Goal: Task Accomplishment & Management: Manage account settings

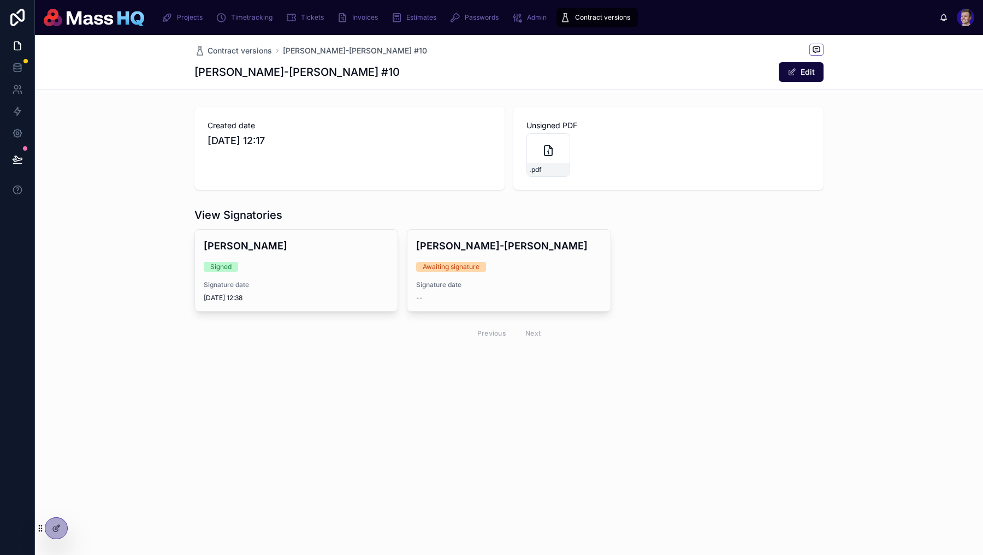
click at [261, 60] on div "Contract versions Millie Lynsdale-Nock #10 Millie Lynsdale-Nock #10 Edit" at bounding box center [508, 62] width 629 height 54
click at [246, 54] on span "Contract versions" at bounding box center [239, 50] width 64 height 11
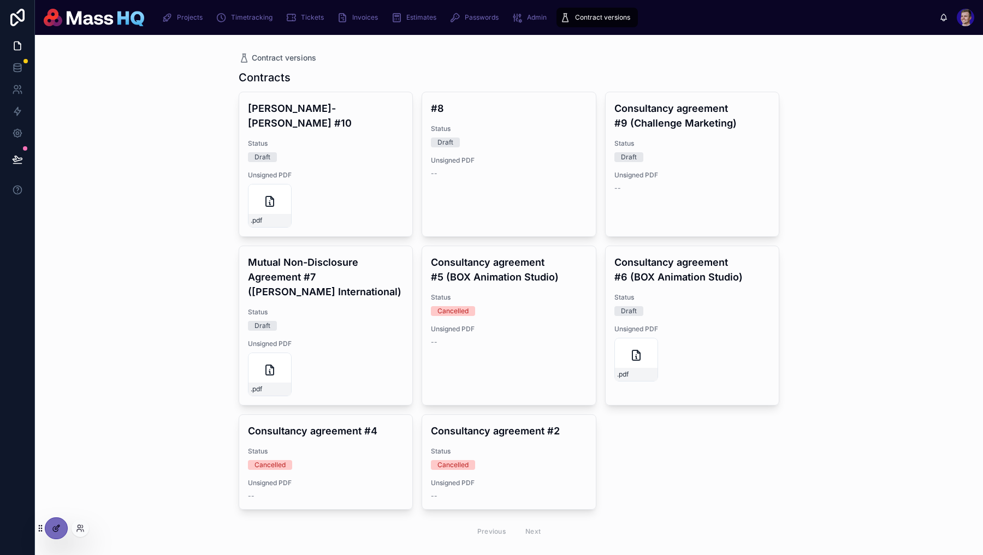
click at [56, 524] on icon at bounding box center [56, 528] width 9 height 9
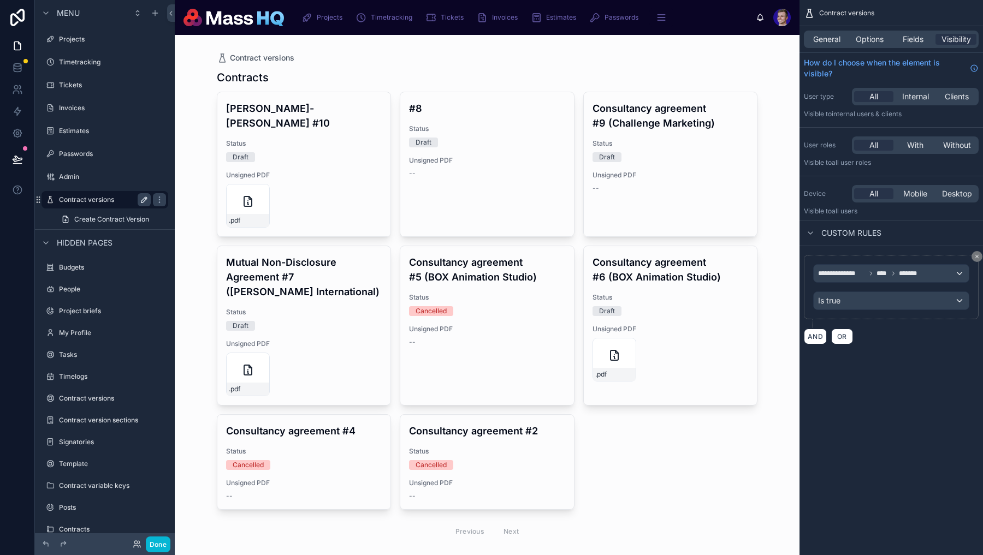
click at [139, 197] on button "scrollable content" at bounding box center [144, 199] width 13 height 13
click at [108, 203] on input "**********" at bounding box center [96, 199] width 74 height 13
click at [109, 203] on input "**********" at bounding box center [96, 199] width 74 height 13
type input "*********"
click at [142, 197] on icon "scrollable content" at bounding box center [144, 199] width 9 height 9
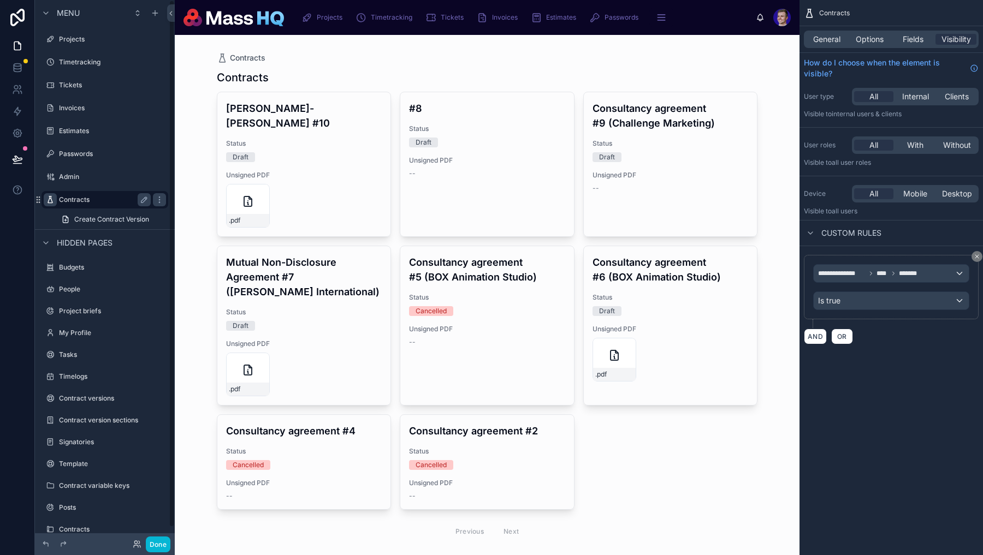
click at [51, 204] on icon "scrollable content" at bounding box center [50, 199] width 9 height 9
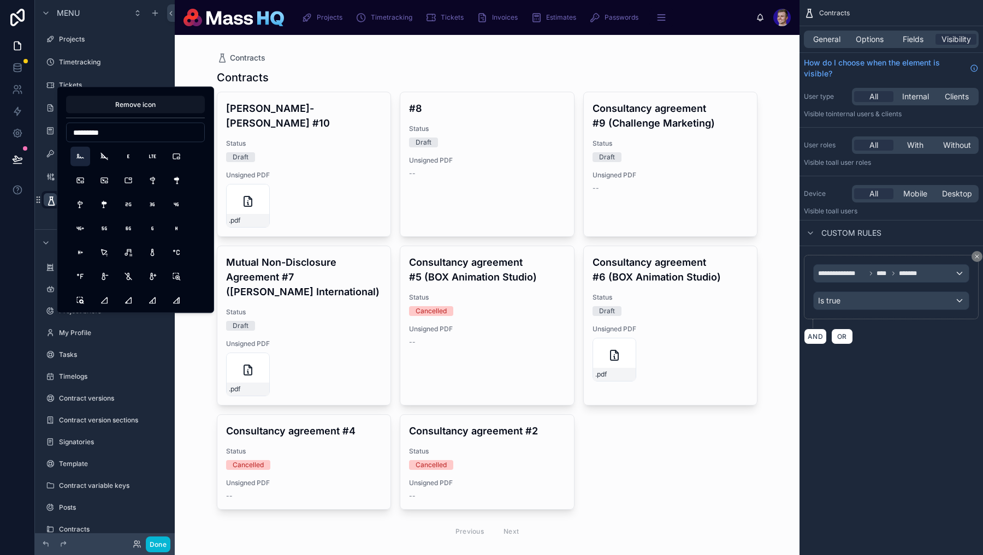
type input "*********"
click at [82, 161] on button "Signature" at bounding box center [80, 157] width 20 height 20
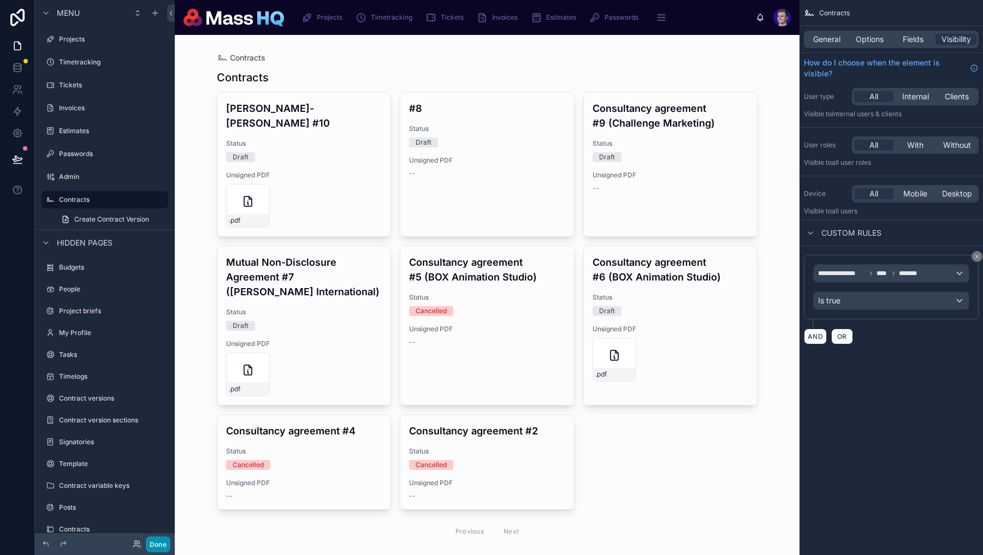
click at [152, 541] on button "Done" at bounding box center [158, 545] width 25 height 16
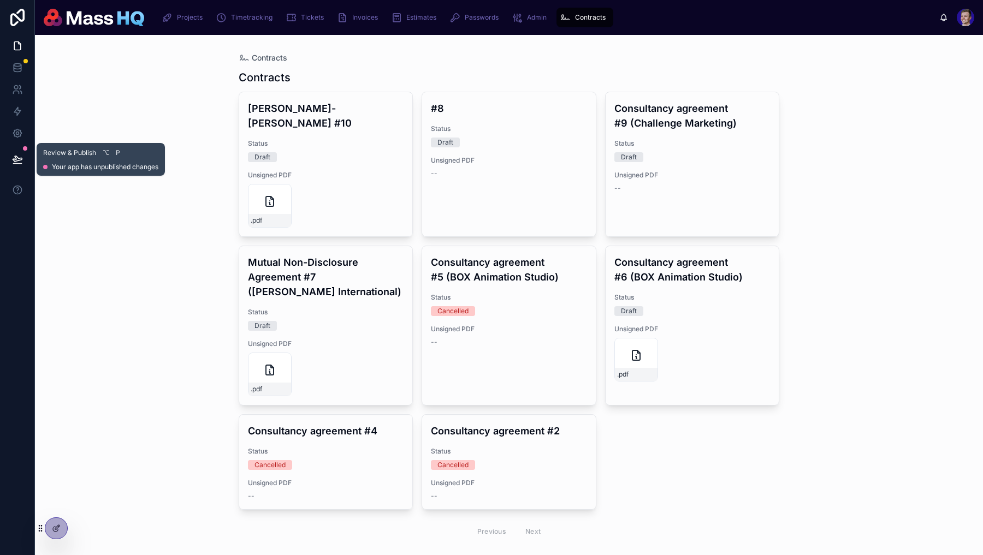
click at [21, 156] on icon at bounding box center [17, 159] width 11 height 11
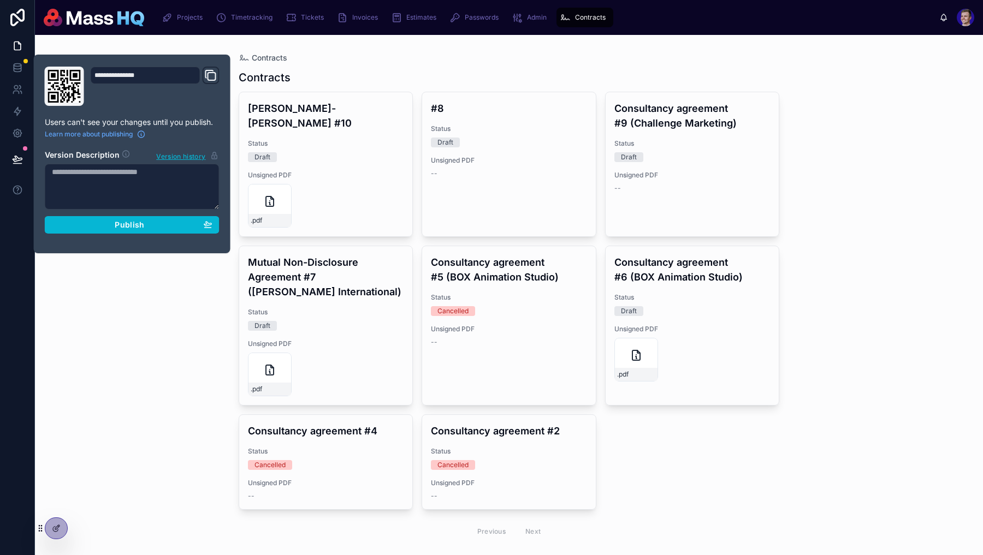
click at [128, 233] on div "**********" at bounding box center [131, 154] width 183 height 175
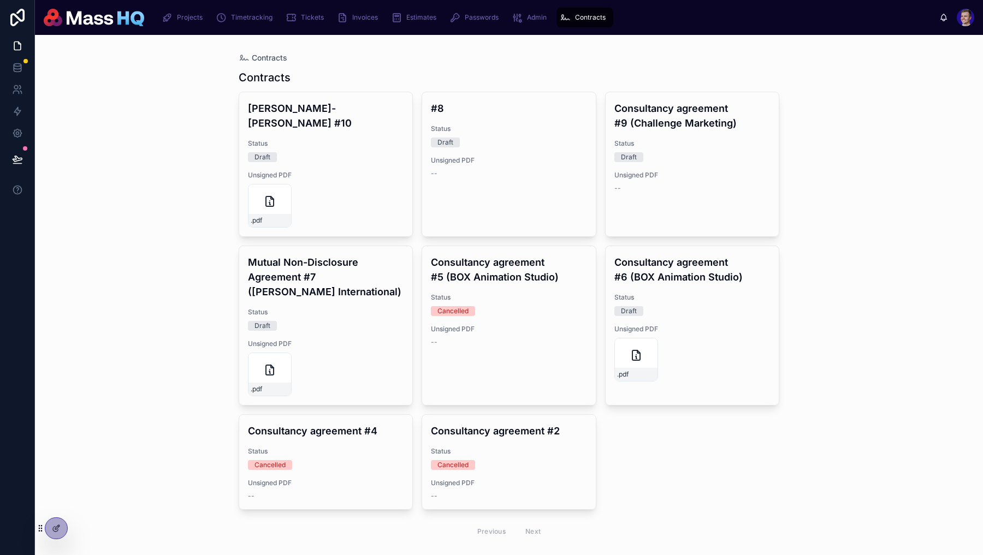
click at [320, 152] on div "Draft" at bounding box center [326, 157] width 156 height 10
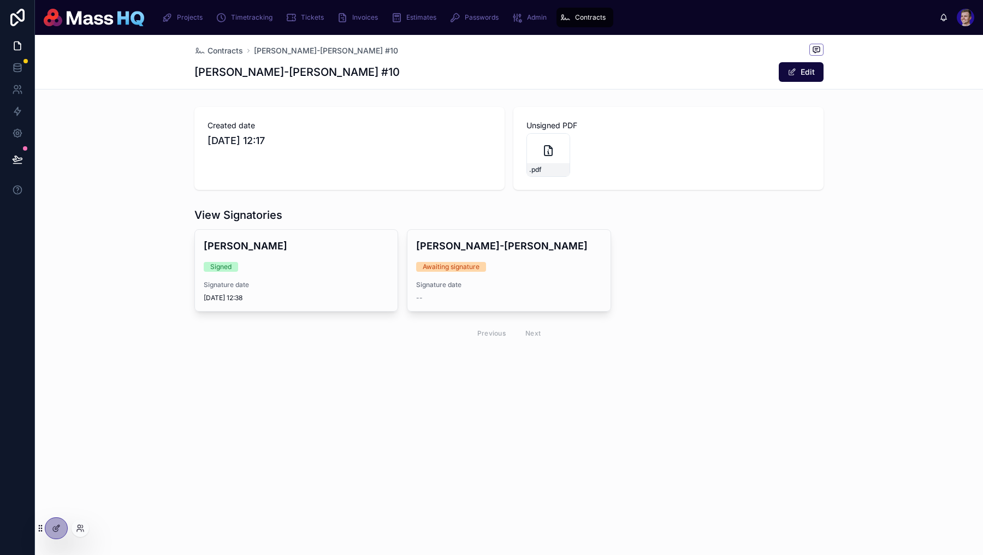
click at [45, 523] on div at bounding box center [52, 528] width 32 height 22
click at [62, 523] on div at bounding box center [56, 528] width 22 height 21
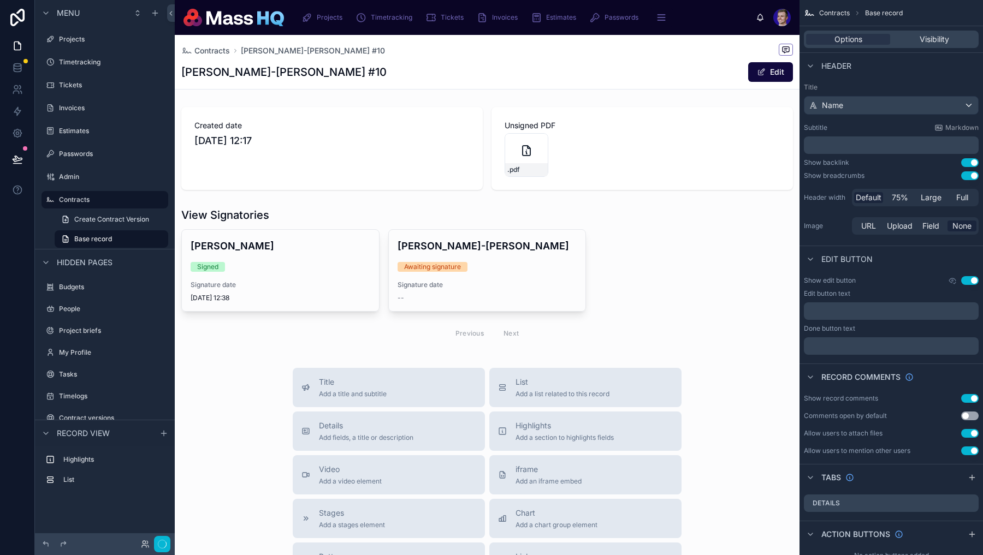
click at [645, 90] on div "Contracts Millie Lynsdale-Nock #10 Millie Lynsdale-Nock #10 Edit" at bounding box center [487, 62] width 624 height 55
click at [638, 131] on div at bounding box center [487, 149] width 624 height 92
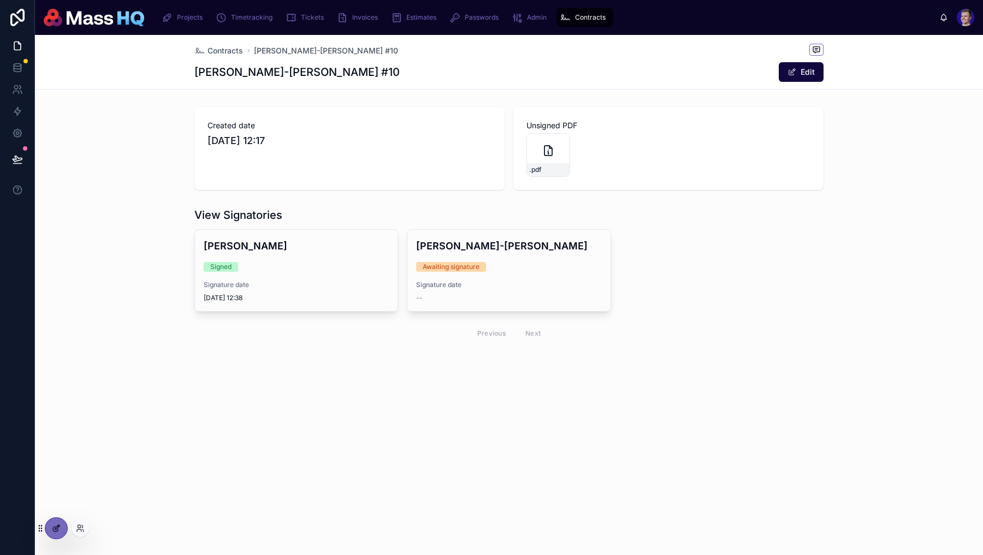
click at [52, 532] on icon at bounding box center [56, 528] width 9 height 9
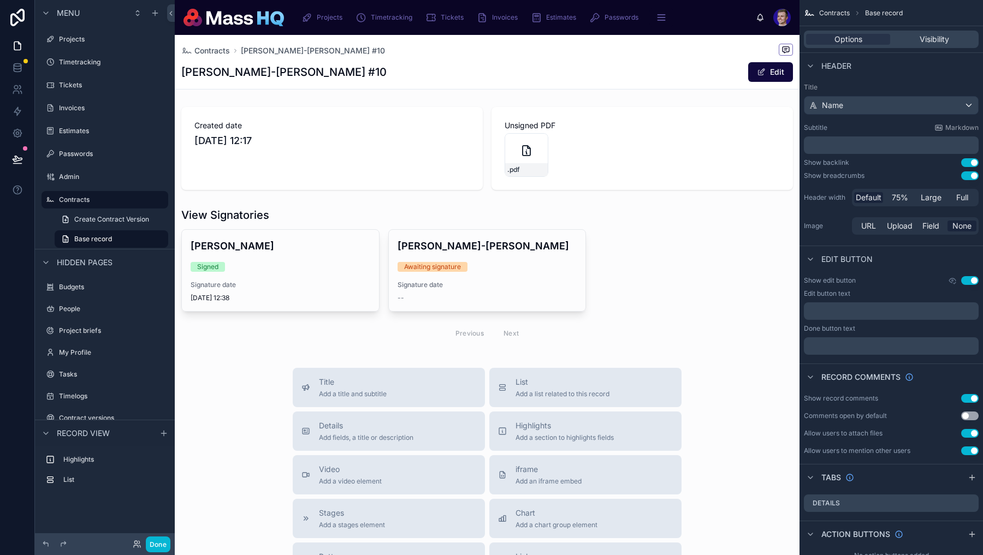
click at [970, 282] on button "Use setting" at bounding box center [969, 280] width 17 height 9
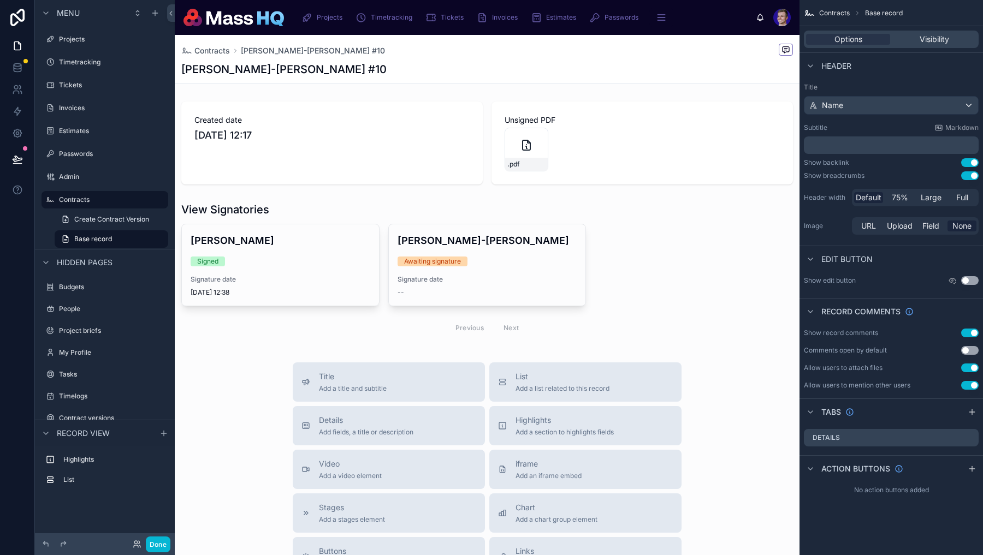
click at [972, 182] on div "Title Name Subtitle Markdown ﻿ Show backlink Use setting Show breadcrumbs Use s…" at bounding box center [890, 160] width 183 height 163
click at [969, 176] on button "Use setting" at bounding box center [969, 175] width 17 height 9
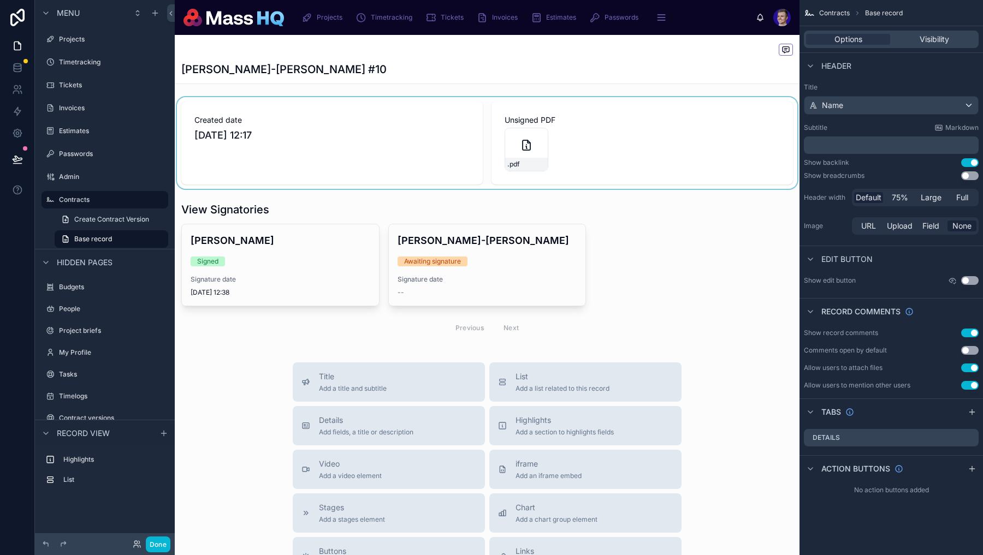
click at [590, 188] on div at bounding box center [487, 143] width 624 height 92
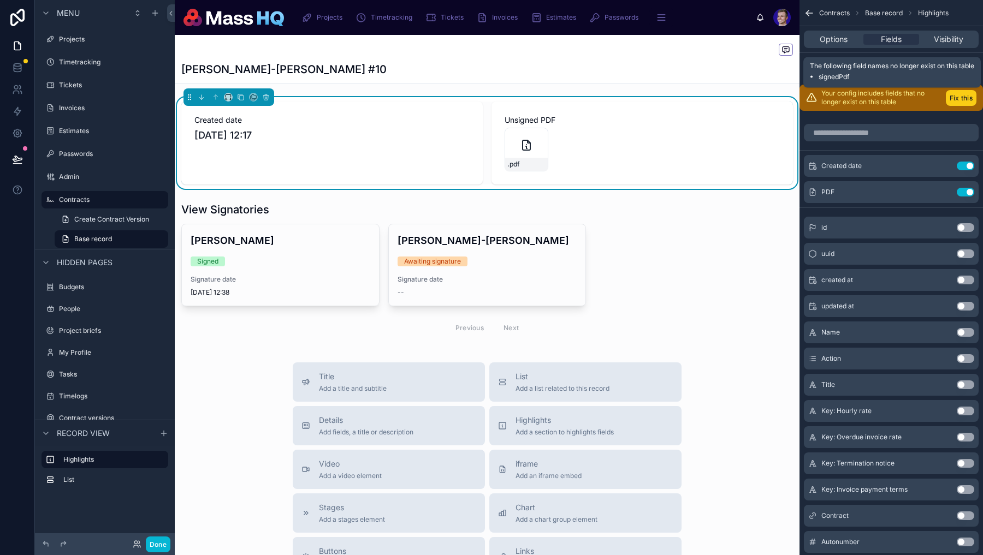
click at [965, 101] on button "Fix this" at bounding box center [960, 98] width 31 height 16
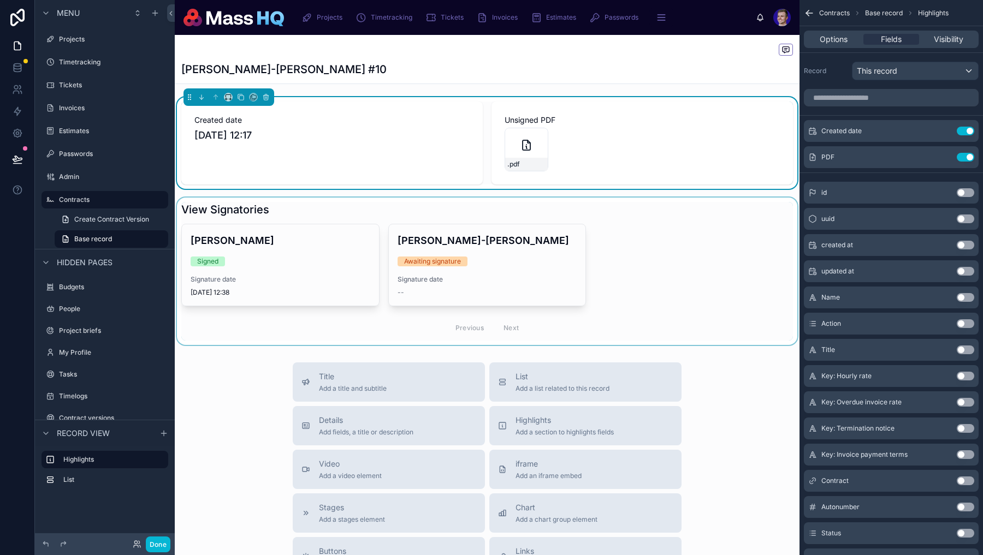
click at [787, 264] on div at bounding box center [487, 271] width 624 height 147
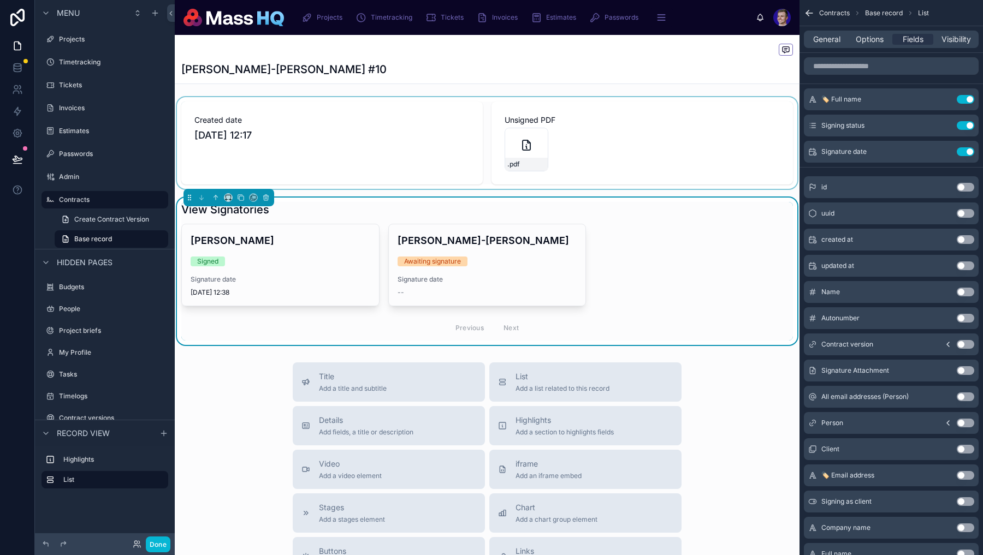
click at [724, 176] on div at bounding box center [487, 143] width 624 height 92
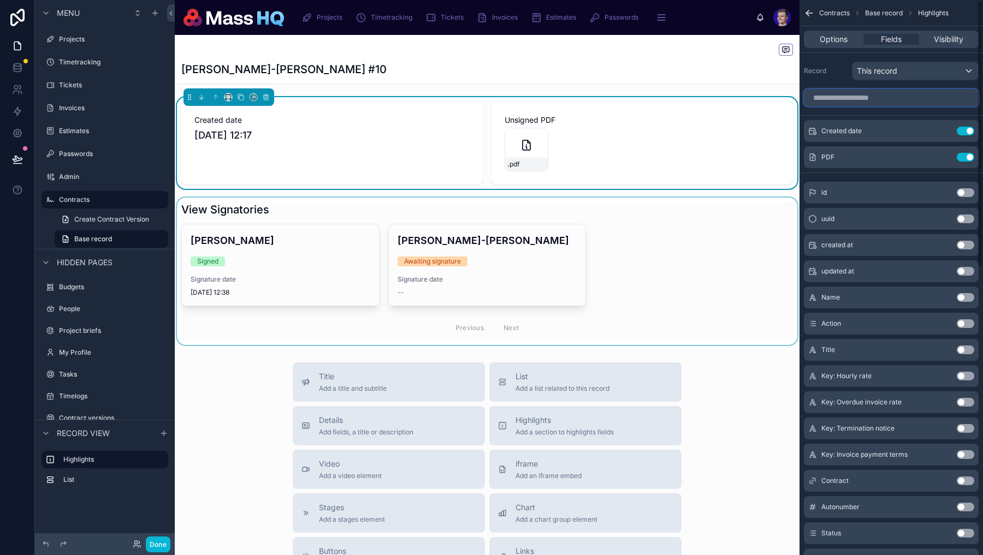
click at [877, 102] on input "scrollable content" at bounding box center [890, 97] width 175 height 17
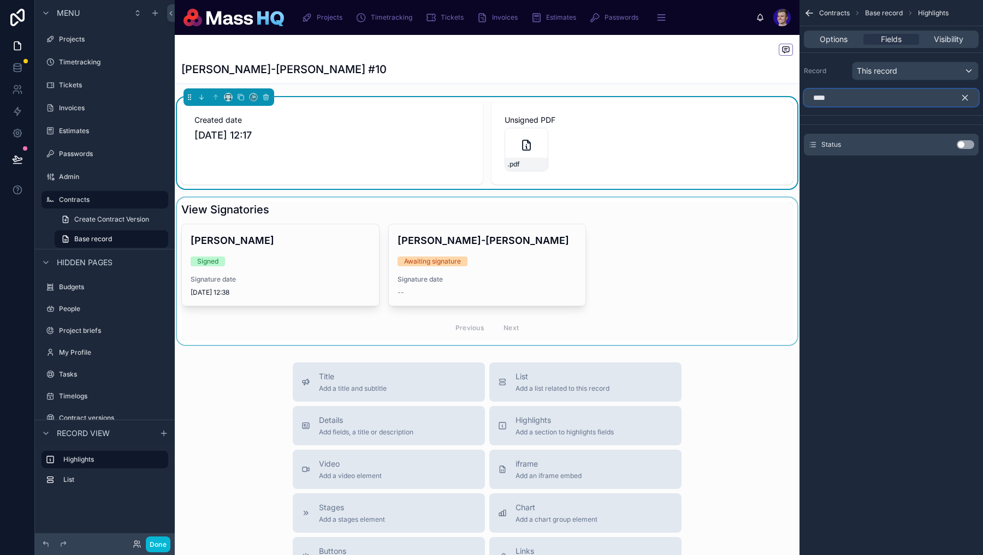
type input "****"
click at [968, 149] on div "Status Use setting" at bounding box center [890, 145] width 175 height 22
click at [963, 148] on button "Use setting" at bounding box center [964, 144] width 17 height 9
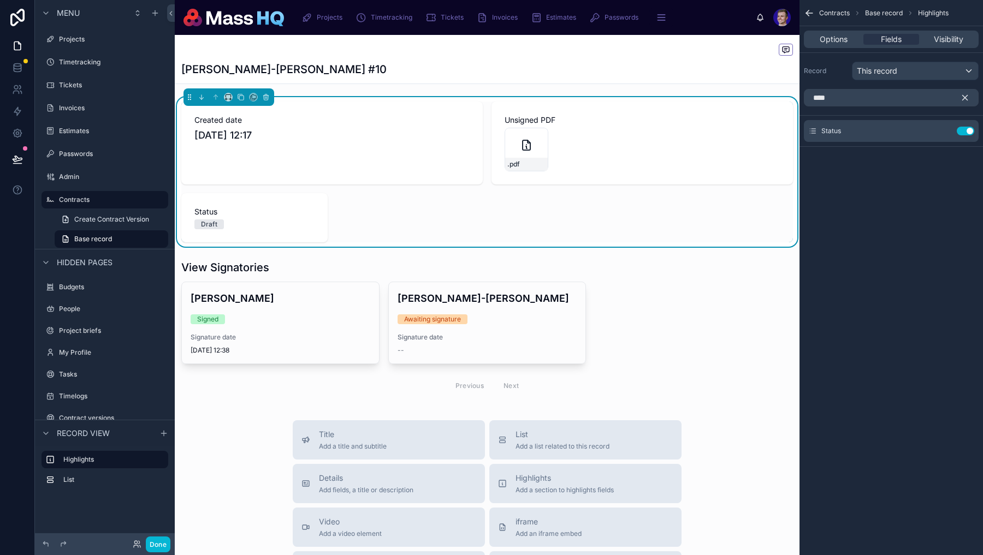
click at [964, 102] on icon "scrollable content" at bounding box center [965, 98] width 10 height 10
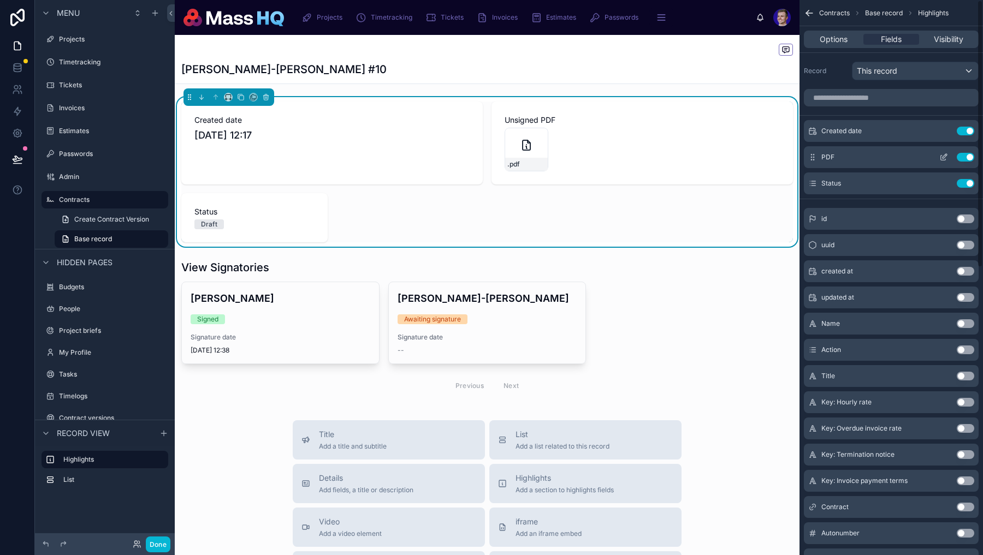
click at [943, 156] on icon "scrollable content" at bounding box center [944, 156] width 4 height 4
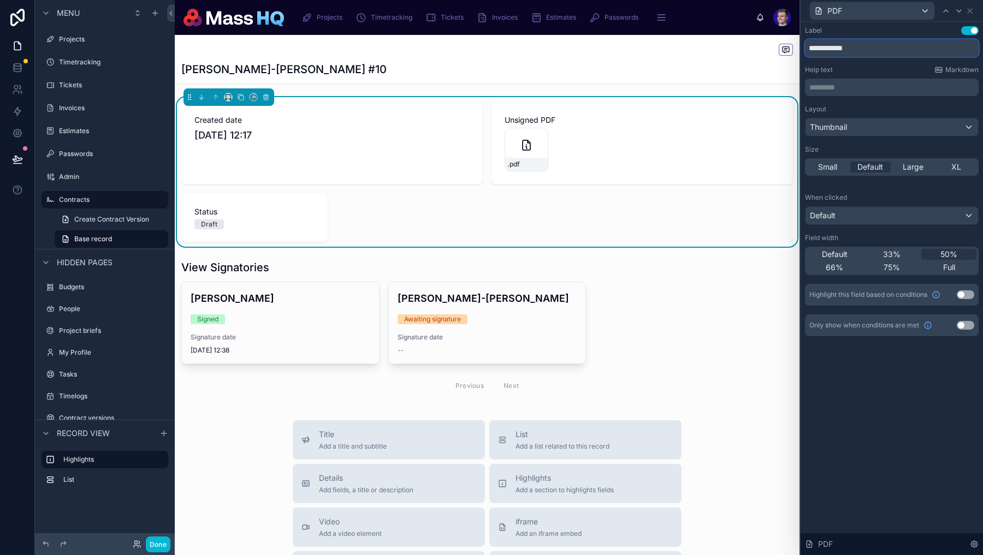
drag, startPoint x: 848, startPoint y: 50, endPoint x: 799, endPoint y: 49, distance: 48.6
click at [799, 49] on div "**********" at bounding box center [890, 277] width 183 height 555
type input "***"
click at [538, 75] on div "Millie Lynsdale-Nock #10" at bounding box center [486, 59] width 611 height 49
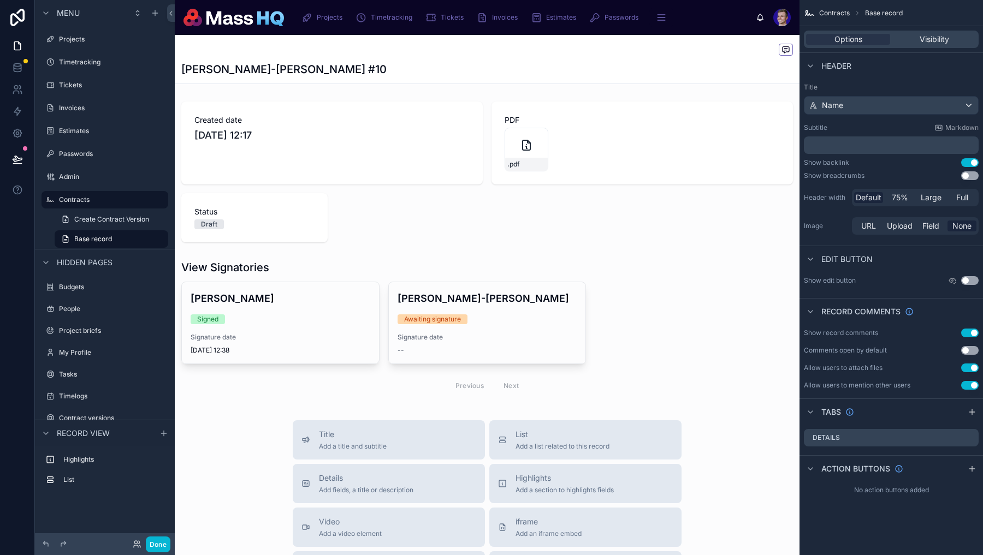
click at [525, 58] on div "Millie Lynsdale-Nock #10" at bounding box center [486, 59] width 611 height 49
click at [683, 187] on div at bounding box center [487, 172] width 624 height 150
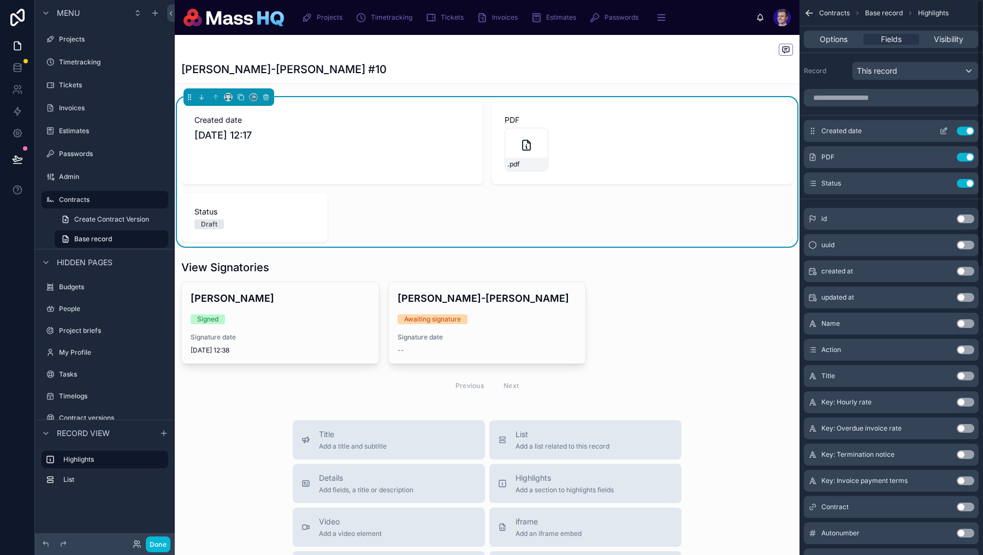
click at [961, 130] on button "Use setting" at bounding box center [964, 131] width 17 height 9
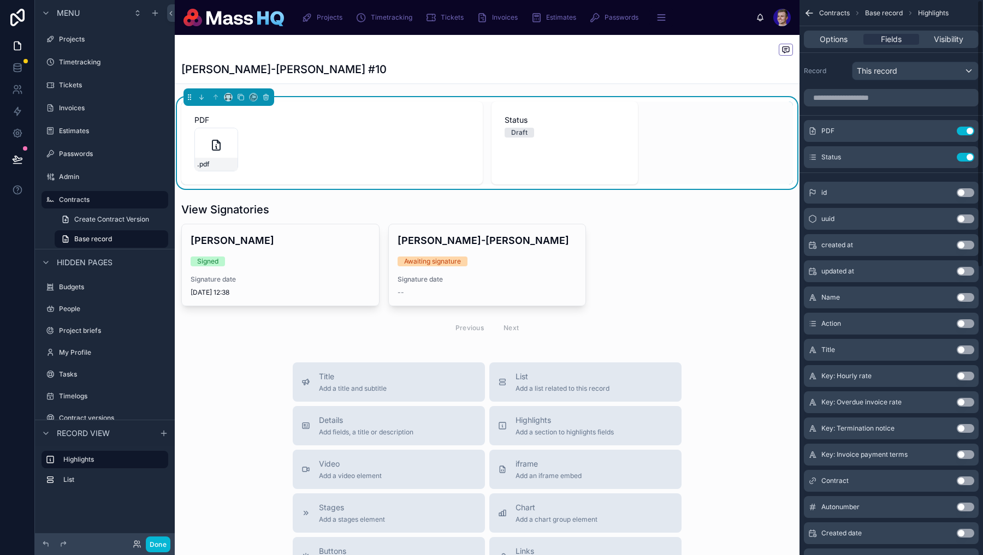
click at [550, 60] on div "Millie Lynsdale-Nock #10" at bounding box center [486, 59] width 611 height 49
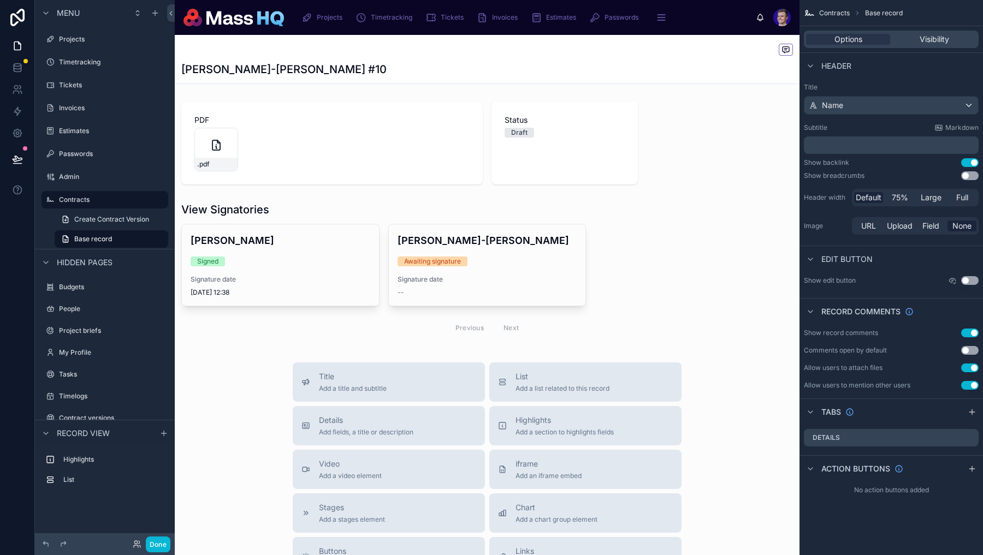
click at [837, 156] on div "Title Name Subtitle Markdown ﻿ Show backlink Use setting Show breadcrumbs Use s…" at bounding box center [890, 160] width 183 height 163
click at [844, 151] on div "﻿" at bounding box center [890, 144] width 175 height 17
click at [867, 147] on p "﻿" at bounding box center [892, 145] width 168 height 11
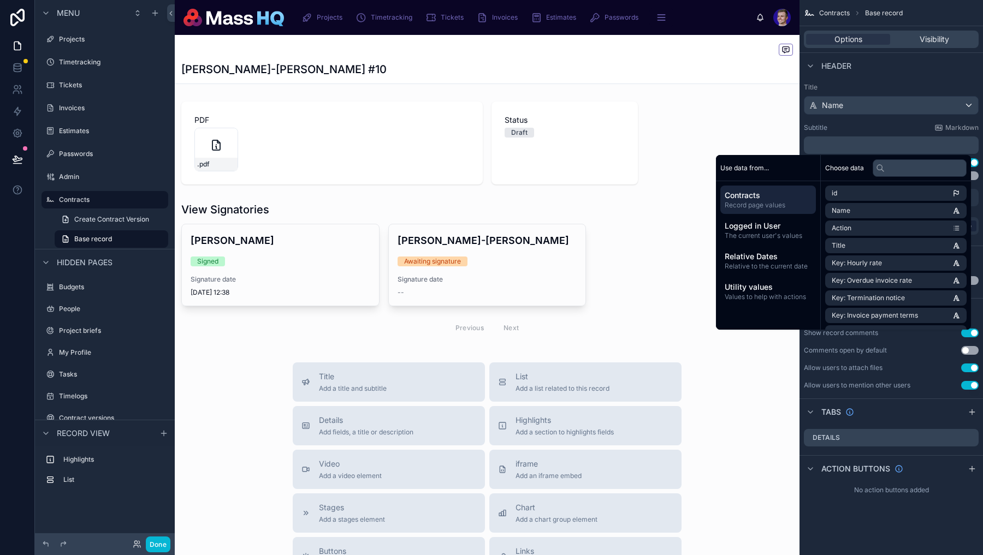
click at [876, 169] on icon at bounding box center [880, 168] width 9 height 9
click at [891, 169] on input "text" at bounding box center [919, 167] width 94 height 17
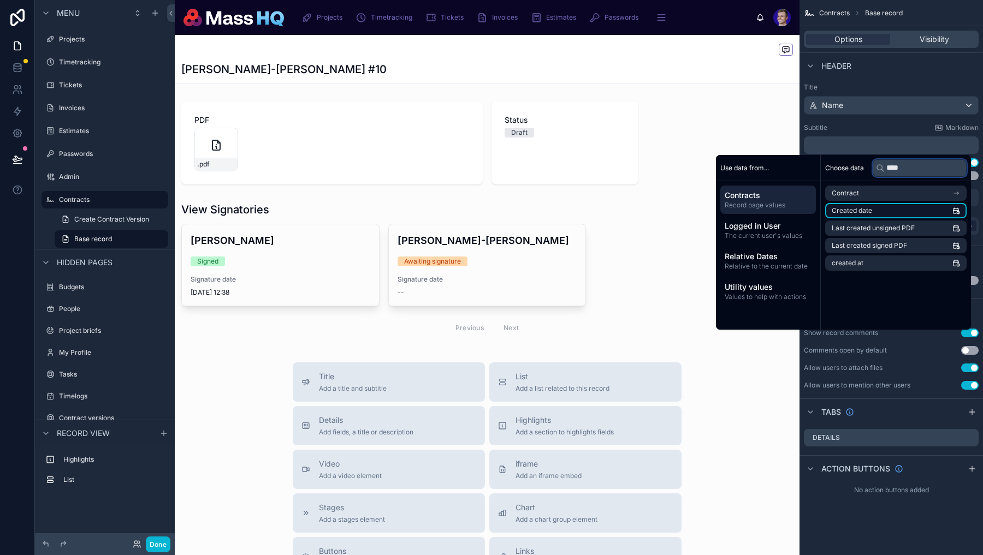
type input "****"
click at [902, 208] on li "Created date" at bounding box center [895, 210] width 141 height 15
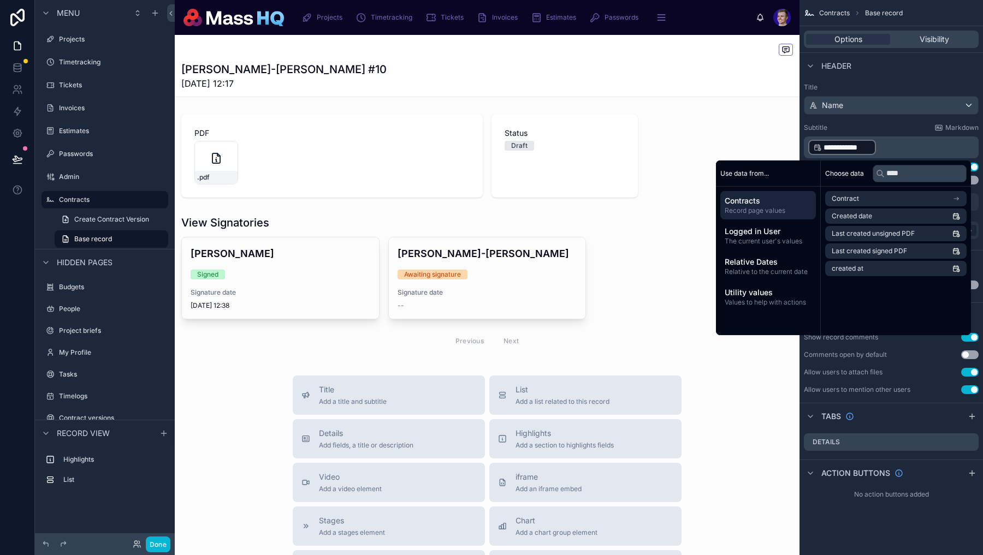
click at [850, 144] on span "**********" at bounding box center [846, 147] width 47 height 11
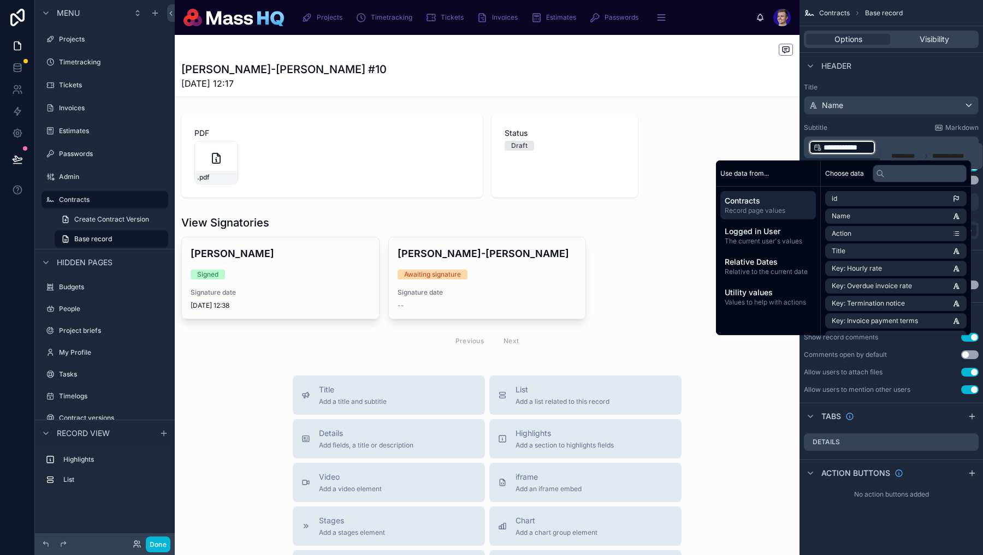
click at [844, 144] on span "**********" at bounding box center [846, 147] width 47 height 11
click at [446, 47] on div at bounding box center [486, 51] width 611 height 14
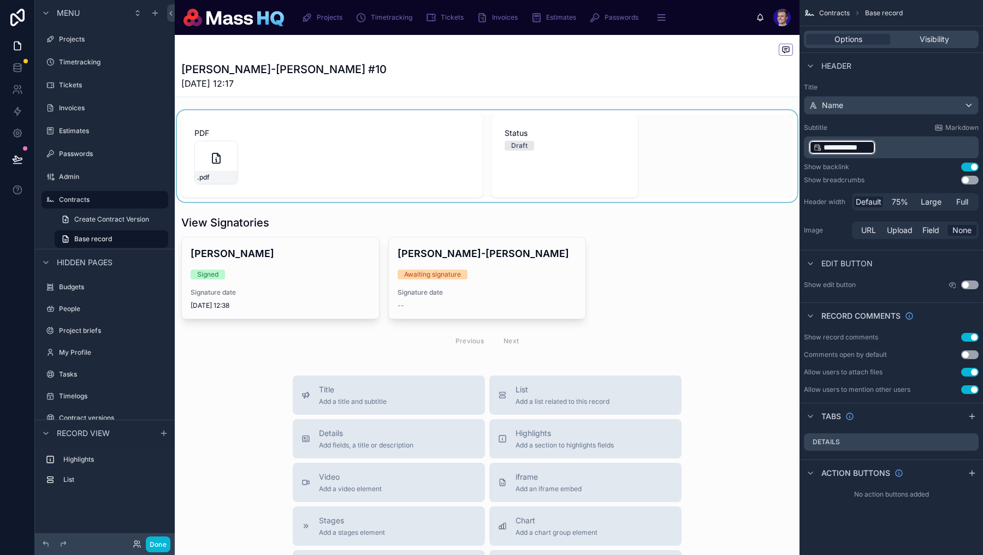
click at [574, 198] on div at bounding box center [487, 156] width 624 height 92
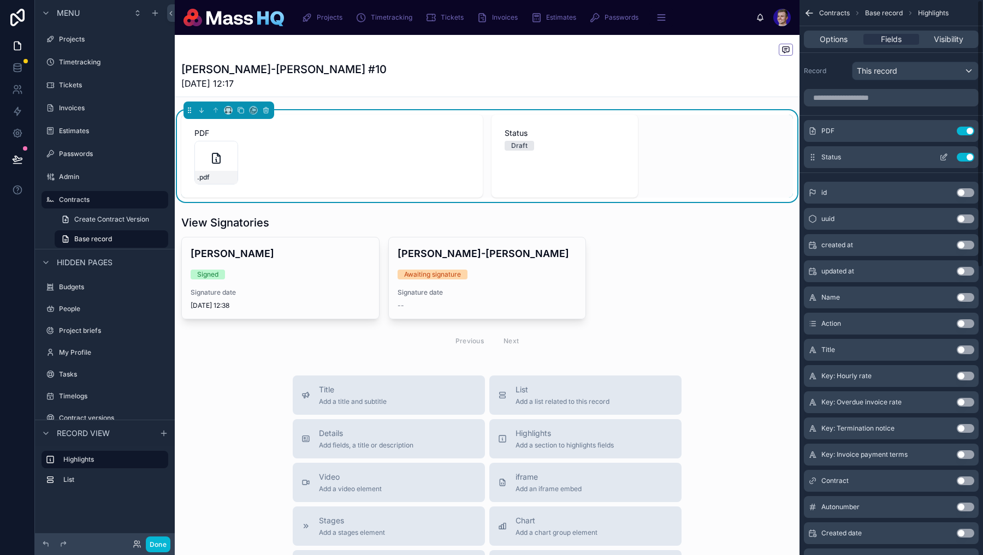
click at [934, 159] on button "scrollable content" at bounding box center [942, 157] width 17 height 9
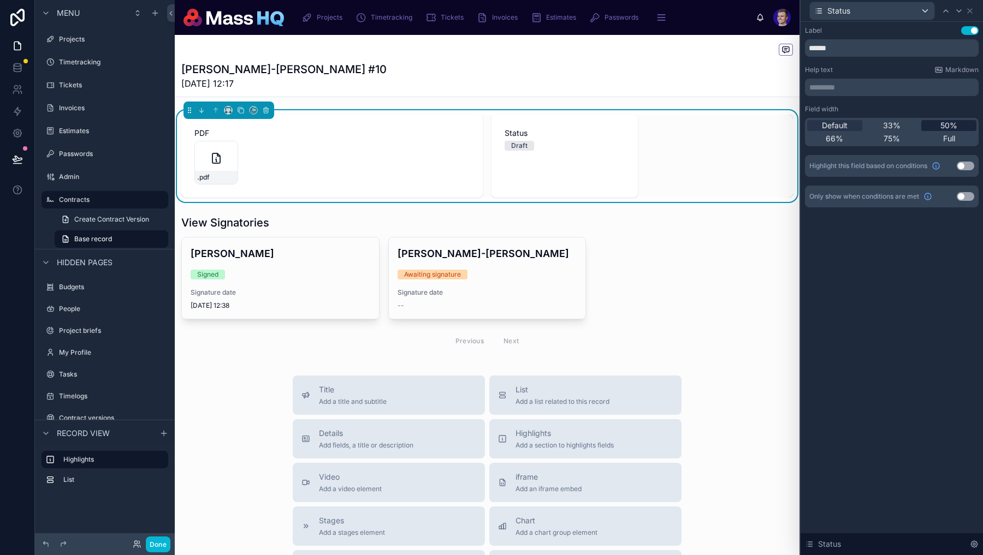
click at [942, 127] on span "50%" at bounding box center [948, 125] width 17 height 11
click at [970, 8] on icon at bounding box center [969, 11] width 9 height 9
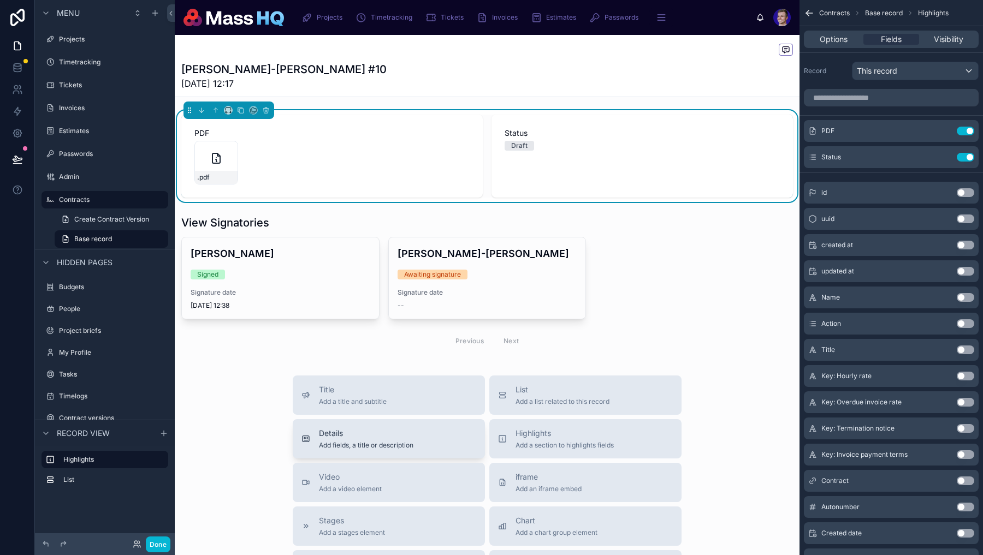
click at [418, 425] on button "Details Add fields, a title or description" at bounding box center [389, 438] width 192 height 39
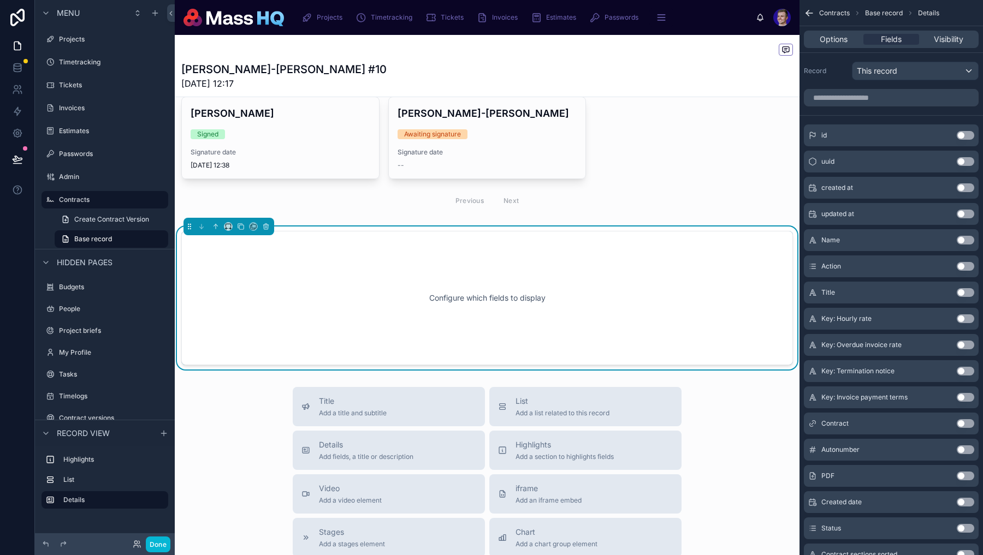
scroll to position [144, 0]
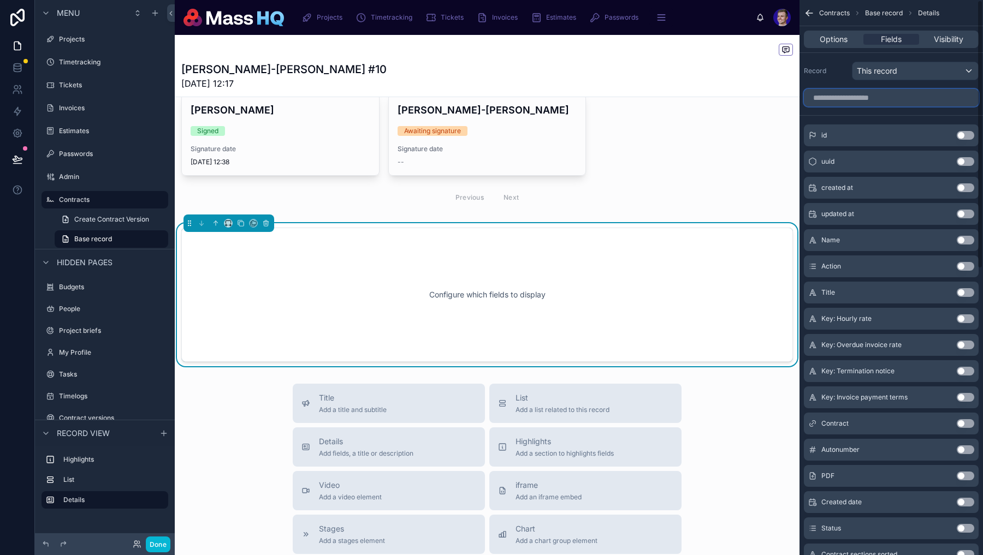
click at [883, 102] on input "scrollable content" at bounding box center [890, 97] width 175 height 17
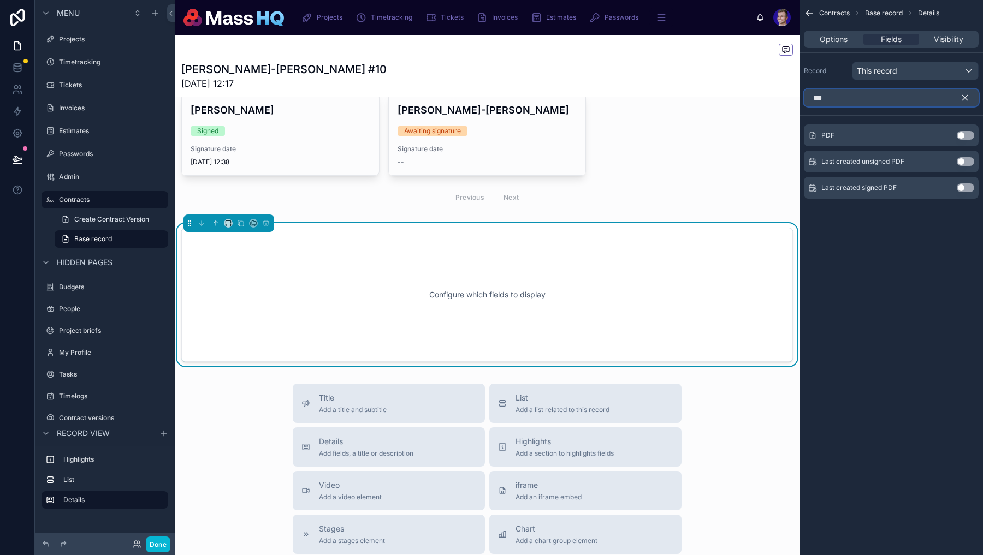
type input "***"
click at [971, 128] on div "PDF Use setting" at bounding box center [890, 135] width 175 height 22
click at [961, 132] on button "Use setting" at bounding box center [964, 135] width 17 height 9
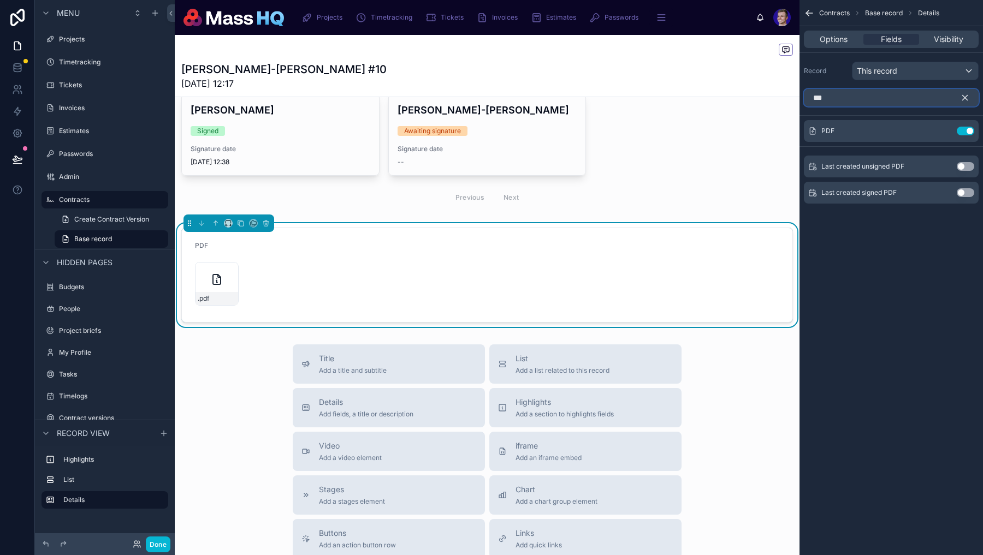
click at [921, 103] on input "***" at bounding box center [890, 97] width 175 height 17
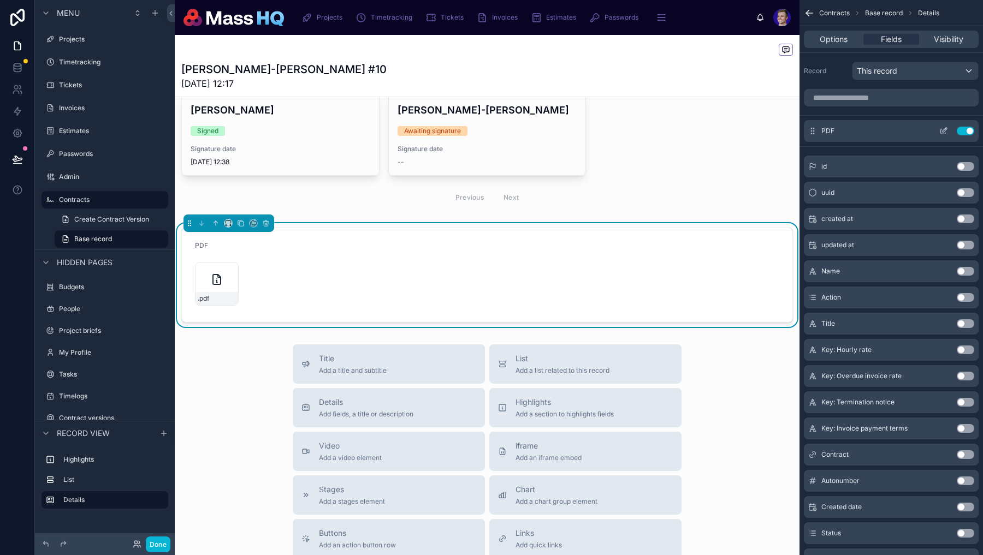
click at [944, 122] on div "PDF Use setting" at bounding box center [890, 131] width 175 height 22
click at [944, 132] on icon "scrollable content" at bounding box center [943, 131] width 9 height 9
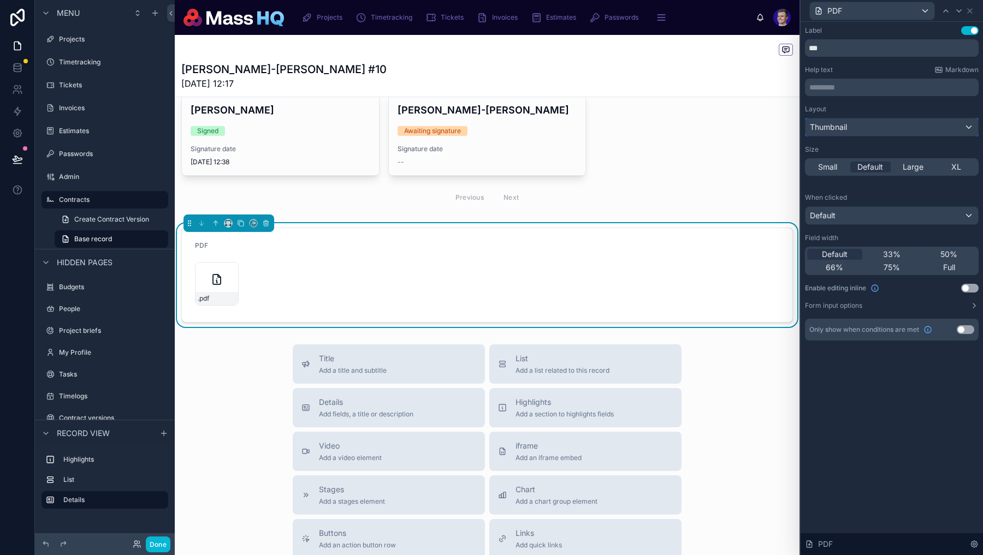
click at [895, 130] on div "Thumbnail" at bounding box center [891, 126] width 172 height 17
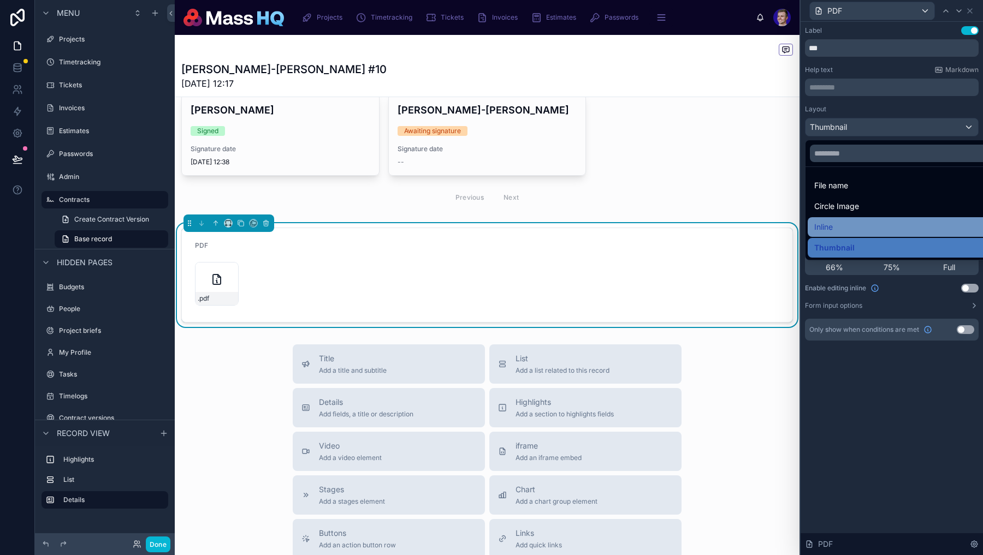
click at [855, 225] on div "Inline" at bounding box center [904, 227] width 180 height 13
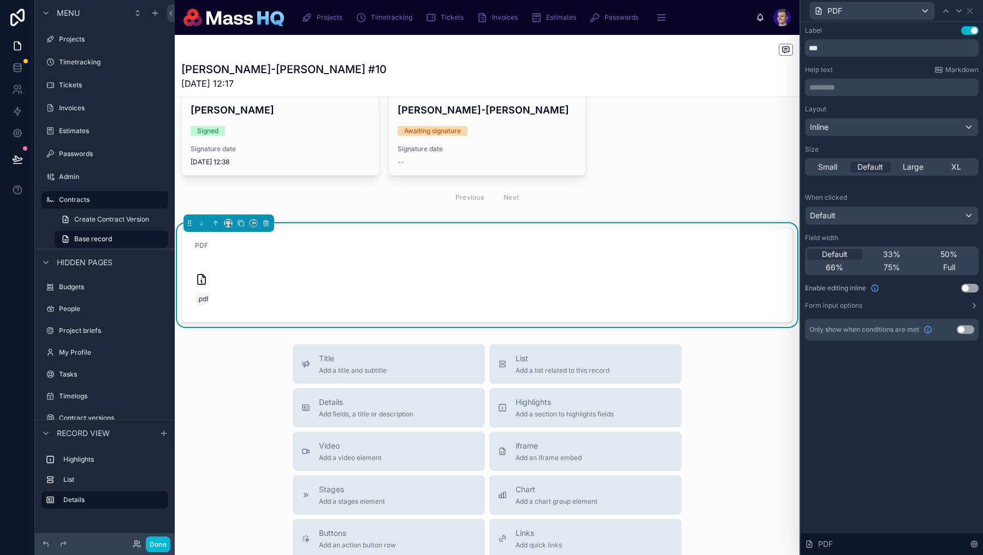
click at [859, 142] on div "Layout Inline Size Small Default Large XL" at bounding box center [892, 140] width 174 height 71
click at [867, 133] on div "Inline" at bounding box center [891, 126] width 172 height 17
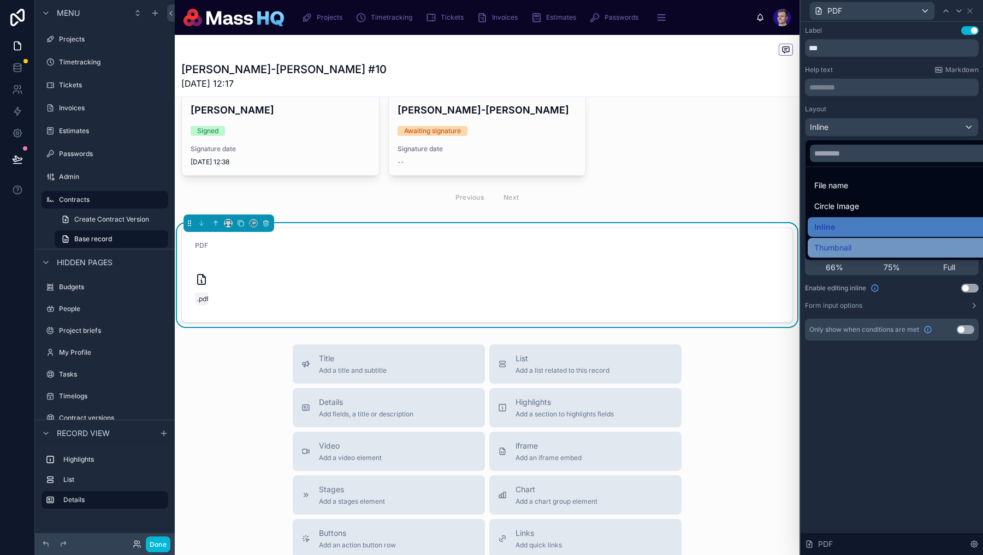
click at [837, 248] on span "Thumbnail" at bounding box center [832, 247] width 37 height 13
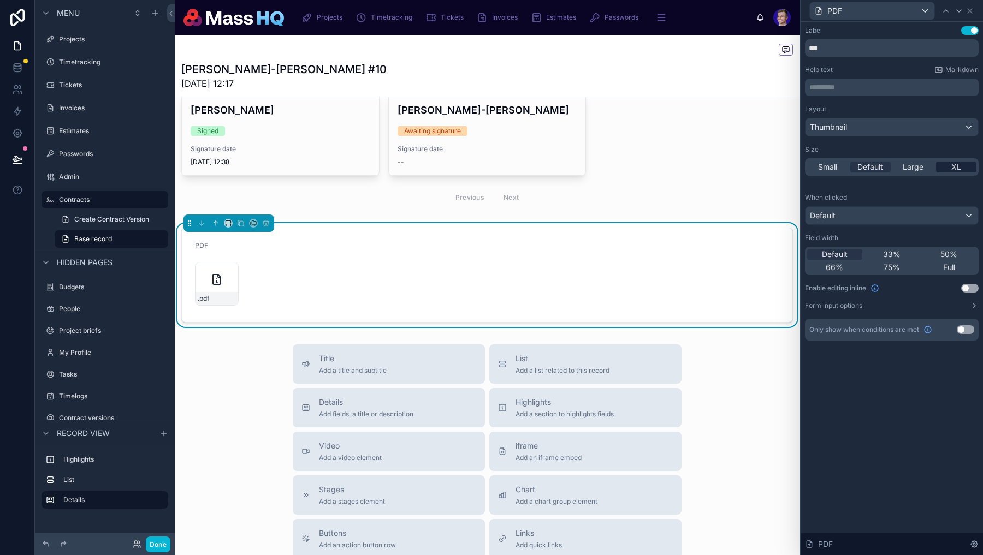
click at [952, 170] on span "XL" at bounding box center [956, 167] width 10 height 11
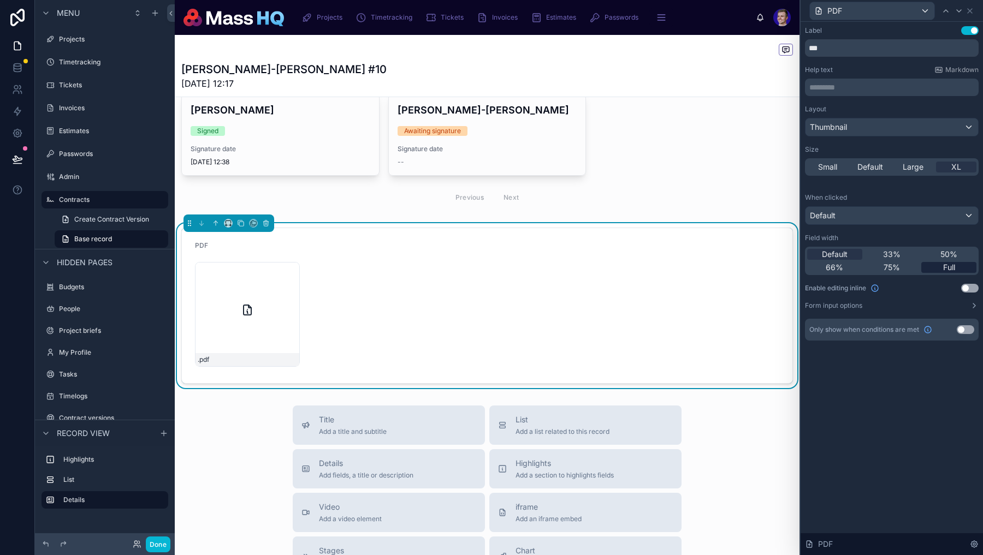
click at [950, 265] on span "Full" at bounding box center [949, 267] width 12 height 11
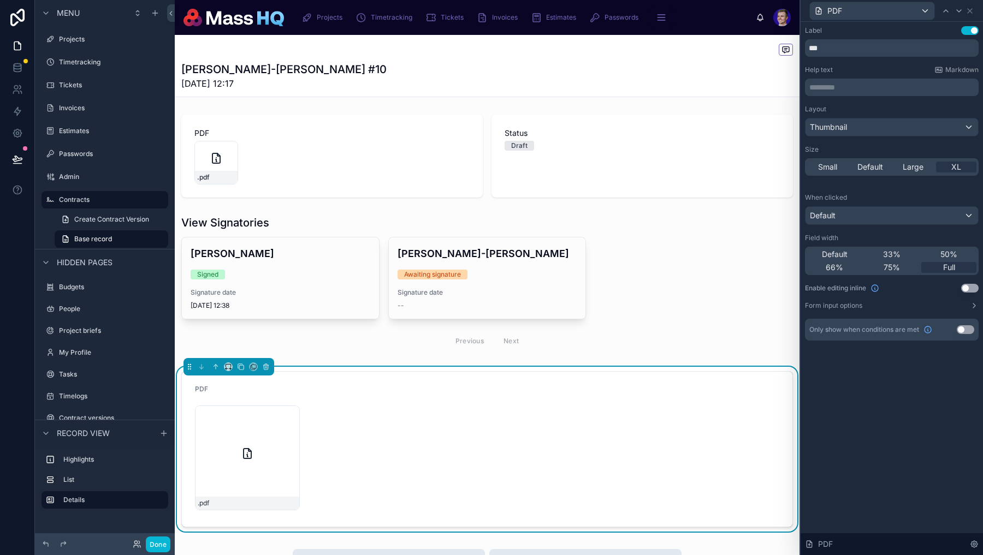
click at [219, 374] on div at bounding box center [228, 366] width 91 height 17
click at [219, 367] on icon at bounding box center [216, 367] width 8 height 8
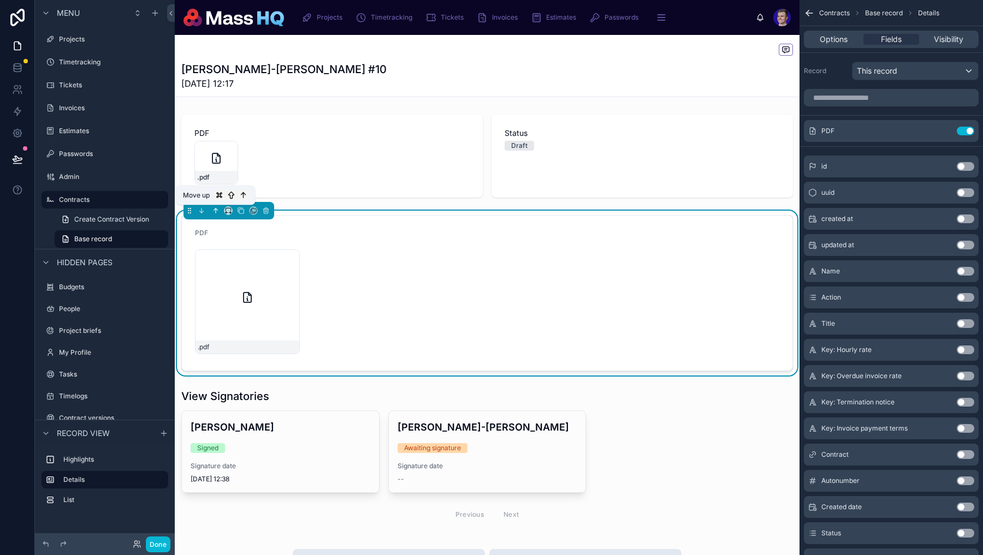
click at [219, 209] on icon at bounding box center [216, 211] width 8 height 8
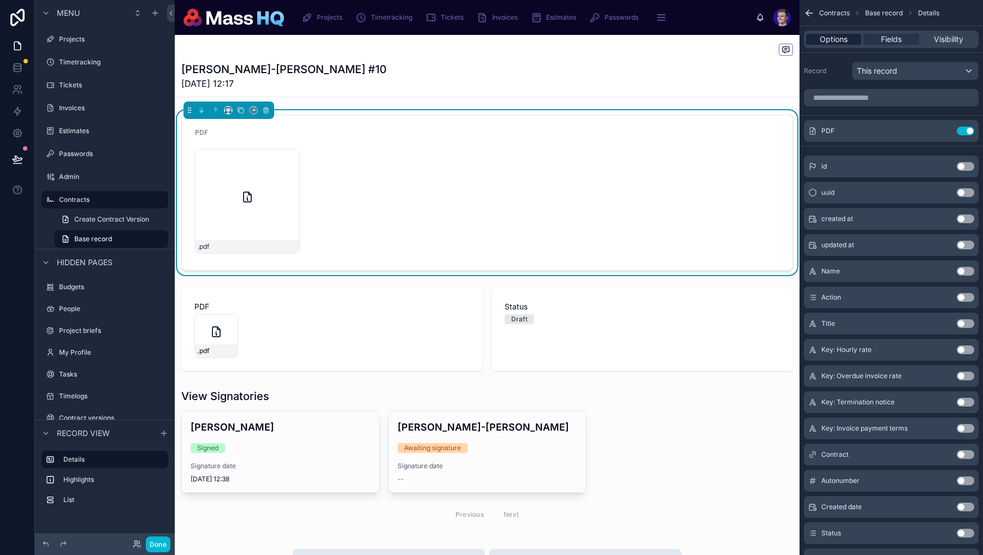
click at [842, 43] on span "Options" at bounding box center [833, 39] width 28 height 11
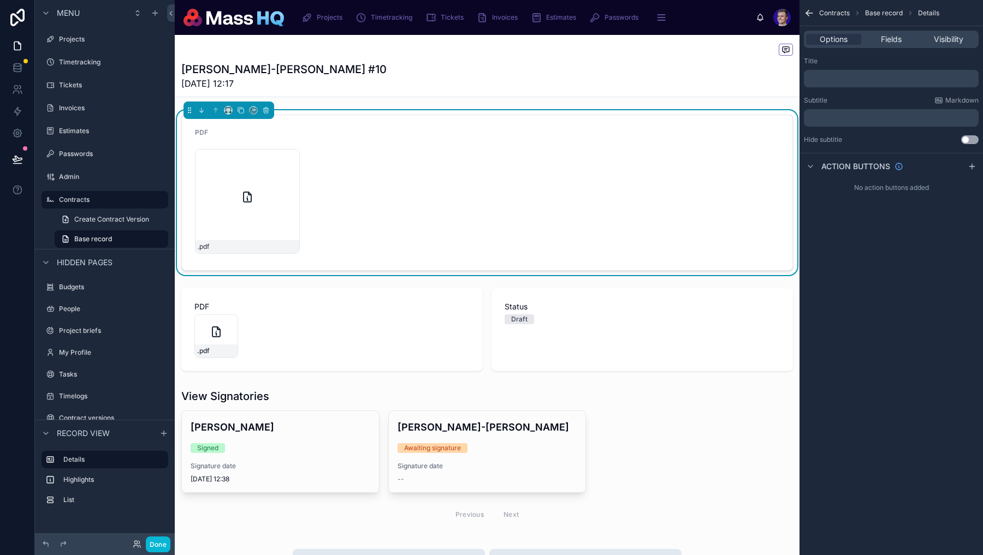
click at [872, 79] on p "﻿" at bounding box center [892, 78] width 168 height 9
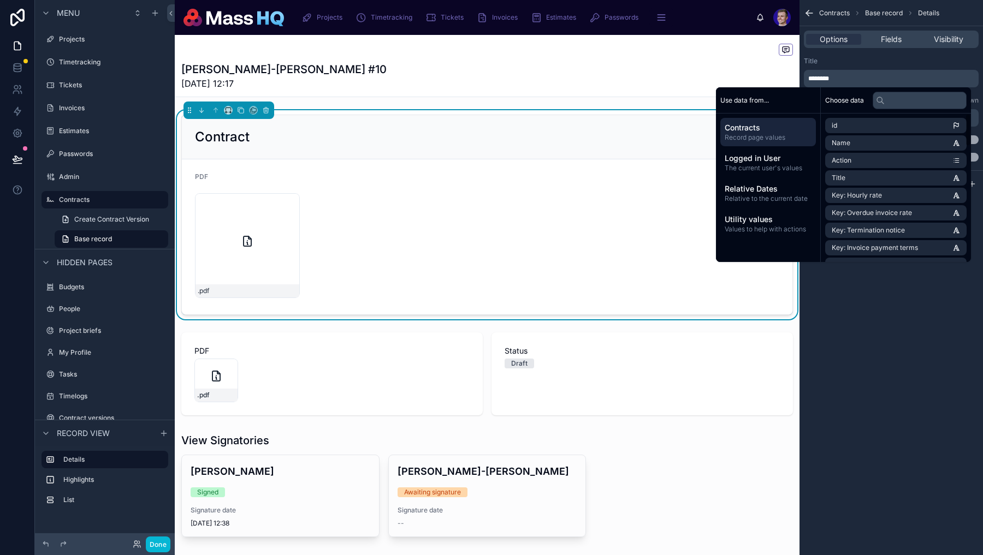
click at [874, 301] on div "Contracts Base record Details Options Fields Visibility Title ******** Subtitle…" at bounding box center [890, 277] width 183 height 555
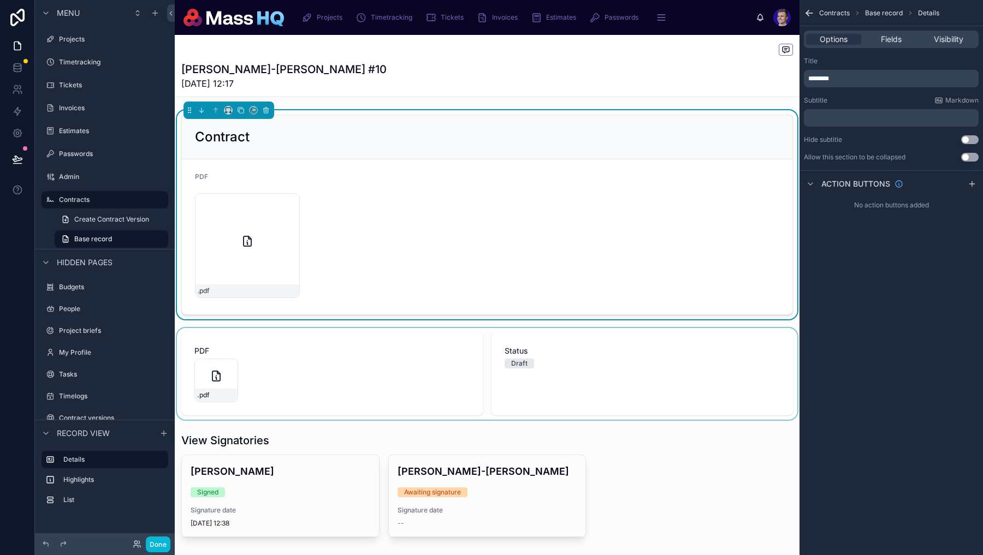
click at [576, 374] on div at bounding box center [487, 374] width 624 height 92
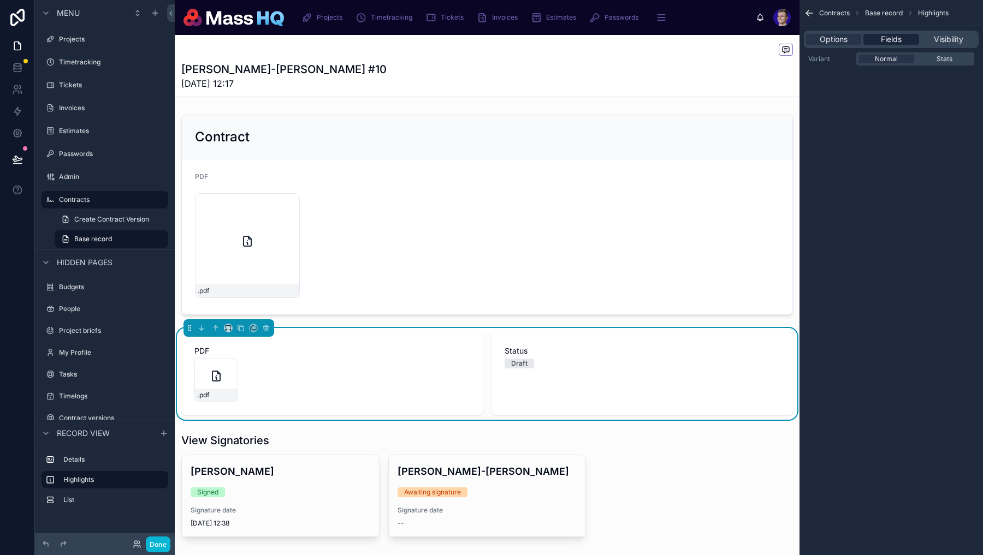
click at [886, 39] on span "Fields" at bounding box center [890, 39] width 21 height 11
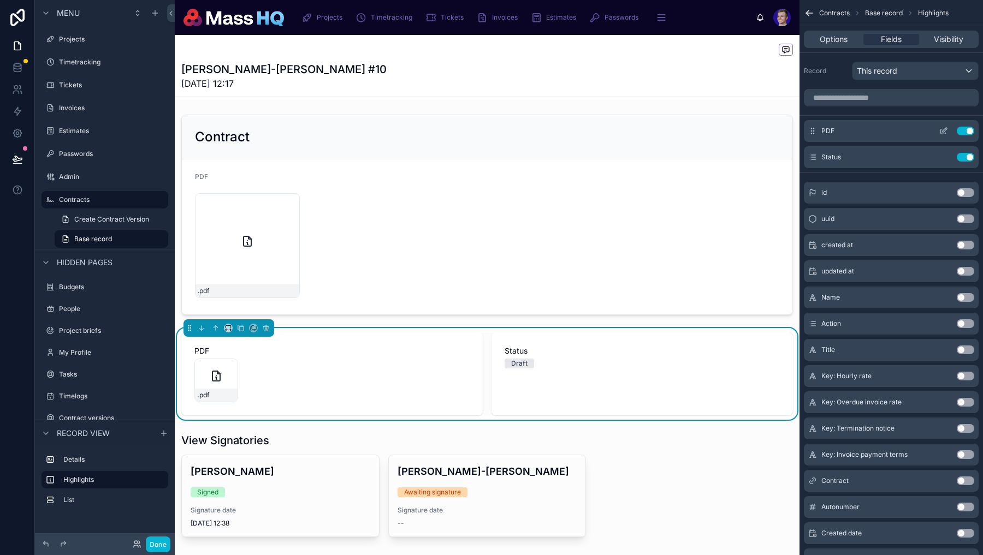
click at [971, 129] on button "Use setting" at bounding box center [964, 131] width 17 height 9
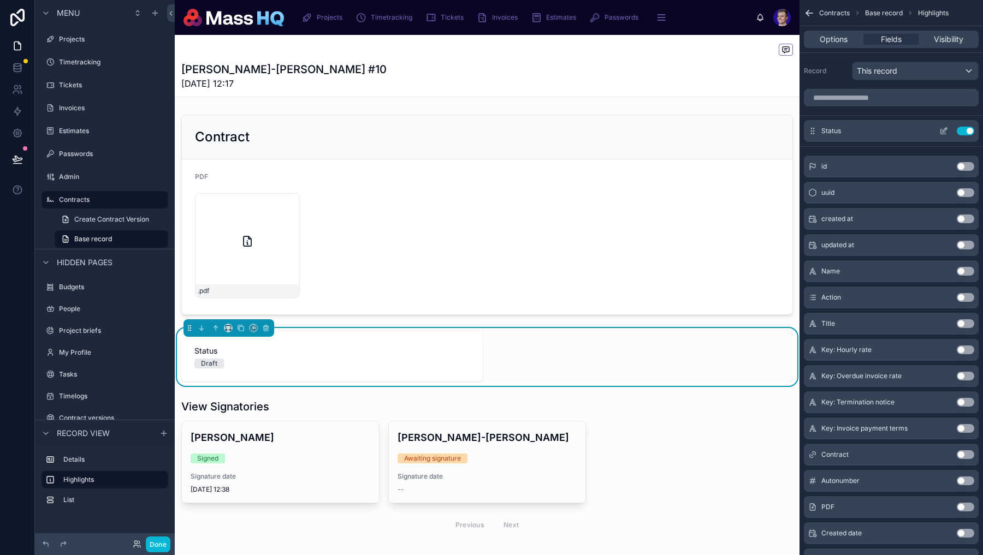
click at [943, 132] on icon "scrollable content" at bounding box center [944, 130] width 4 height 4
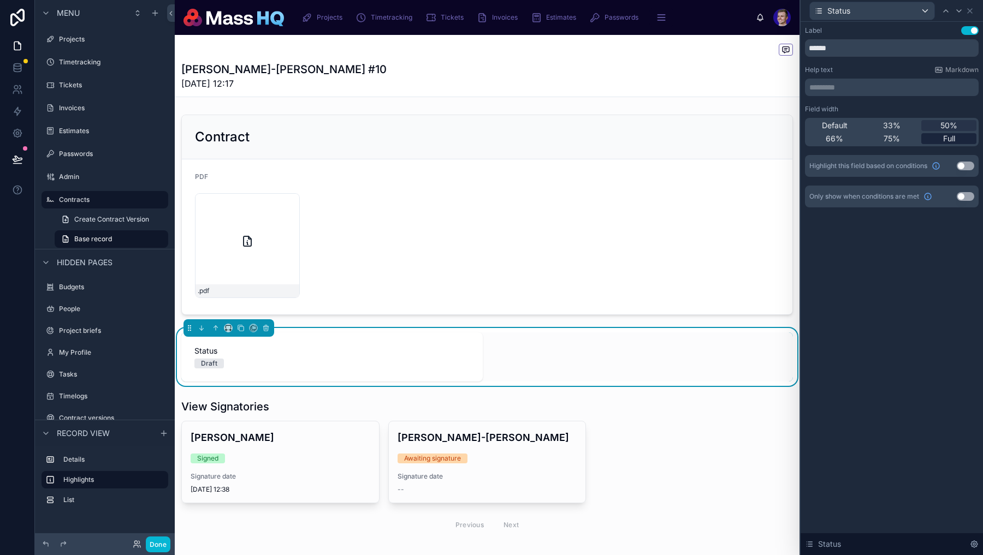
click at [949, 138] on span "Full" at bounding box center [949, 138] width 12 height 11
click at [970, 14] on icon at bounding box center [969, 11] width 9 height 9
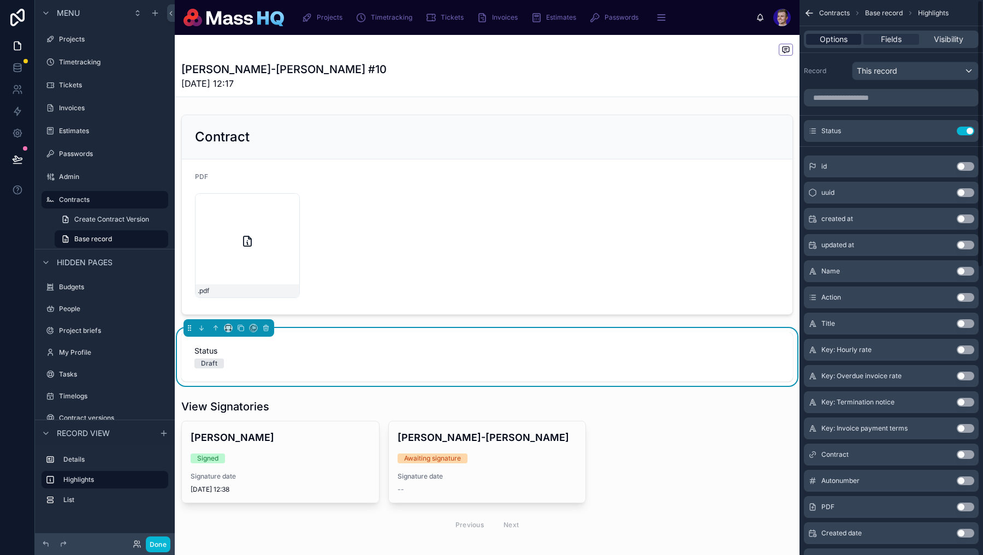
click at [827, 38] on span "Options" at bounding box center [833, 39] width 28 height 11
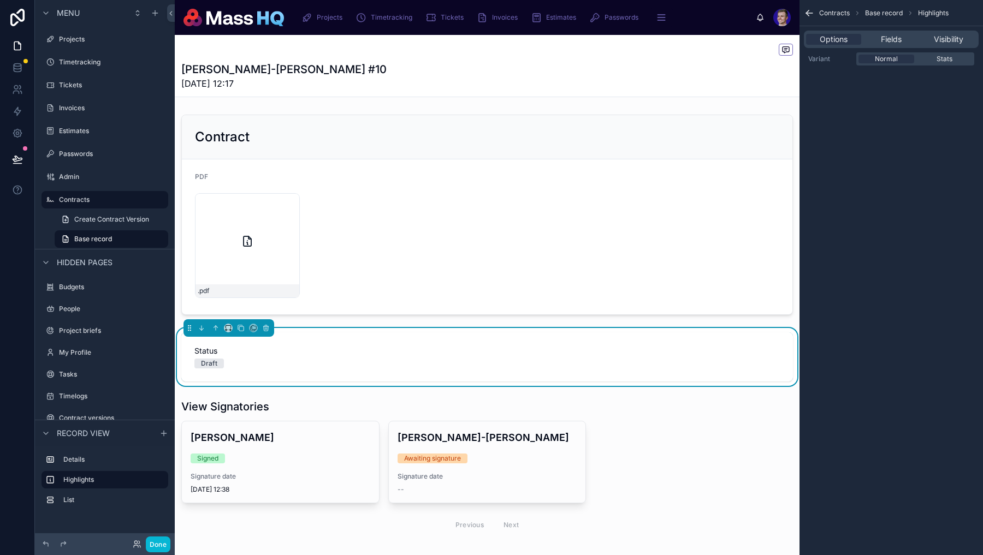
click at [592, 86] on div "Millie Lynsdale-Nock #10 08/09/2025 12:17" at bounding box center [486, 76] width 611 height 28
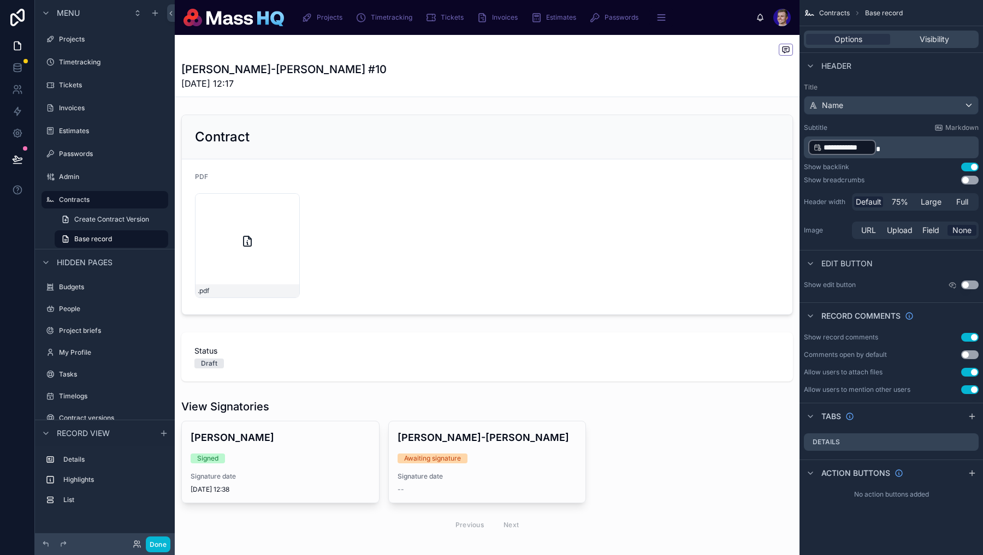
click at [598, 85] on div "Millie Lynsdale-Nock #10 08/09/2025 12:17" at bounding box center [486, 76] width 611 height 28
click at [931, 156] on p "**********" at bounding box center [892, 147] width 168 height 17
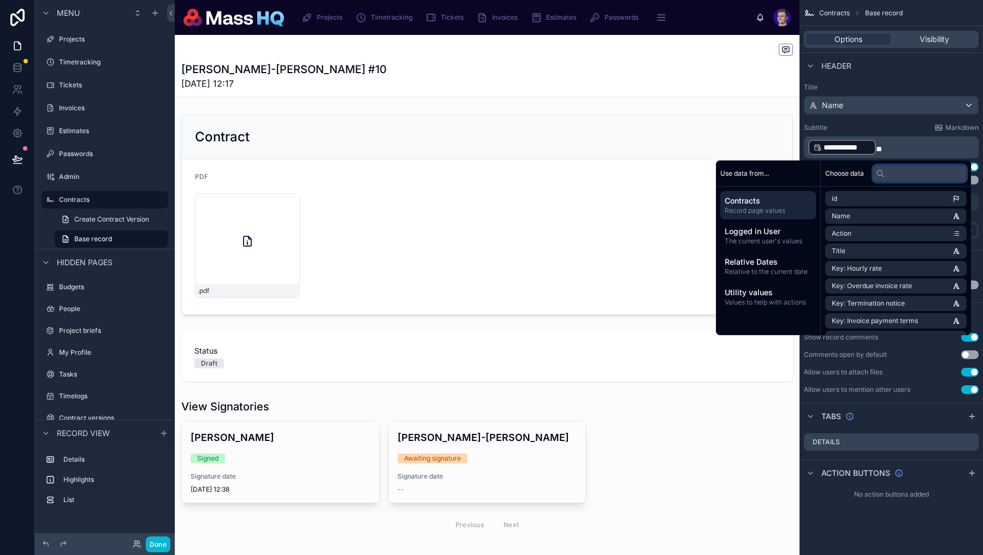
click at [918, 175] on input "text" at bounding box center [919, 173] width 94 height 17
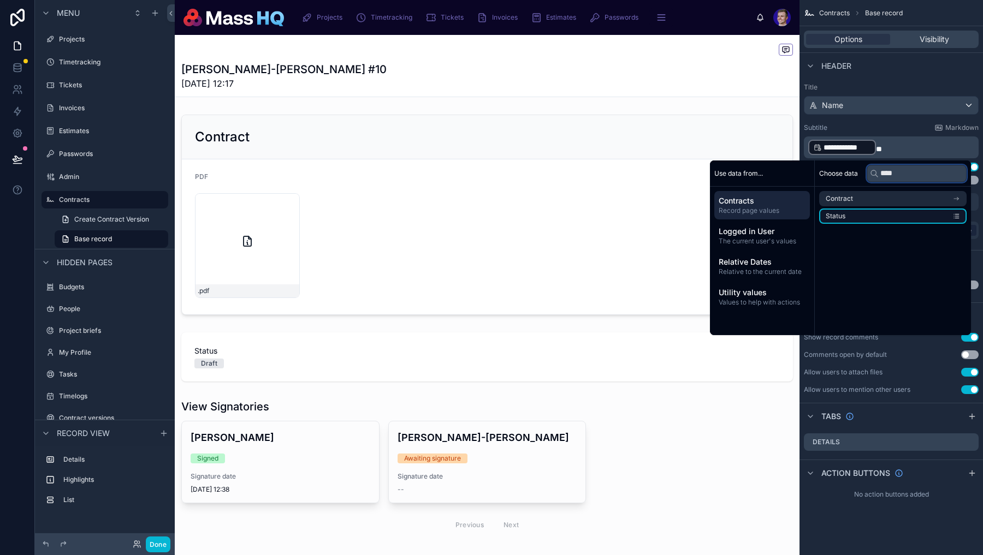
type input "****"
click at [918, 213] on li "Status" at bounding box center [892, 216] width 147 height 15
click at [876, 145] on span "scrollable content" at bounding box center [879, 149] width 6 height 8
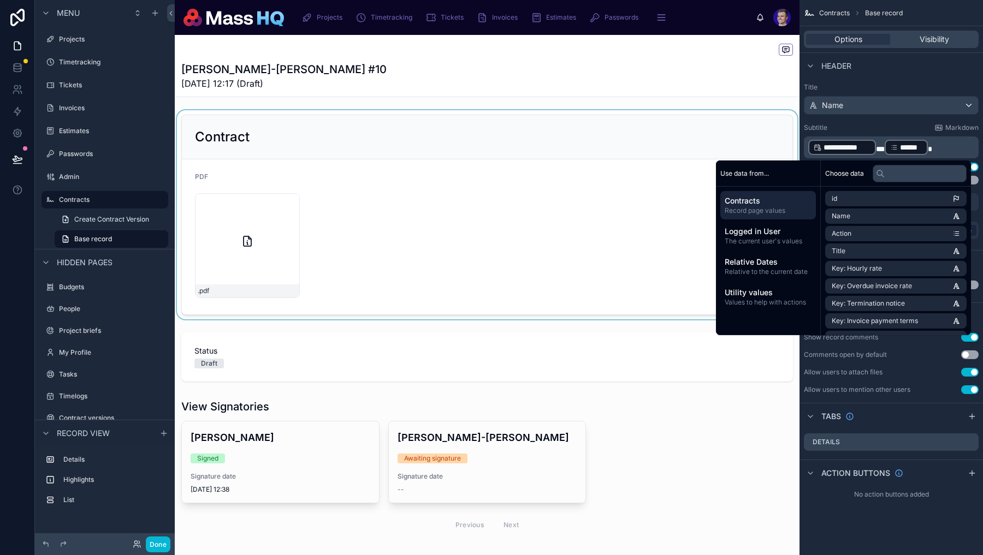
click at [422, 164] on div at bounding box center [487, 214] width 624 height 209
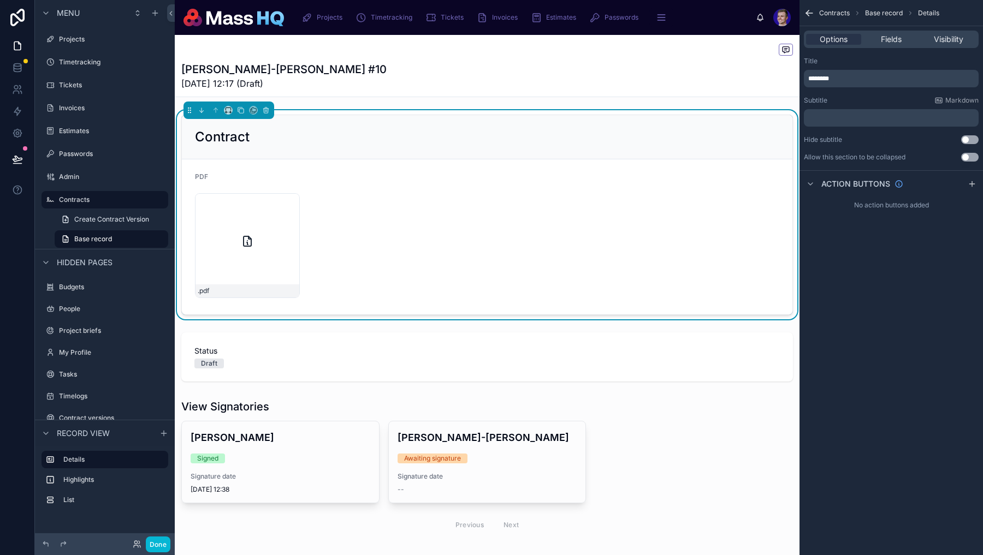
click at [416, 323] on div "Contract PDF .pdf Status Draft View Signatories Russell Bishop Signed Signature…" at bounding box center [487, 326] width 624 height 432
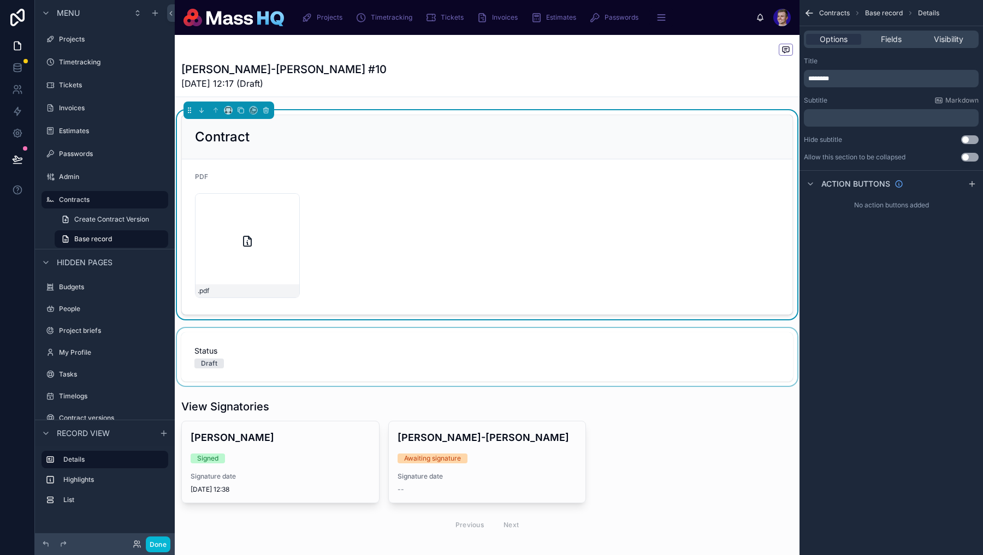
click at [398, 349] on div at bounding box center [487, 357] width 624 height 58
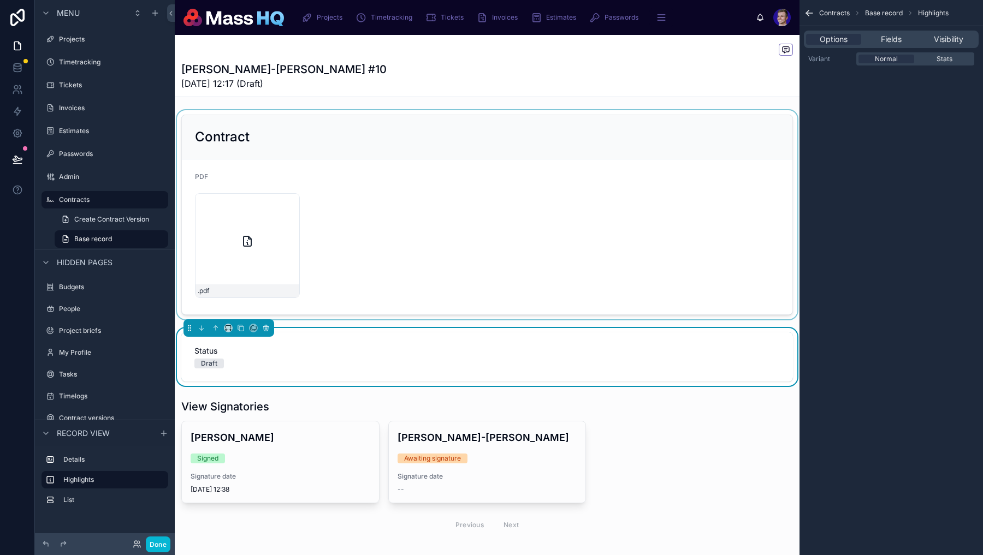
click at [267, 324] on button at bounding box center [266, 328] width 12 height 12
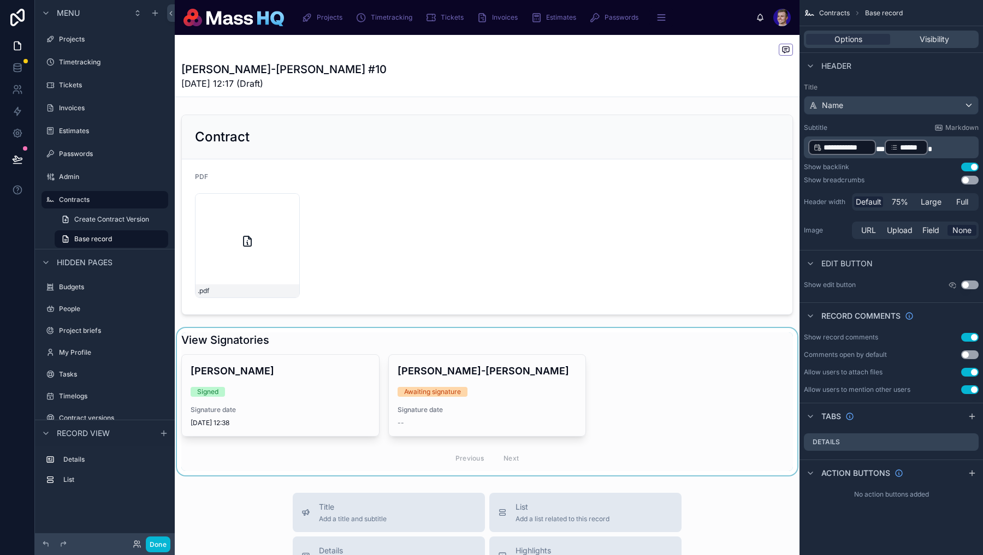
click at [402, 358] on div at bounding box center [487, 401] width 624 height 147
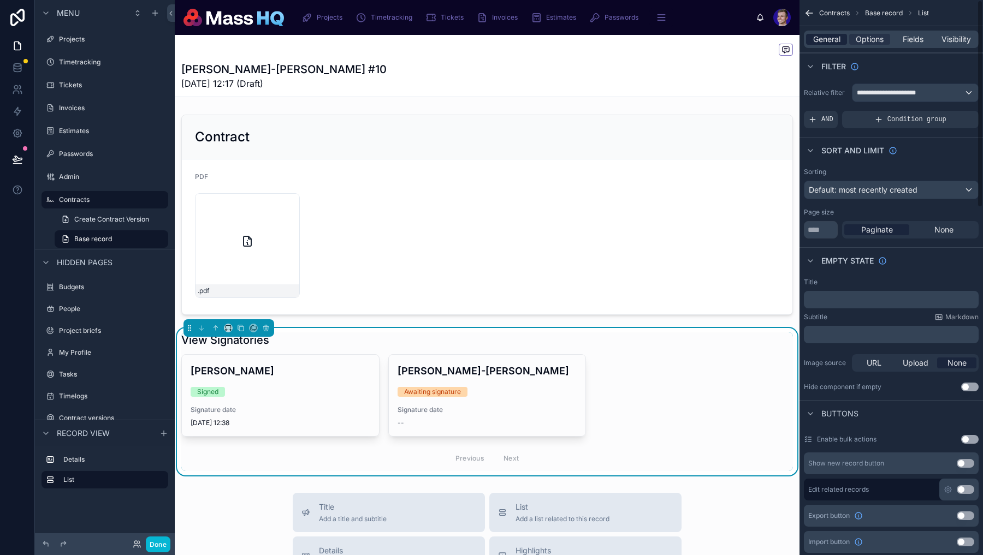
click at [821, 39] on span "General" at bounding box center [826, 39] width 27 height 11
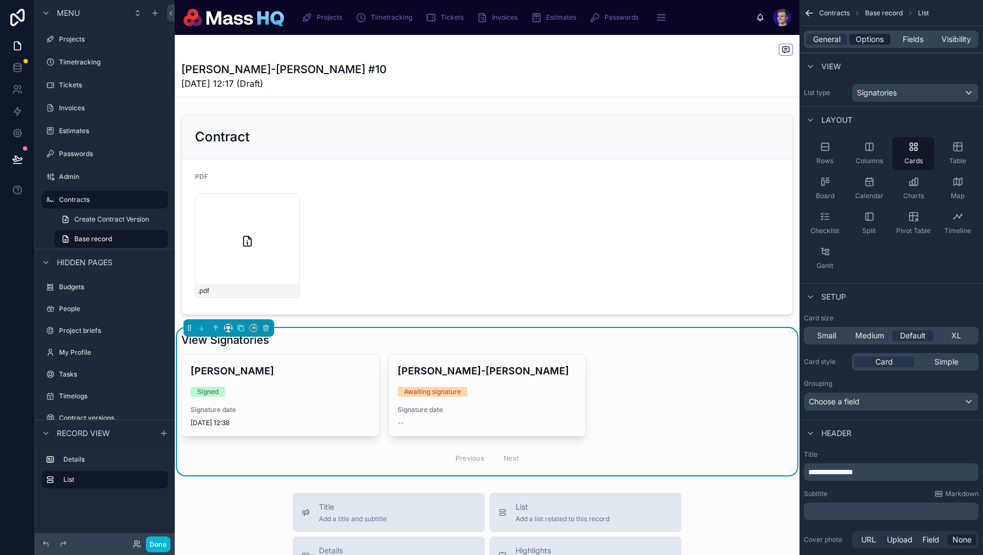
click at [866, 34] on span "Options" at bounding box center [869, 39] width 28 height 11
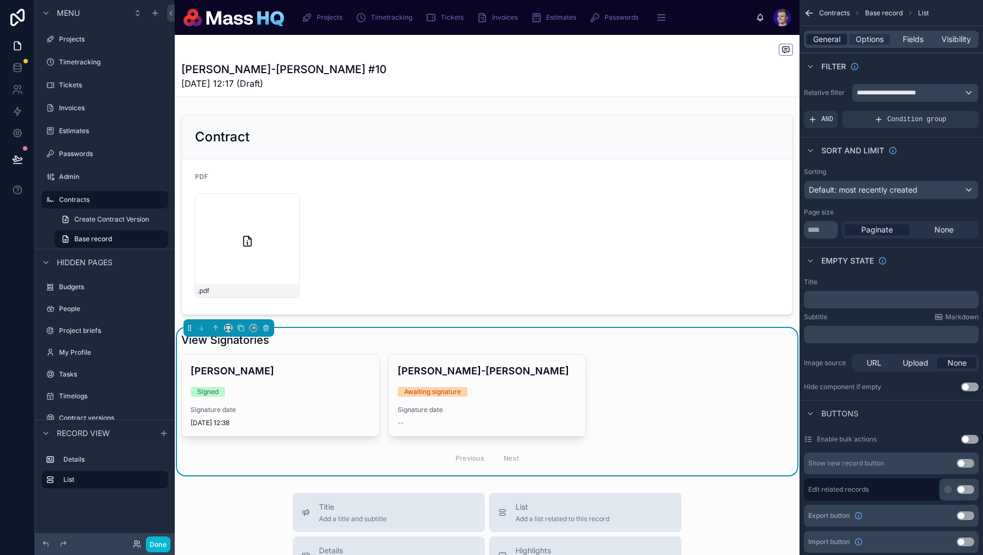
click at [832, 43] on span "General" at bounding box center [826, 39] width 27 height 11
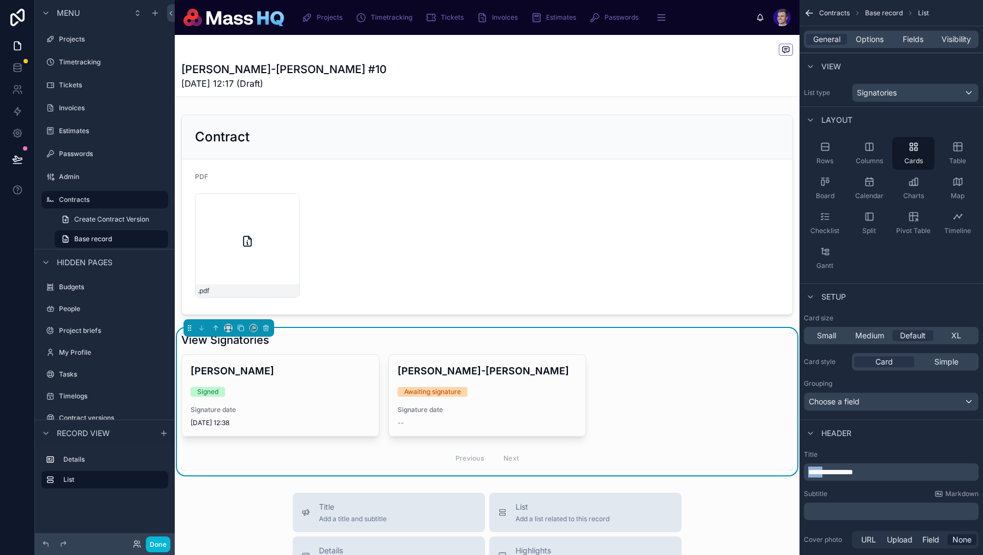
drag, startPoint x: 815, startPoint y: 471, endPoint x: 766, endPoint y: 464, distance: 49.6
click at [766, 464] on div "Projects Timetracking Tickets Invoices Estimates Passwords Admin Contracts Russ…" at bounding box center [579, 277] width 808 height 555
click at [612, 377] on div "Russell Bishop Signed Signature date 08/09/2025 12:38 Sign Millie Lynsdale-Nock…" at bounding box center [486, 412] width 611 height 117
click at [882, 34] on span "Options" at bounding box center [869, 39] width 28 height 11
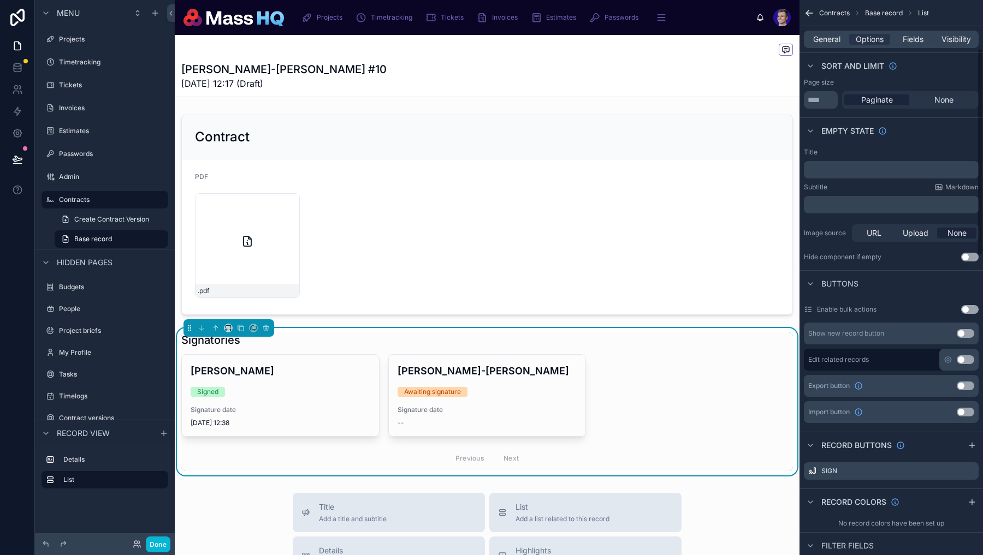
scroll to position [130, 0]
click at [971, 471] on icon "scrollable content" at bounding box center [969, 470] width 9 height 9
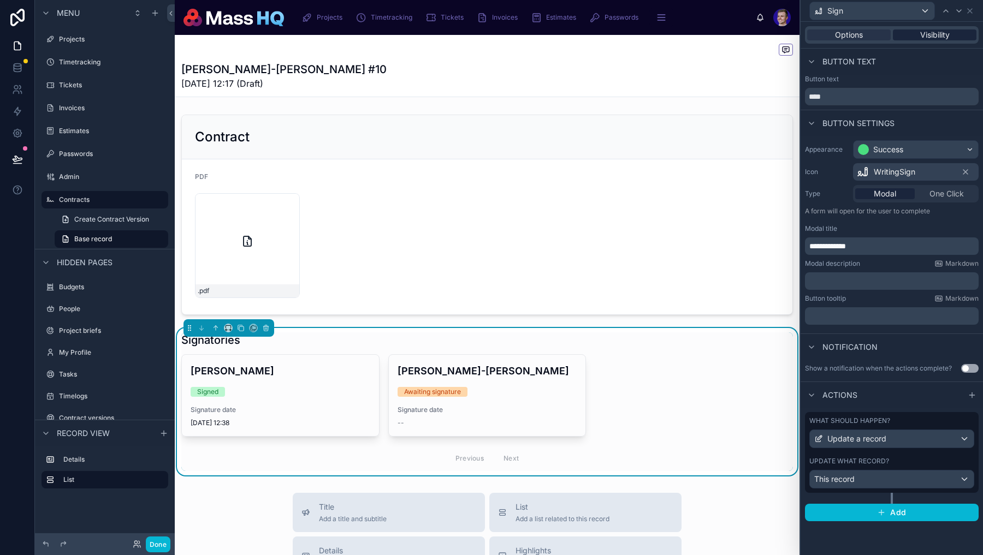
click at [940, 31] on span "Visibility" at bounding box center [934, 34] width 29 height 11
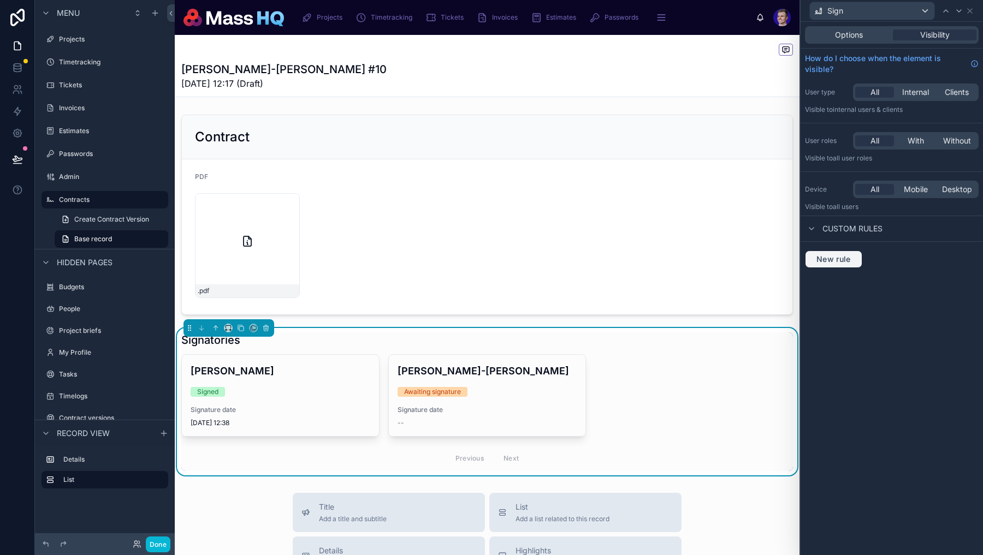
click at [849, 252] on button "New rule" at bounding box center [833, 259] width 57 height 17
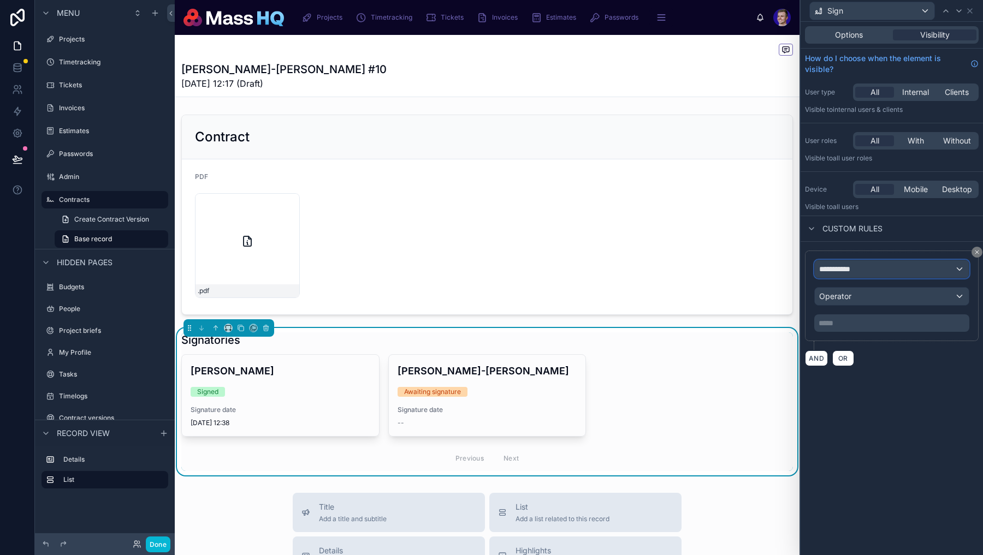
click at [922, 275] on div "**********" at bounding box center [891, 268] width 154 height 17
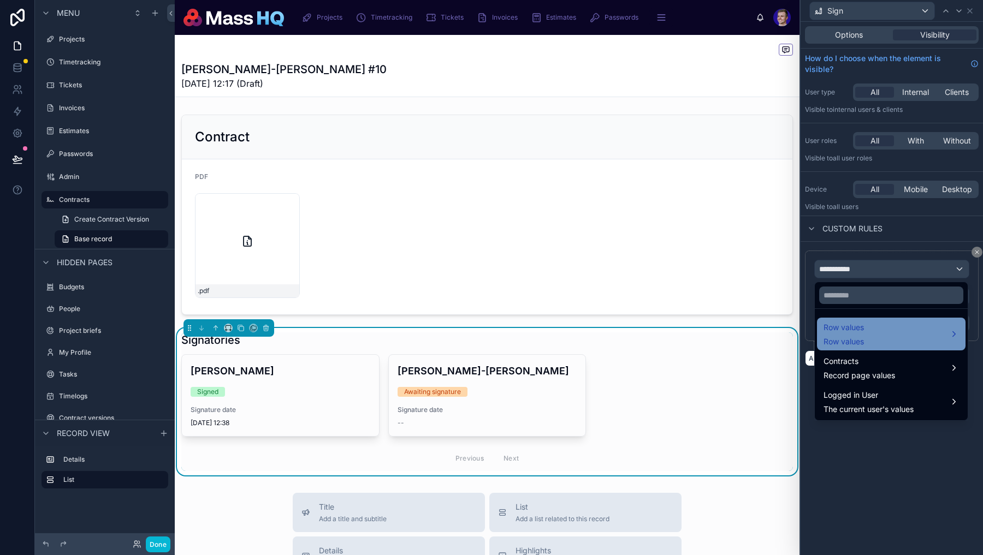
click at [888, 320] on div "Row values Row values" at bounding box center [891, 334] width 148 height 33
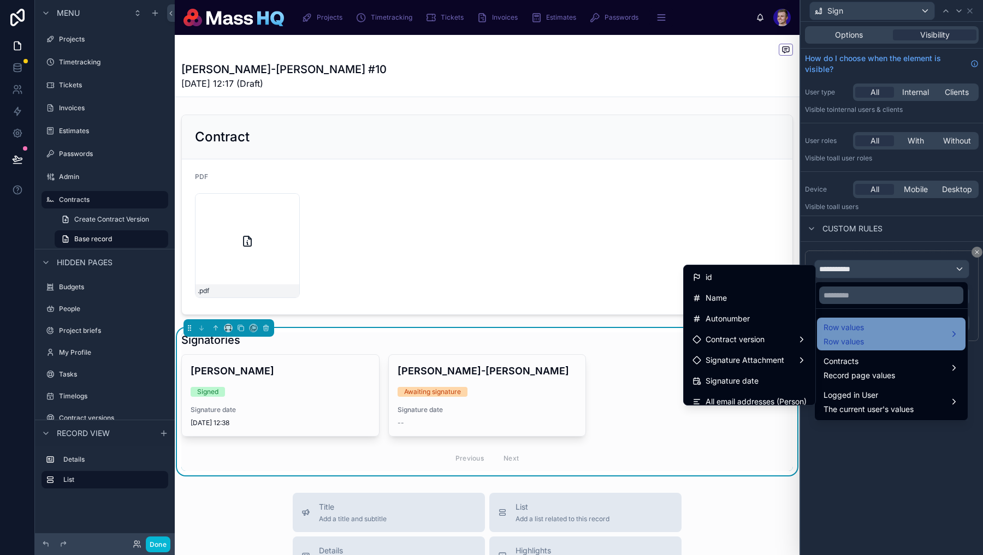
click at [871, 339] on div "Row values Row values" at bounding box center [890, 334] width 135 height 26
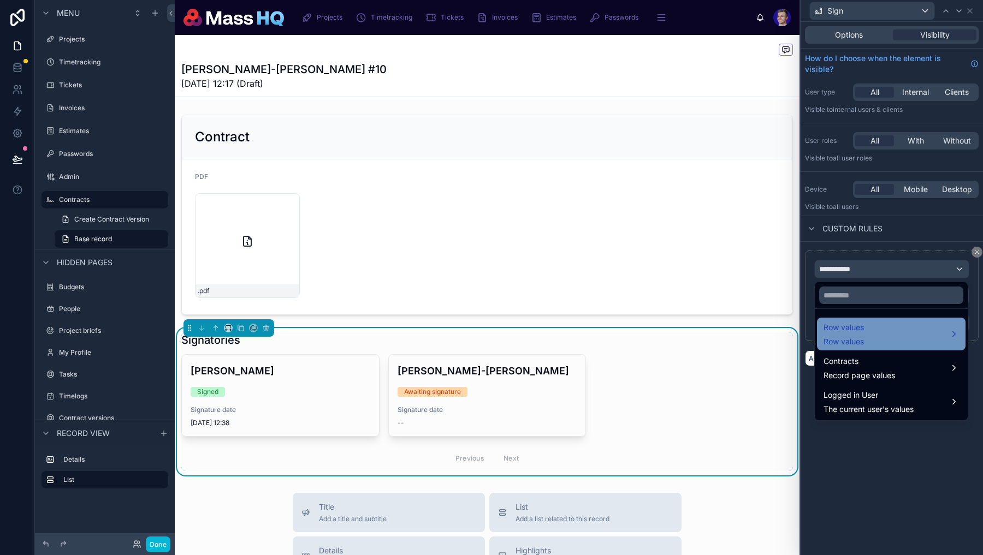
click at [846, 328] on span "Row values" at bounding box center [843, 327] width 40 height 13
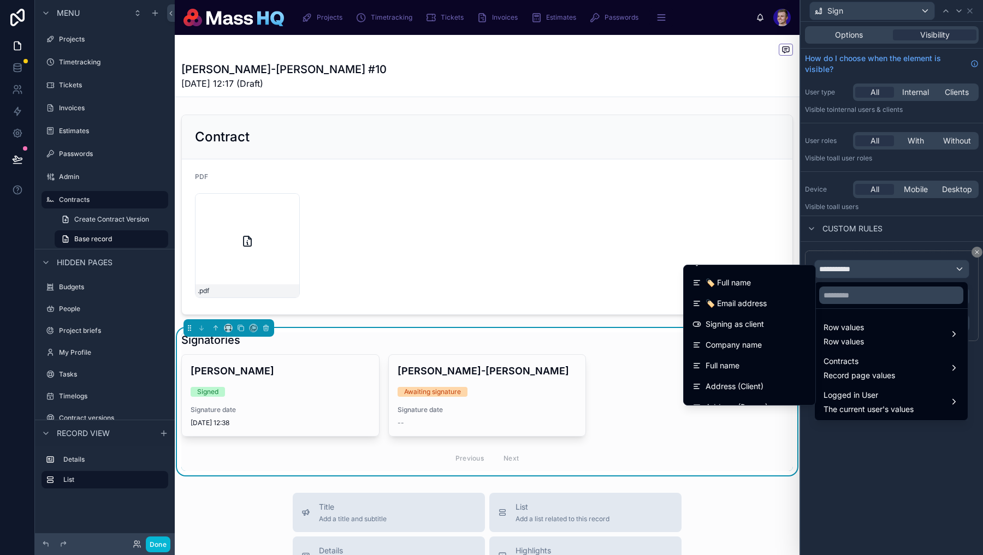
scroll to position [188, 0]
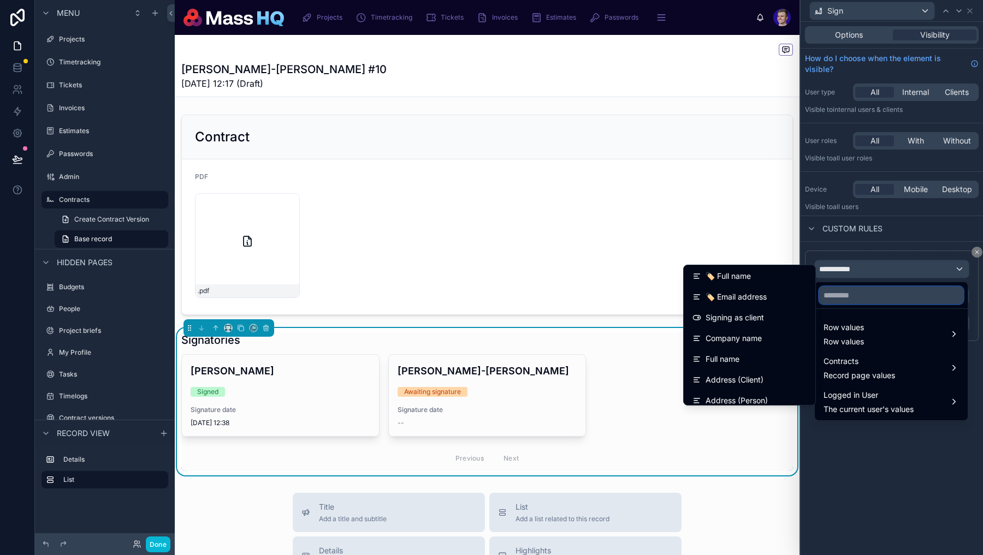
click at [865, 302] on input "text" at bounding box center [891, 295] width 144 height 17
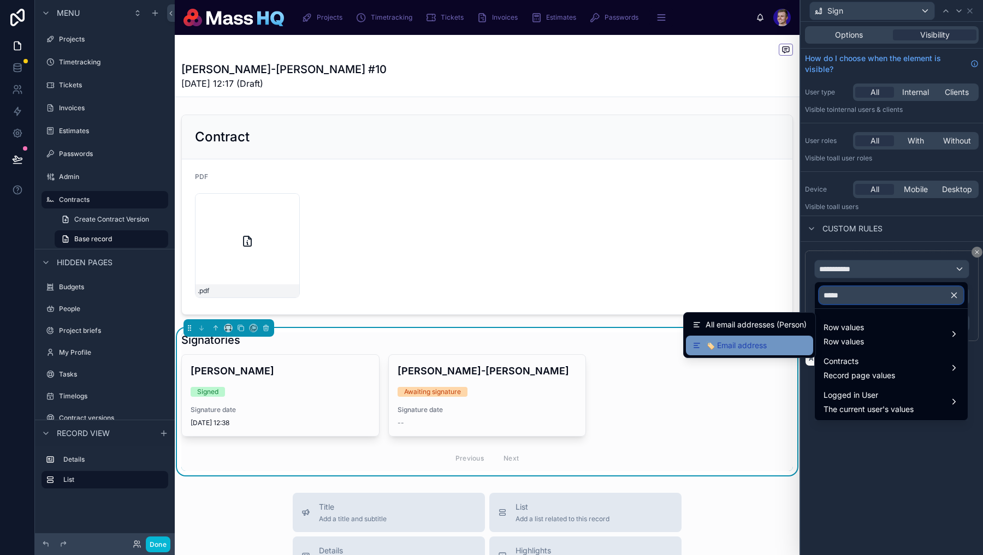
type input "*****"
click at [751, 345] on span "🏷 Email address" at bounding box center [735, 345] width 61 height 13
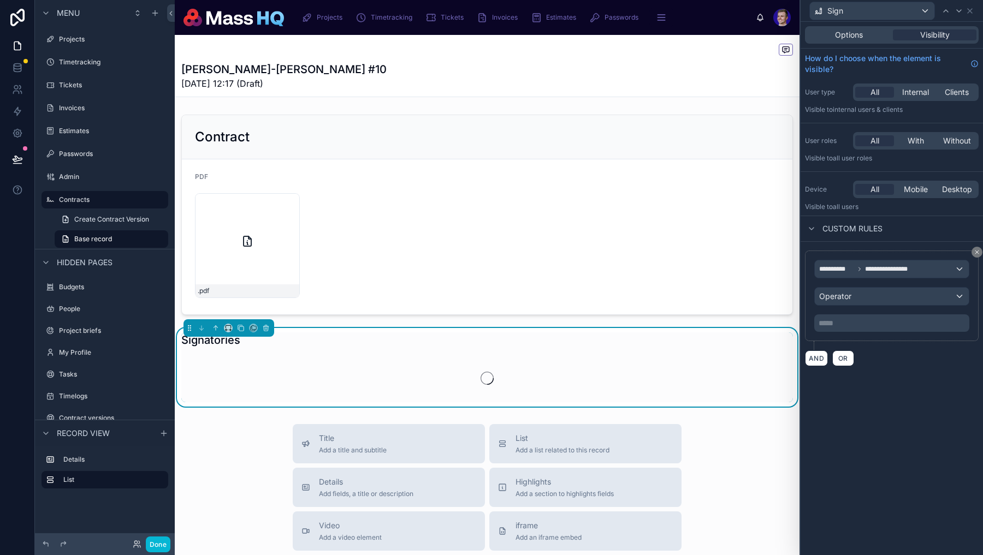
click at [850, 309] on div "**********" at bounding box center [891, 296] width 155 height 72
click at [855, 293] on div "Operator" at bounding box center [891, 296] width 154 height 17
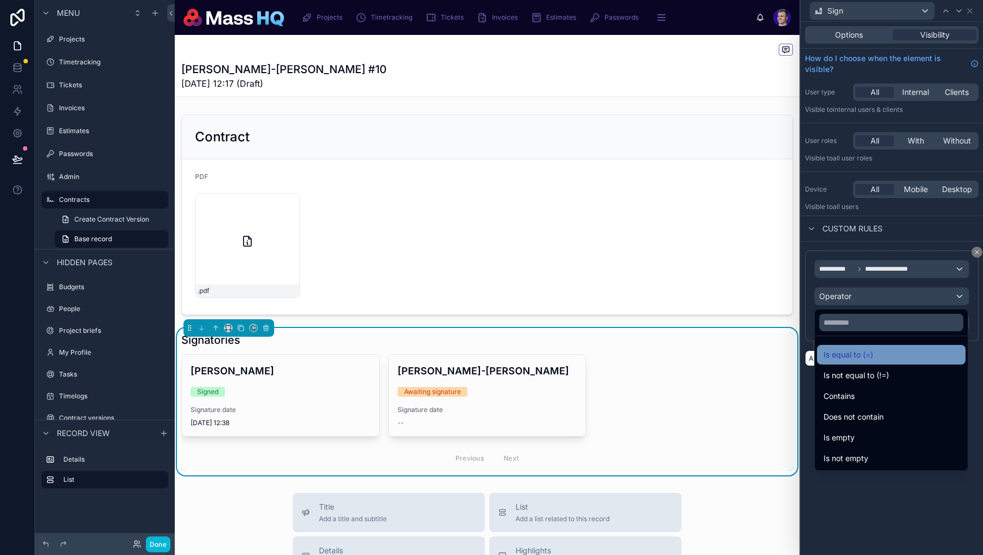
click at [850, 360] on span "Is equal to (=)" at bounding box center [848, 354] width 50 height 13
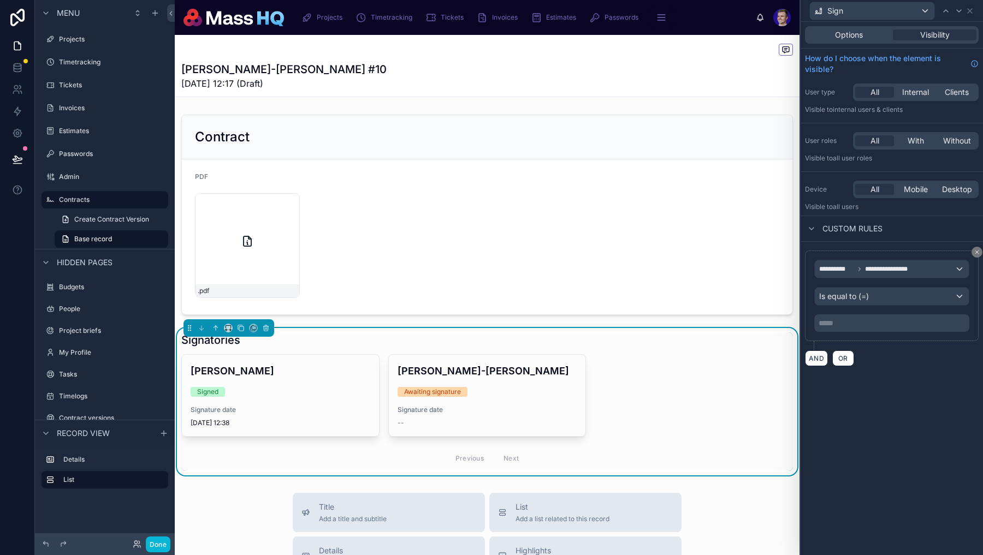
click at [871, 331] on div "***** ﻿" at bounding box center [891, 322] width 155 height 17
click at [871, 329] on div "***** ﻿" at bounding box center [891, 322] width 155 height 17
click at [842, 324] on p "***** ﻿" at bounding box center [892, 323] width 148 height 11
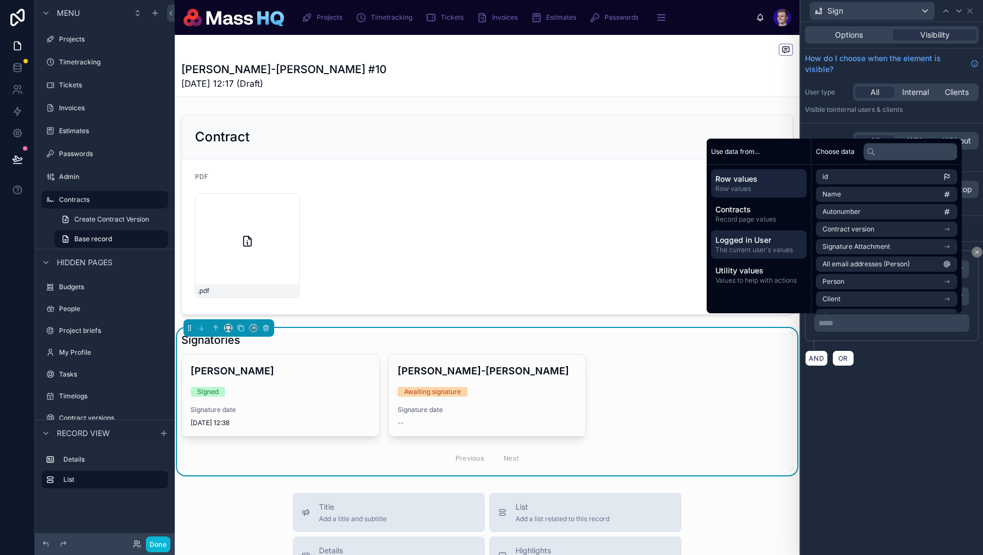
click at [752, 247] on span "The current user's values" at bounding box center [758, 250] width 87 height 9
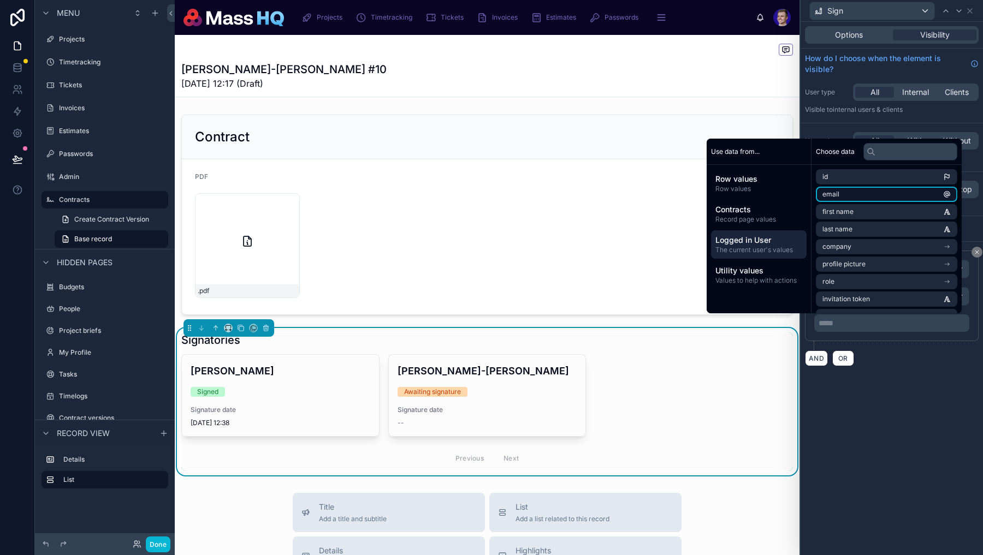
click at [865, 193] on li "email" at bounding box center [885, 194] width 141 height 15
click at [159, 545] on button "Done" at bounding box center [158, 545] width 25 height 16
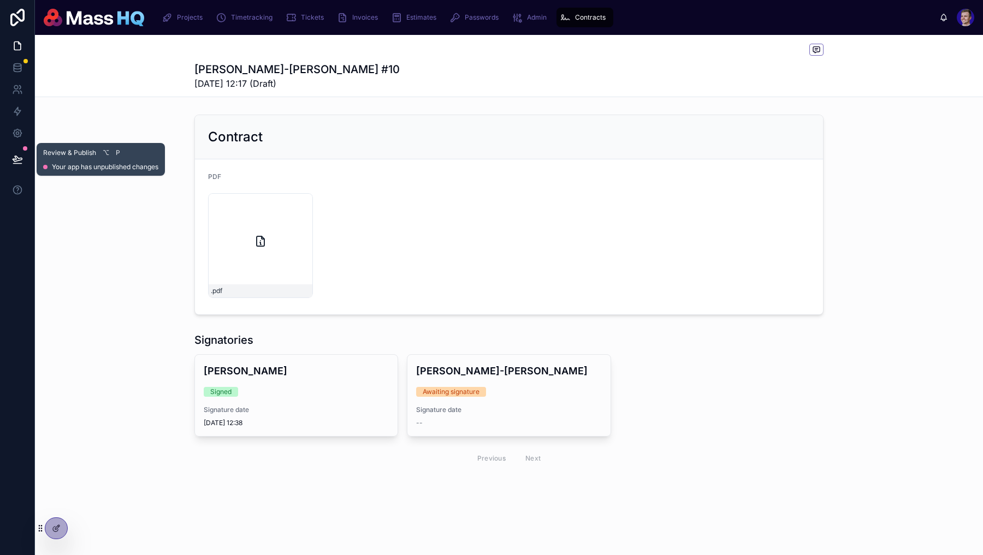
click at [9, 150] on button at bounding box center [17, 159] width 24 height 31
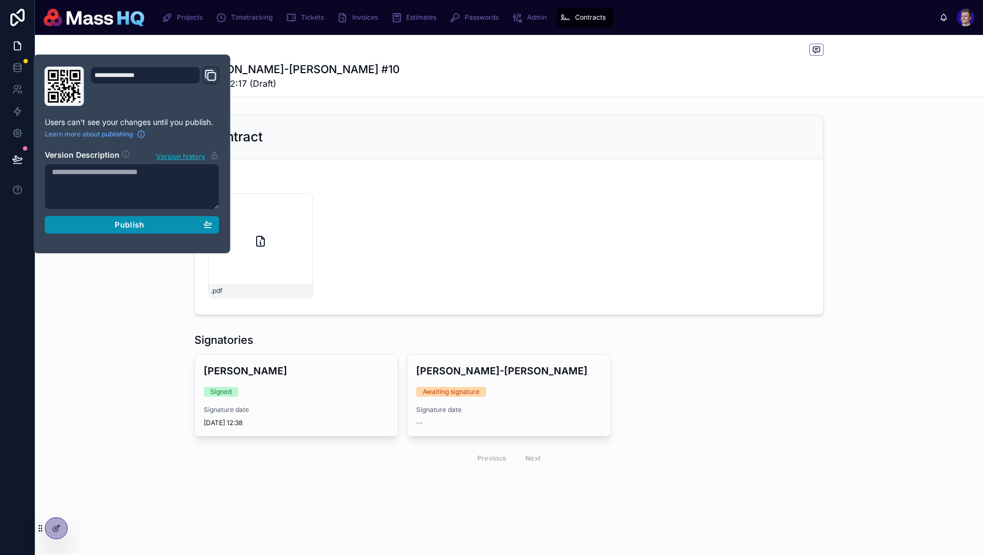
click at [130, 227] on span "Publish" at bounding box center [129, 225] width 29 height 10
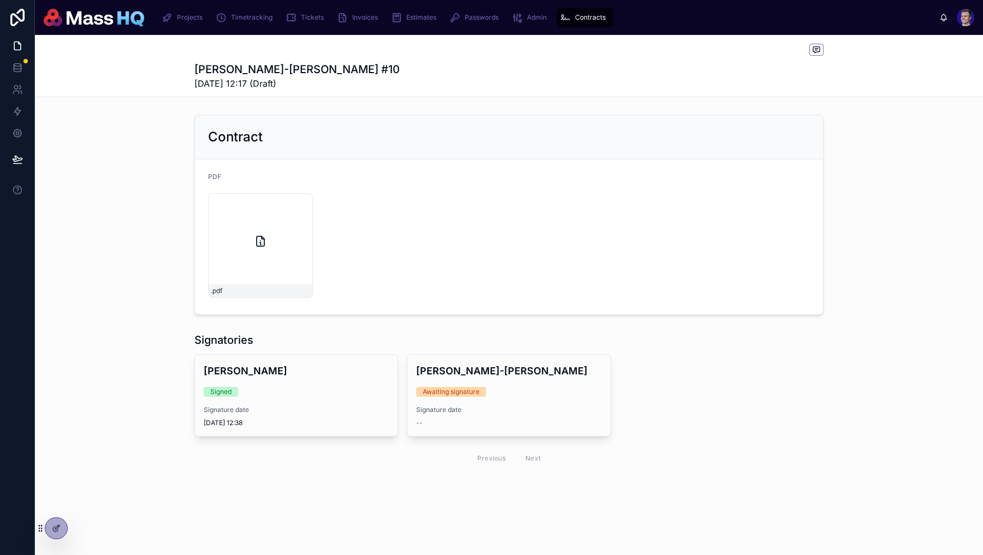
click at [538, 231] on div ".pdf" at bounding box center [509, 245] width 602 height 105
click at [435, 277] on div ".pdf" at bounding box center [509, 245] width 602 height 105
click at [48, 530] on div at bounding box center [56, 528] width 22 height 21
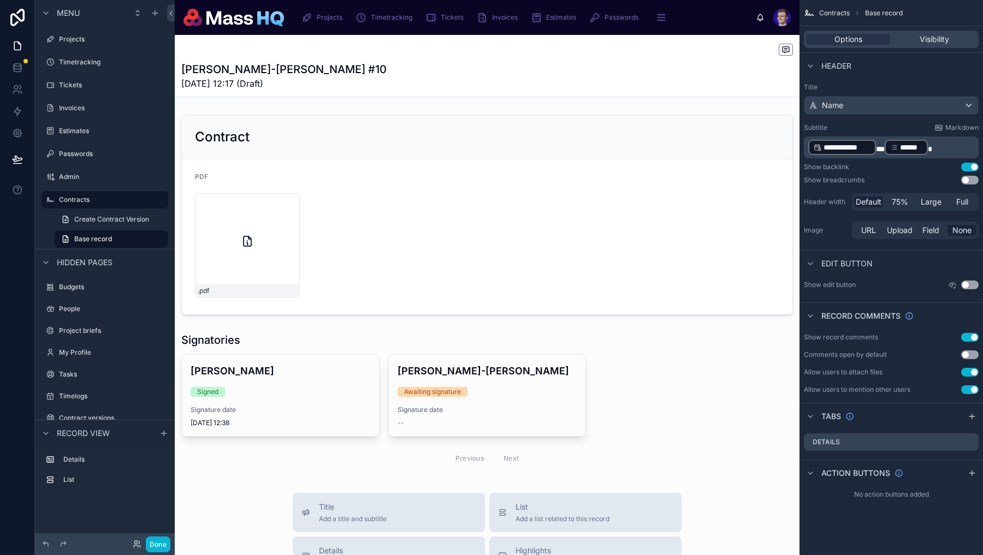
click at [629, 418] on div at bounding box center [487, 401] width 624 height 147
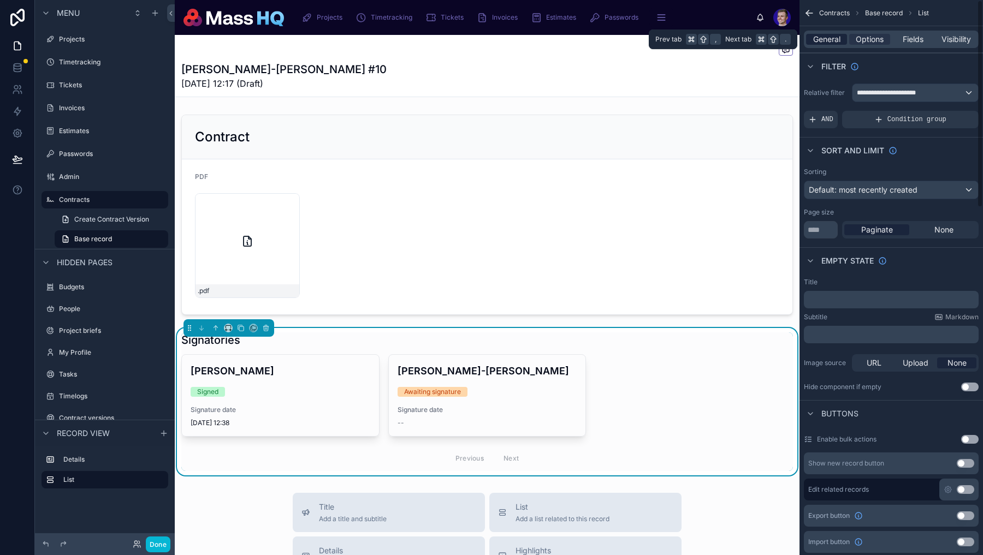
click at [836, 41] on span "General" at bounding box center [826, 39] width 27 height 11
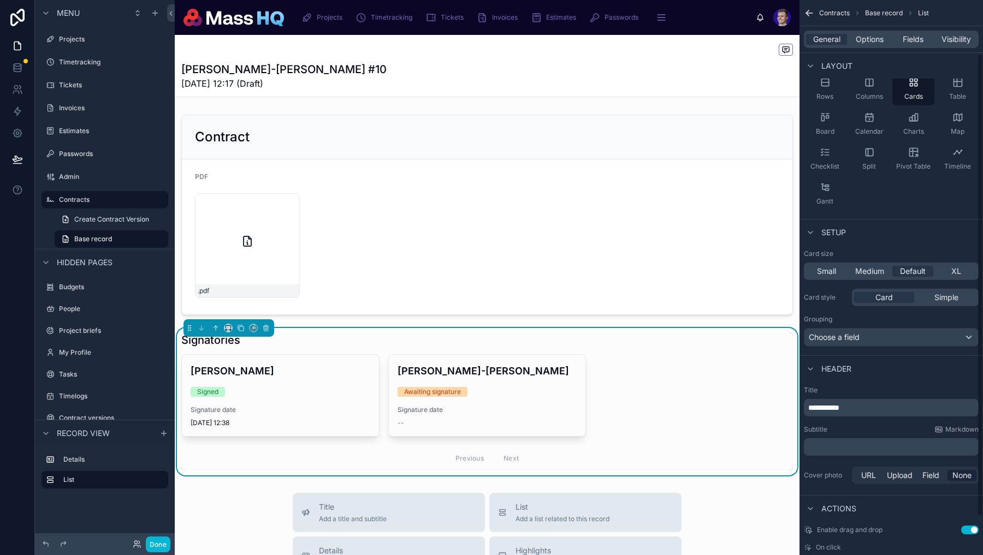
scroll to position [83, 0]
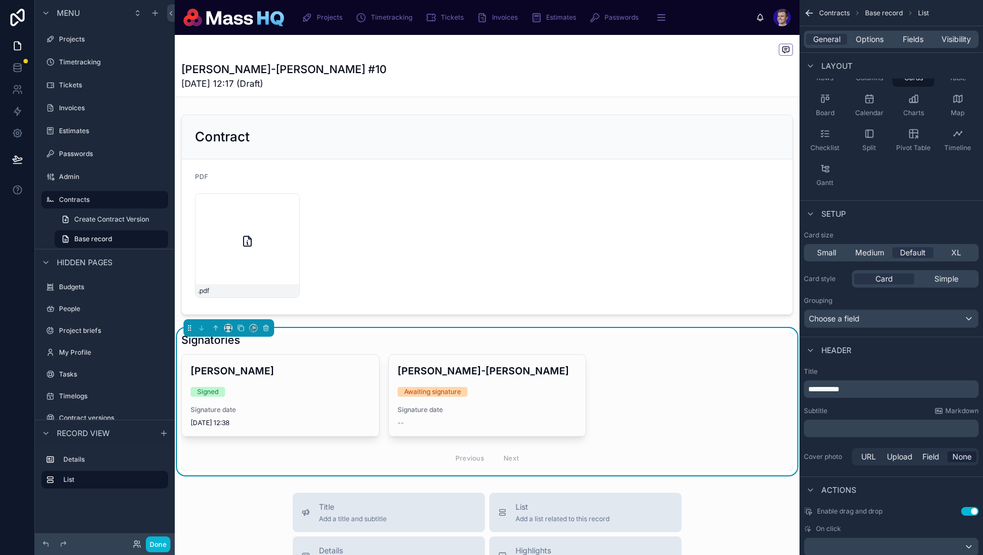
click at [973, 515] on button "Use setting" at bounding box center [969, 511] width 17 height 9
click at [960, 551] on div "scrollable content" at bounding box center [891, 546] width 174 height 17
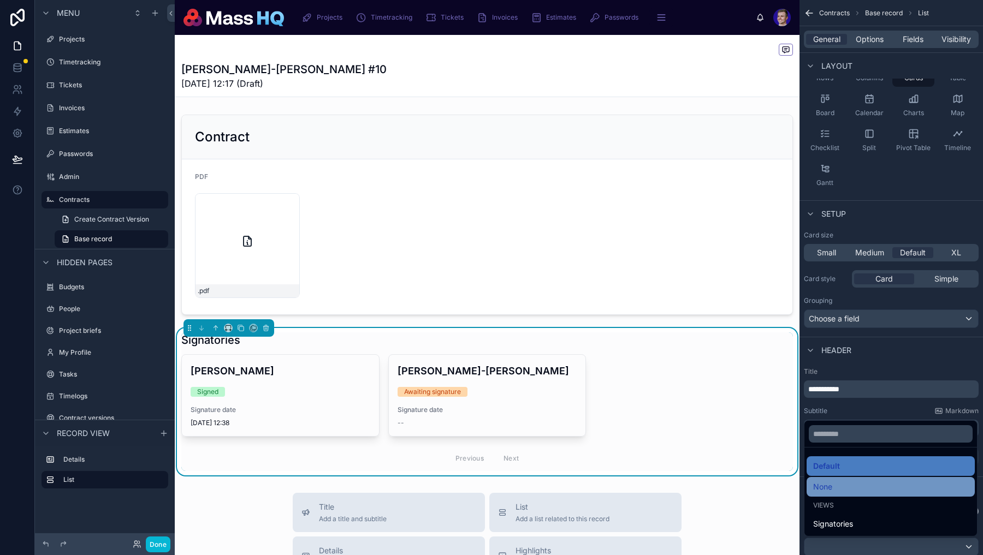
click at [848, 485] on div "None" at bounding box center [890, 486] width 155 height 13
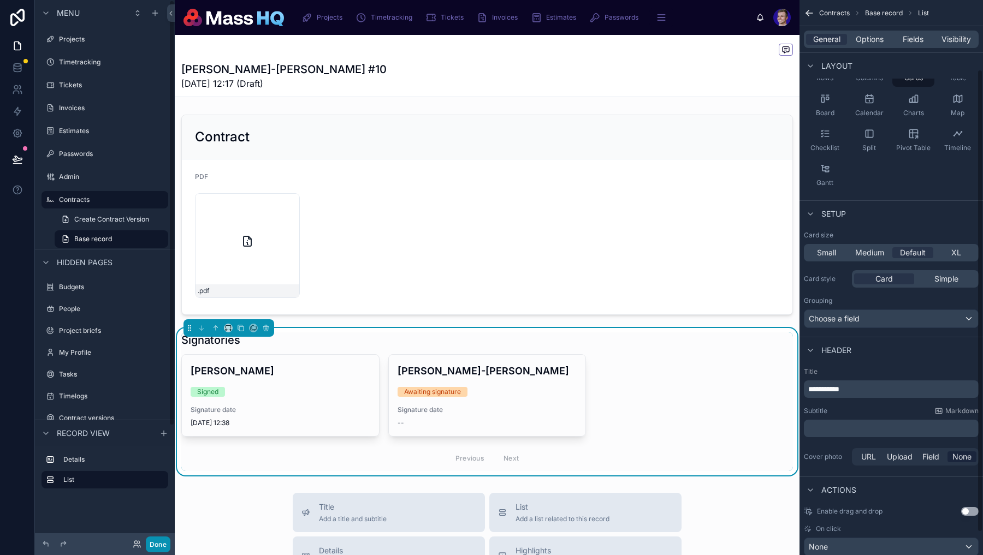
click at [156, 541] on button "Done" at bounding box center [158, 545] width 25 height 16
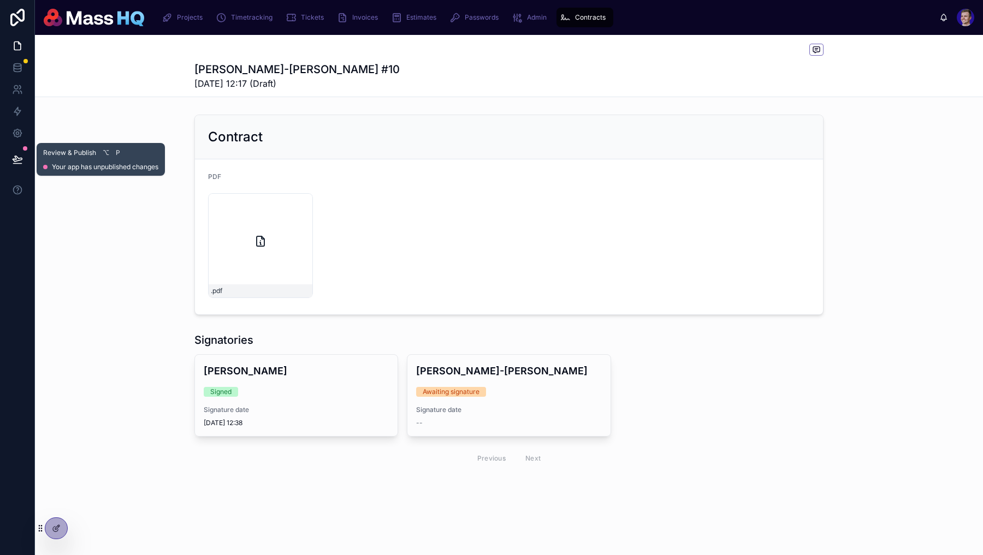
click at [16, 156] on icon at bounding box center [17, 158] width 9 height 5
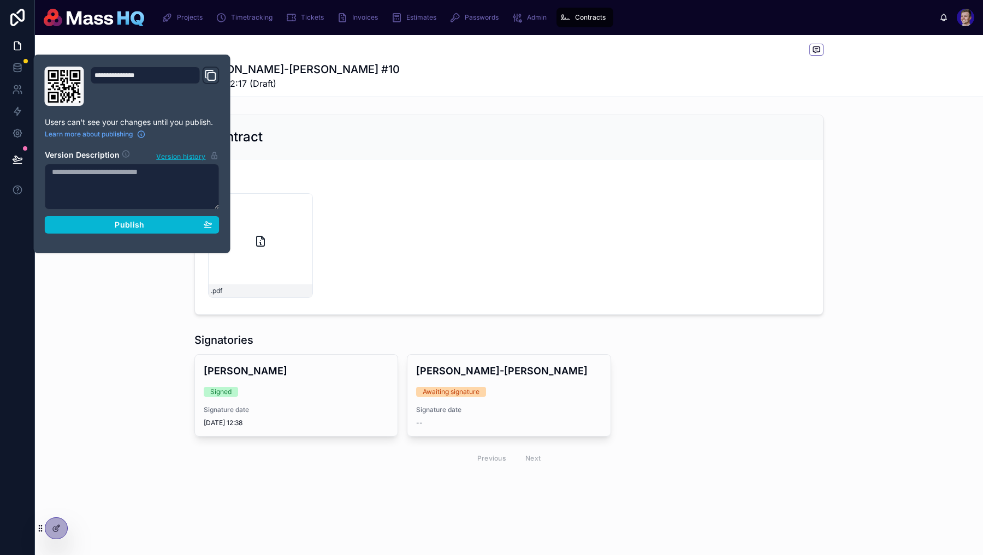
click at [162, 207] on textarea at bounding box center [132, 187] width 175 height 46
click at [162, 226] on div "Publish" at bounding box center [132, 225] width 160 height 10
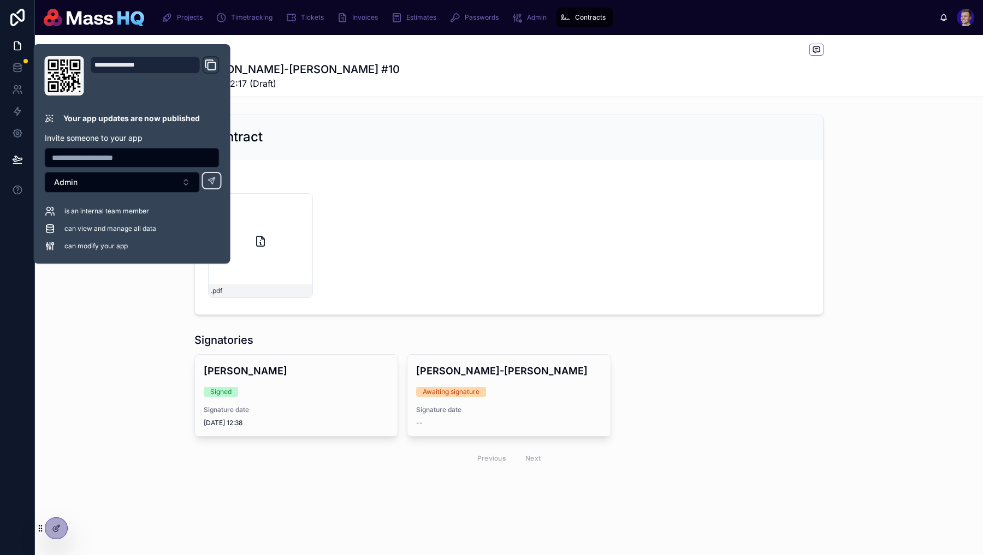
click at [469, 331] on div "Signatories Russell Bishop Signed Signature date 08/09/2025 12:38 Sign Millie L…" at bounding box center [509, 401] width 948 height 147
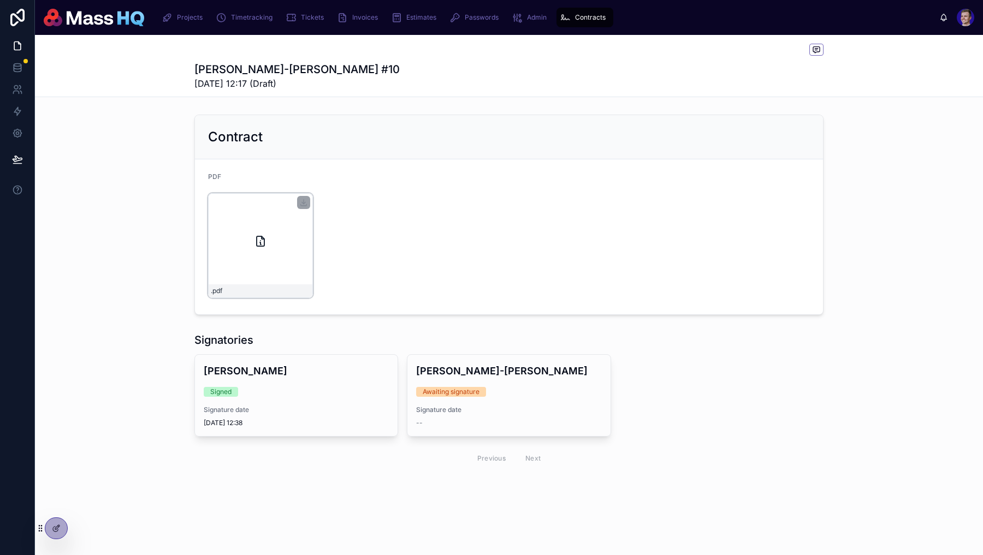
click at [271, 231] on div ".pdf" at bounding box center [260, 245] width 105 height 105
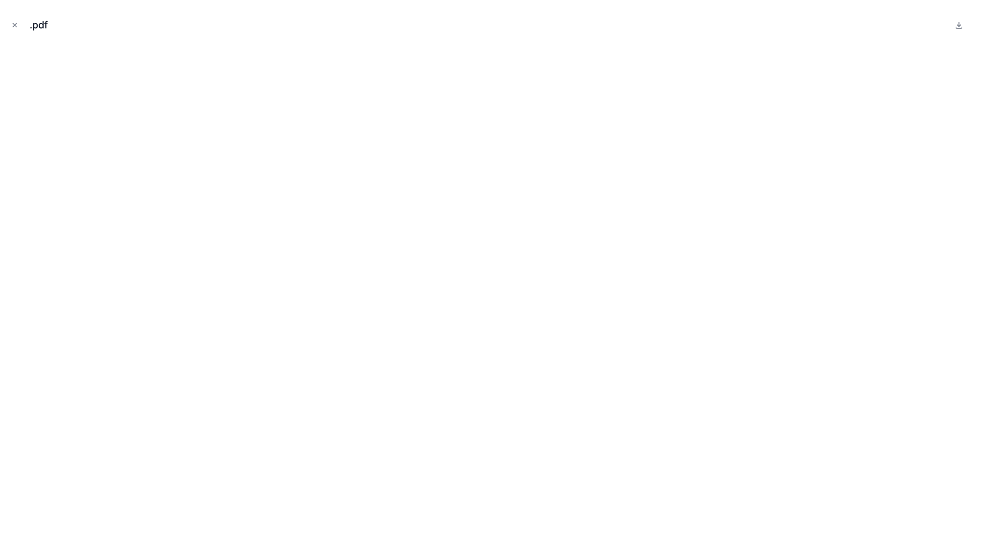
click at [355, 34] on div ".pdf" at bounding box center [491, 25] width 965 height 33
click at [11, 25] on icon "Close modal" at bounding box center [15, 25] width 8 height 8
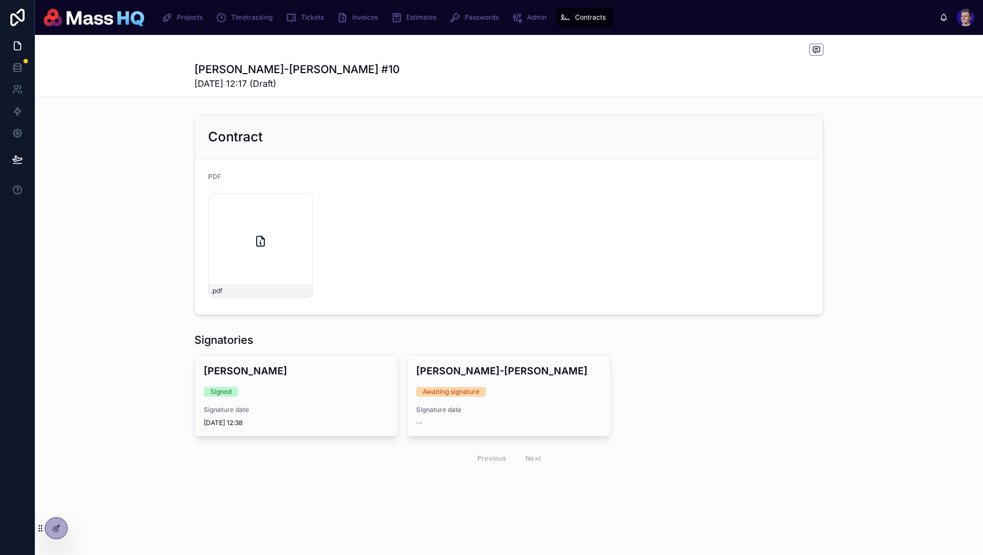
click at [620, 275] on div ".pdf" at bounding box center [509, 245] width 602 height 105
click at [257, 215] on div ".pdf" at bounding box center [260, 245] width 105 height 105
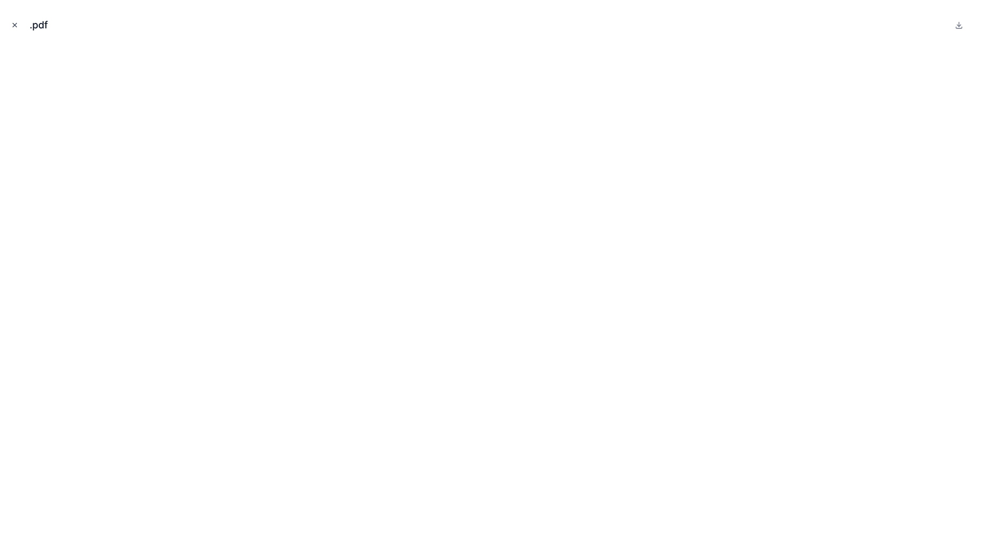
click at [16, 22] on icon "Close modal" at bounding box center [15, 25] width 8 height 8
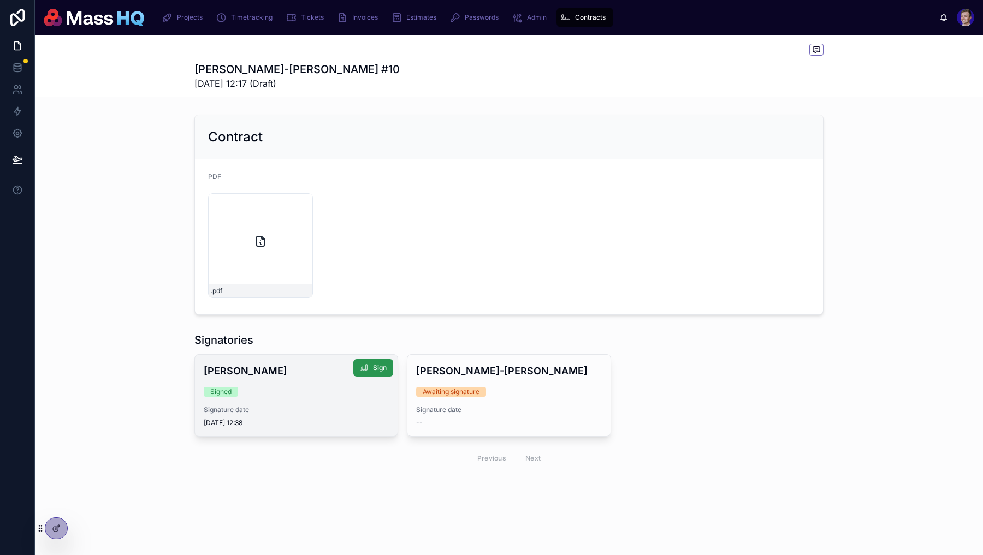
click at [373, 362] on button "Sign" at bounding box center [373, 367] width 40 height 17
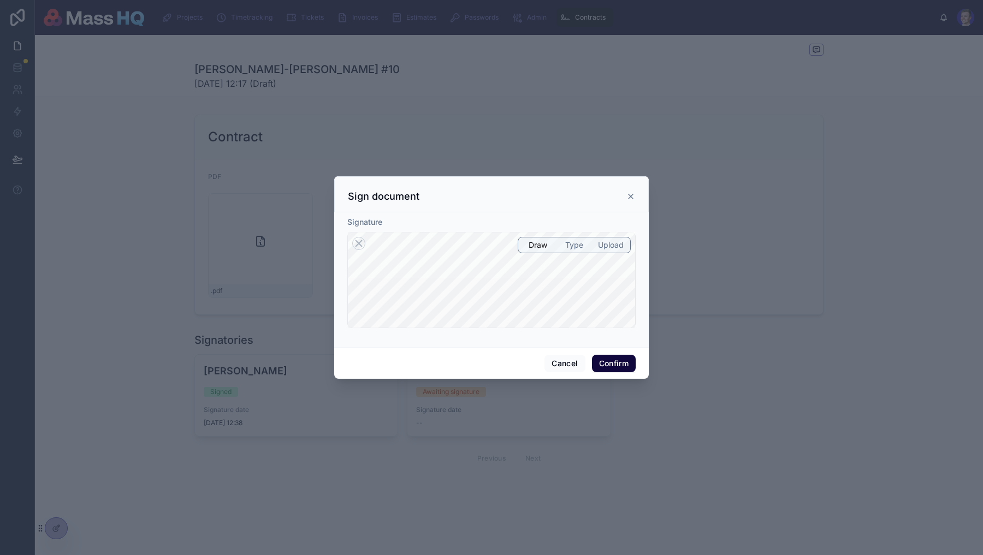
click at [630, 196] on icon at bounding box center [630, 196] width 4 height 4
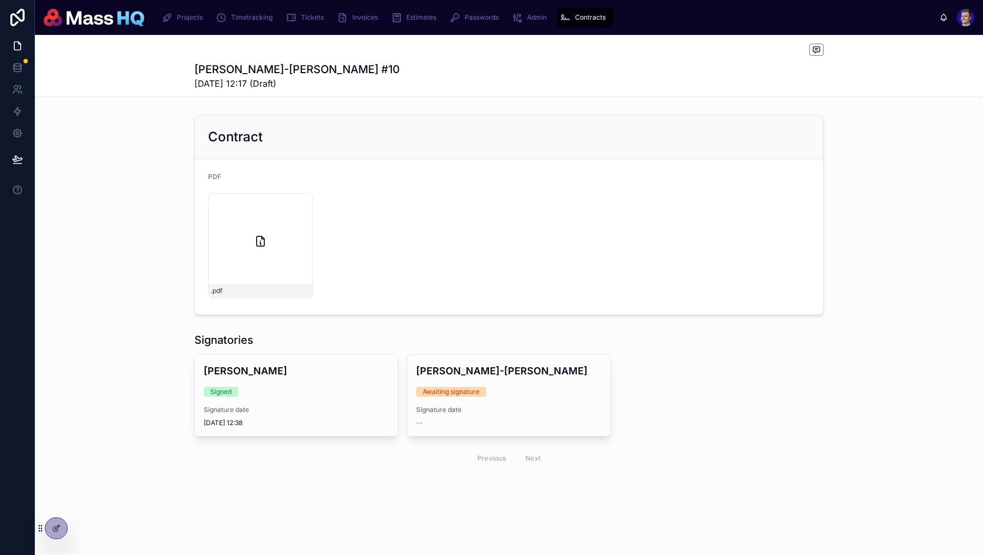
click at [516, 255] on div ".pdf" at bounding box center [509, 245] width 602 height 105
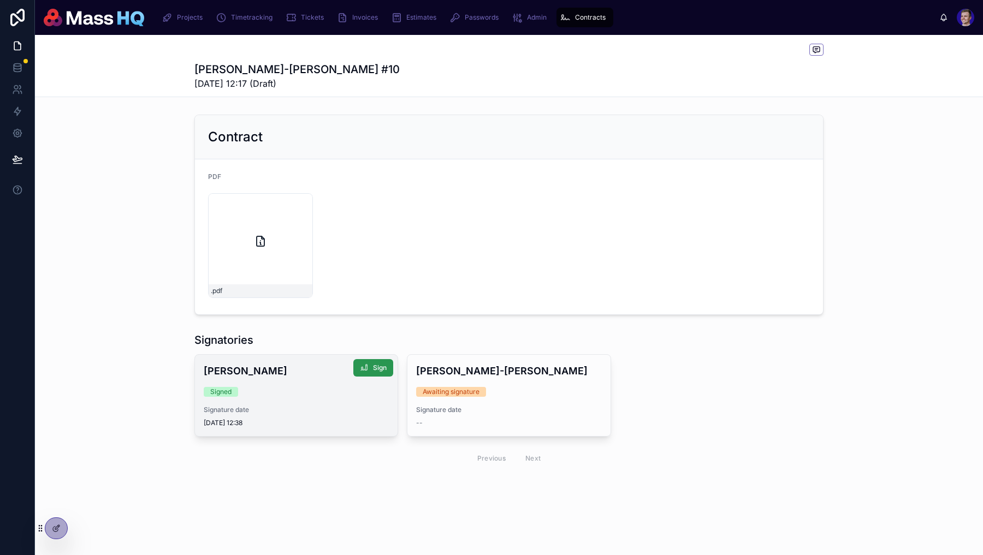
click at [374, 370] on span "Sign" at bounding box center [380, 368] width 14 height 9
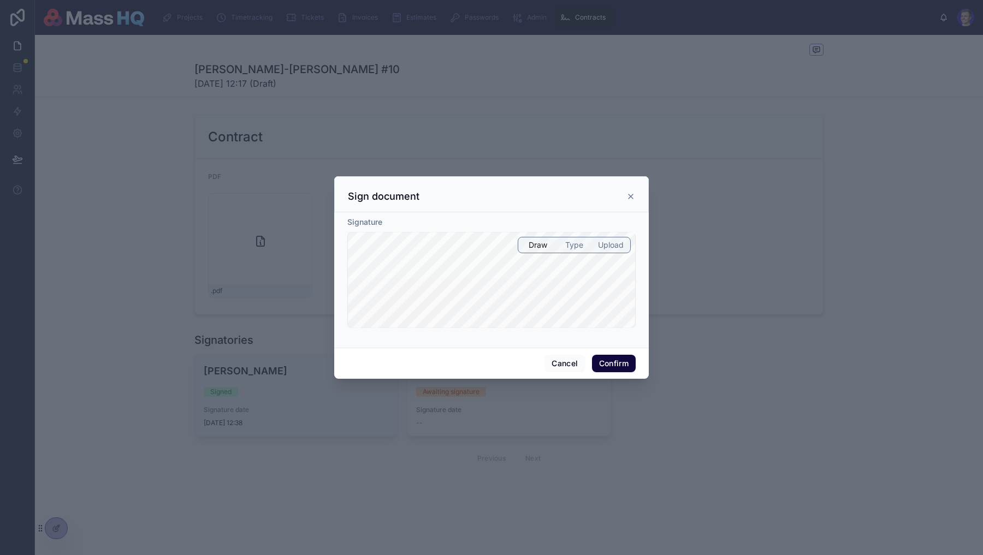
click at [561, 373] on div "Cancel Confirm" at bounding box center [491, 363] width 314 height 31
click at [561, 368] on button "Cancel" at bounding box center [564, 363] width 40 height 17
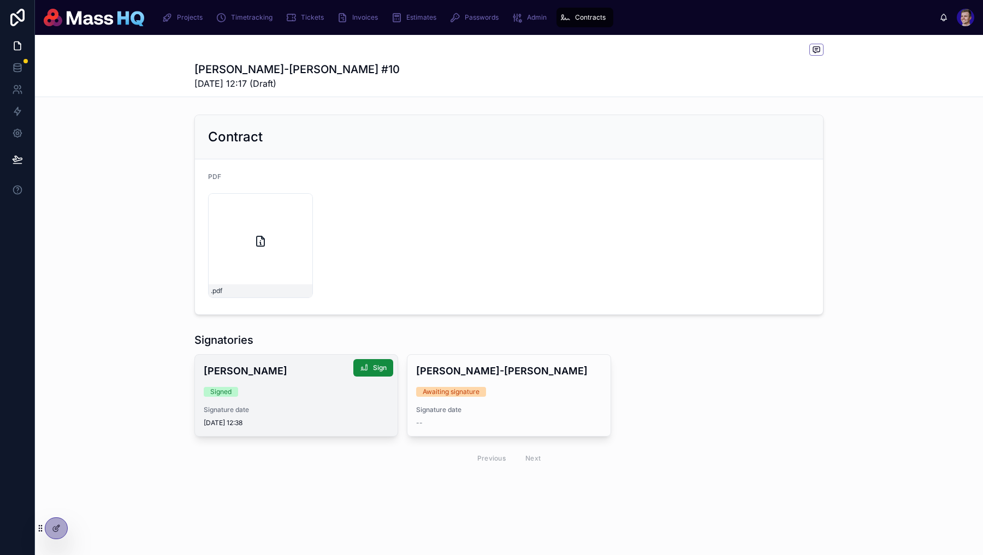
click at [323, 131] on div "Contract" at bounding box center [509, 136] width 602 height 17
click at [272, 235] on div ".pdf" at bounding box center [260, 245] width 105 height 105
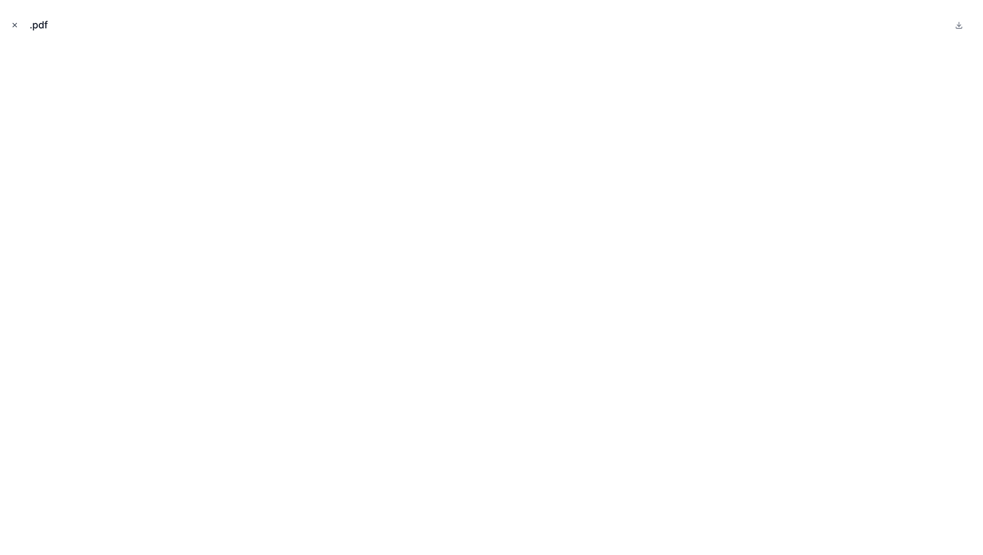
click at [15, 19] on button "Close modal" at bounding box center [15, 25] width 12 height 12
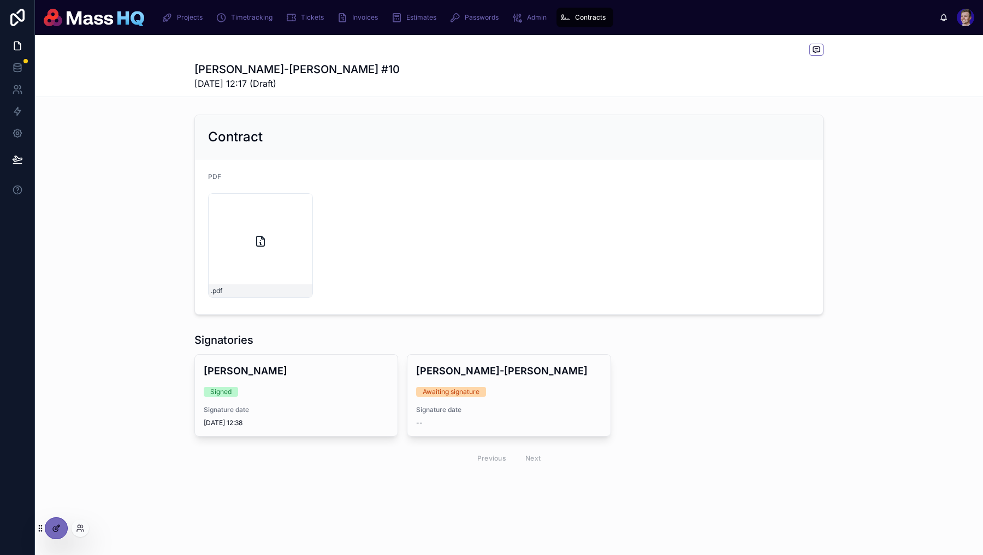
click at [52, 526] on icon at bounding box center [56, 528] width 9 height 9
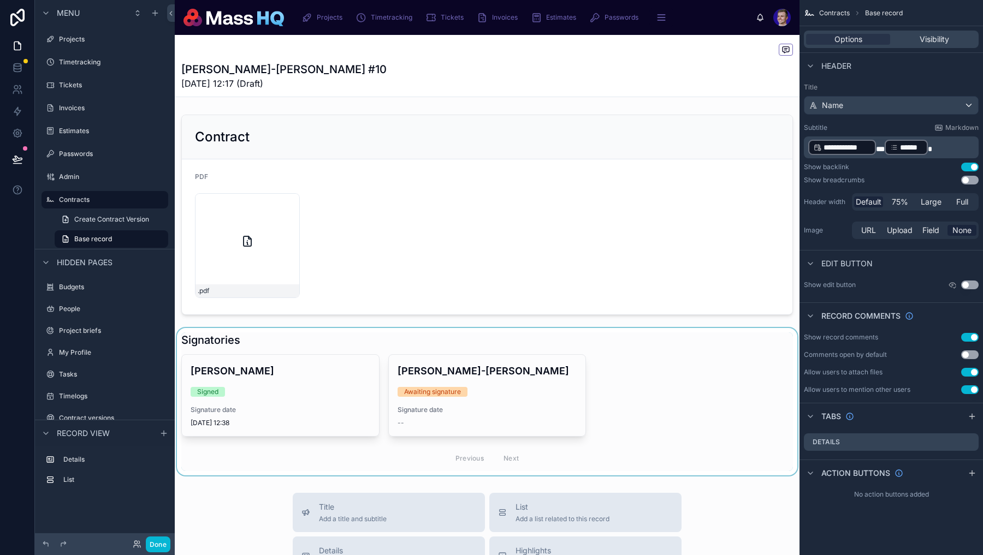
click at [403, 425] on div at bounding box center [487, 401] width 624 height 147
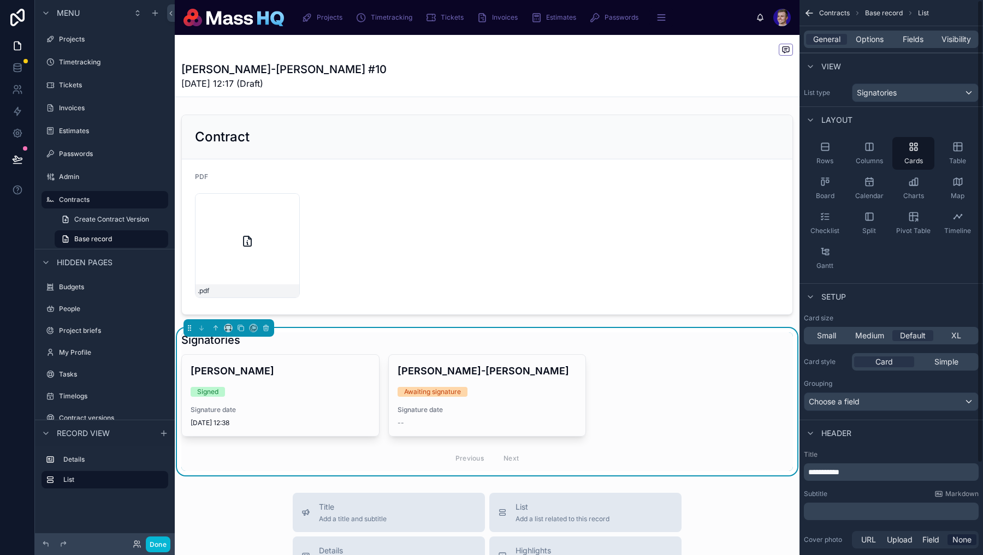
scroll to position [110, 0]
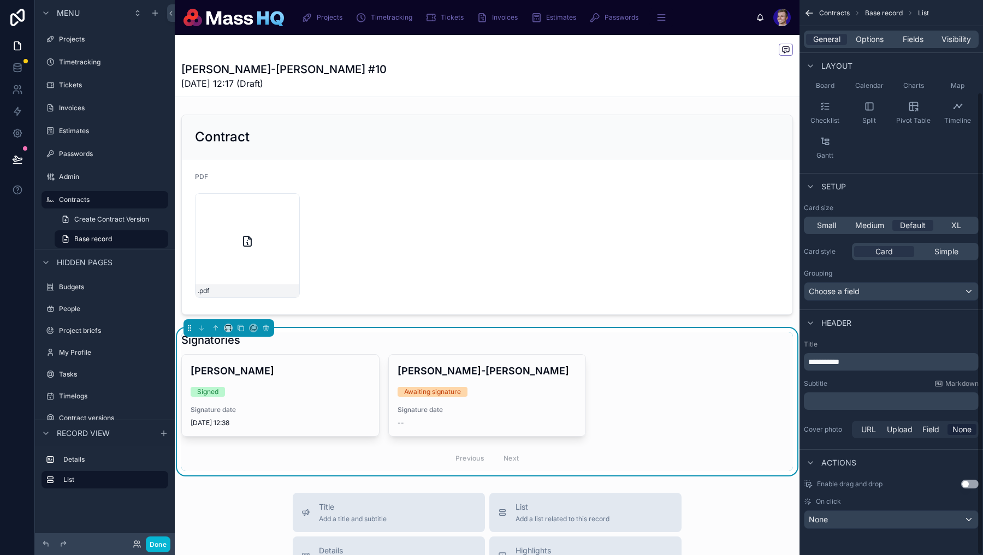
click at [874, 47] on div "General Options Fields Visibility" at bounding box center [890, 39] width 175 height 17
click at [876, 39] on span "Options" at bounding box center [869, 39] width 28 height 11
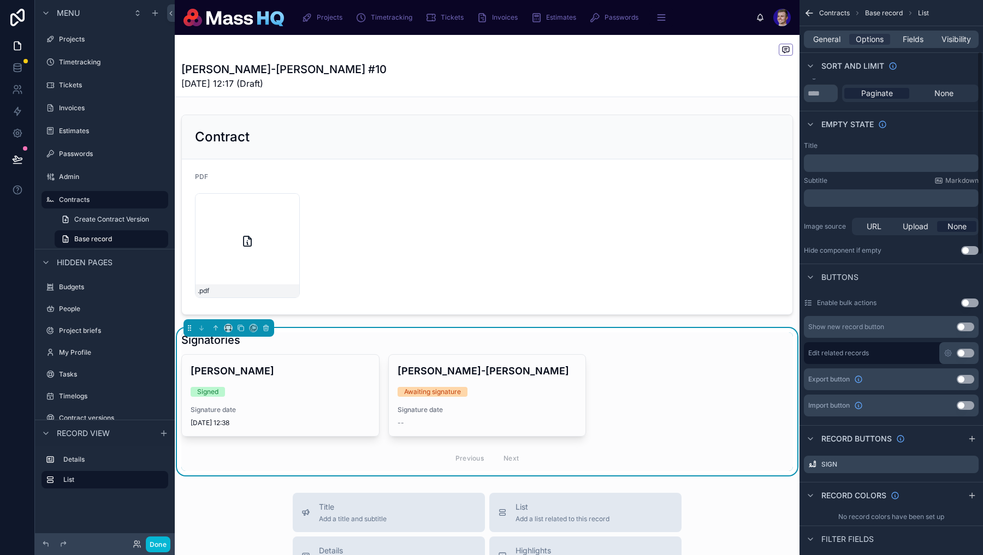
scroll to position [142, 0]
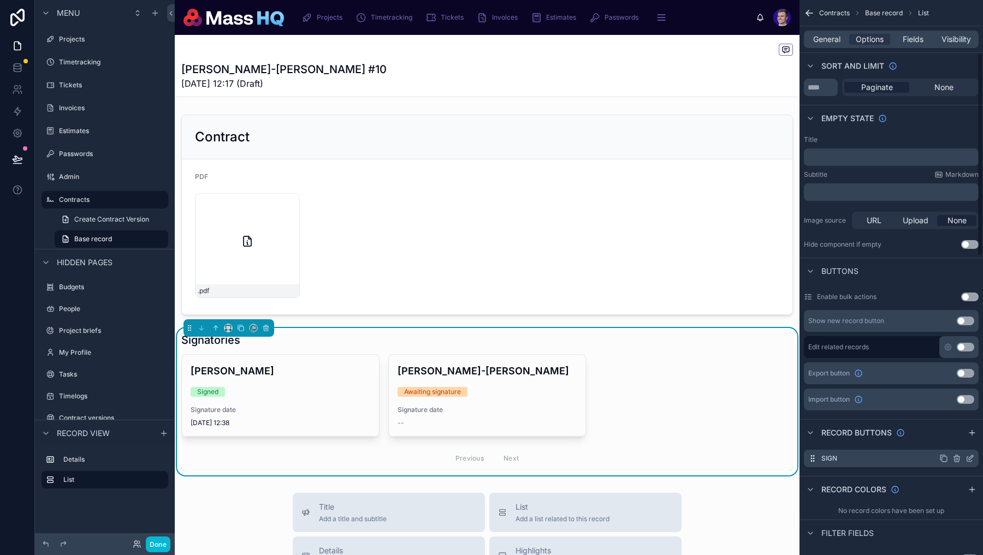
click at [971, 457] on icon "scrollable content" at bounding box center [969, 458] width 9 height 9
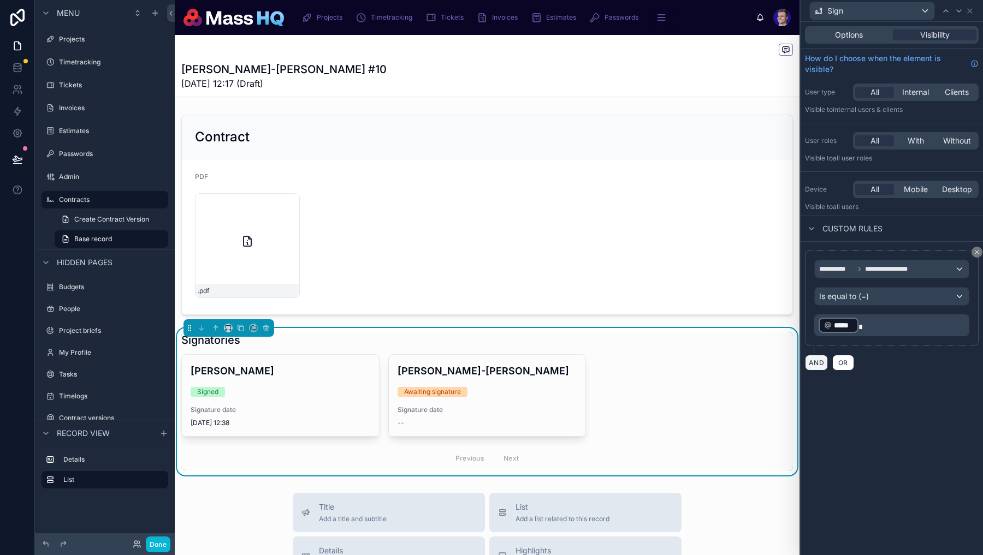
click at [815, 362] on button "AND" at bounding box center [816, 363] width 23 height 16
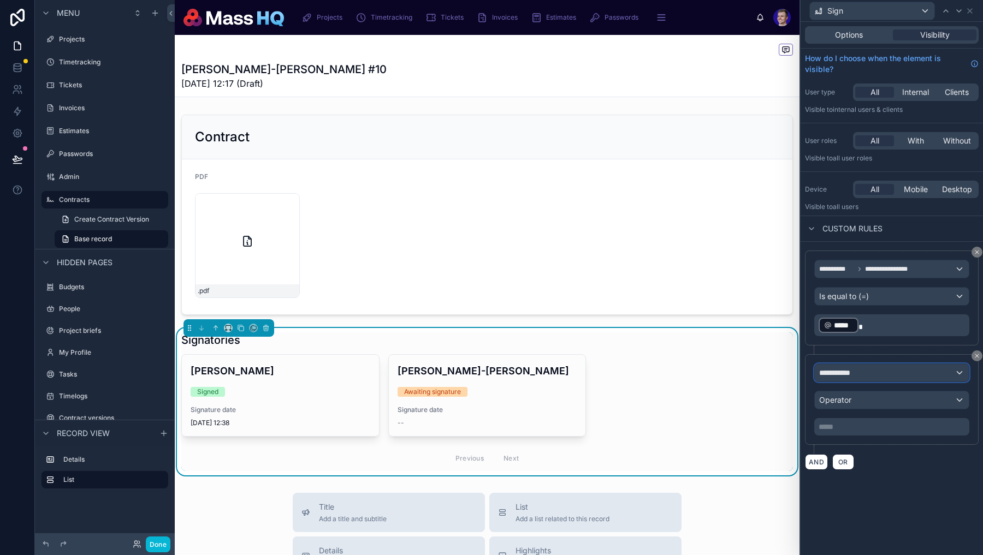
click at [922, 368] on div "**********" at bounding box center [891, 372] width 154 height 17
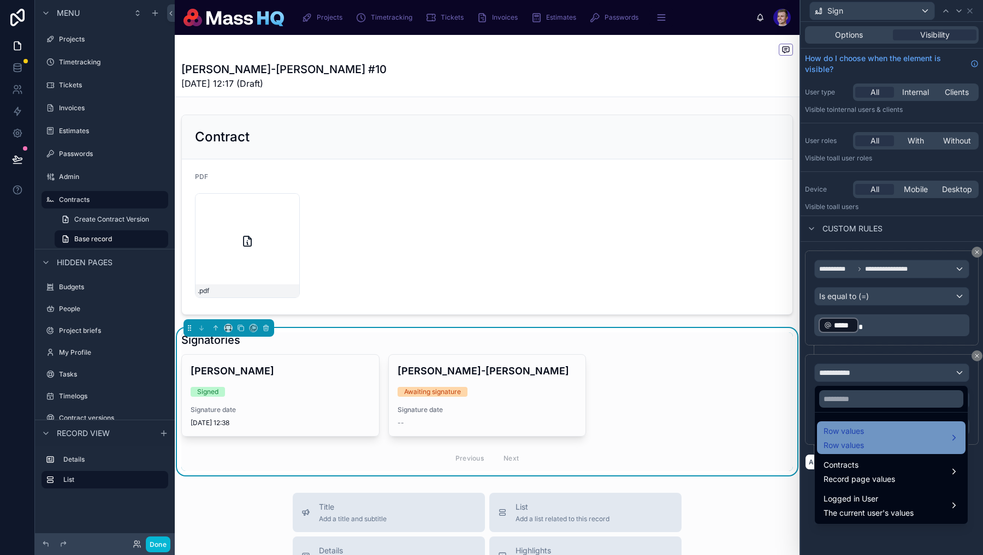
click at [895, 433] on div "Row values Row values" at bounding box center [890, 438] width 135 height 26
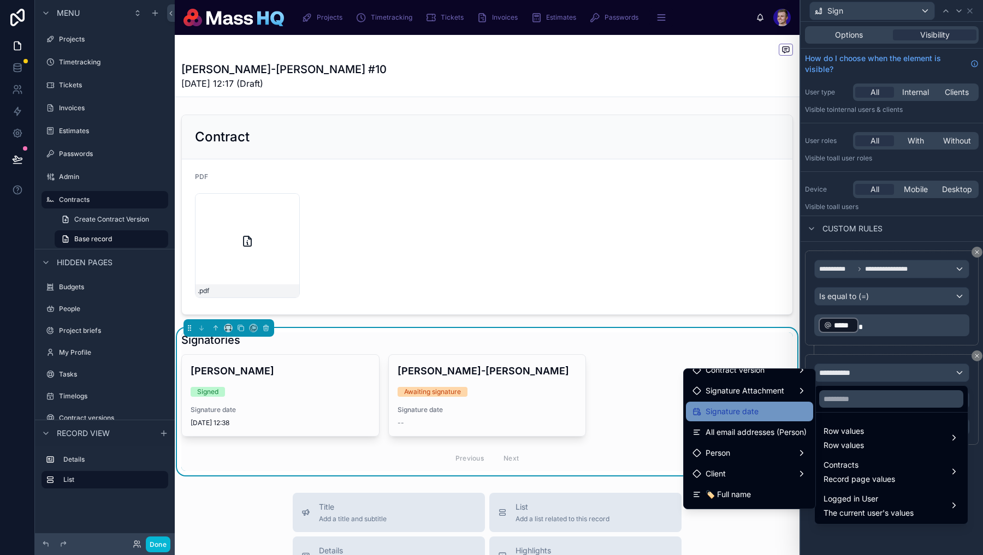
scroll to position [70, 0]
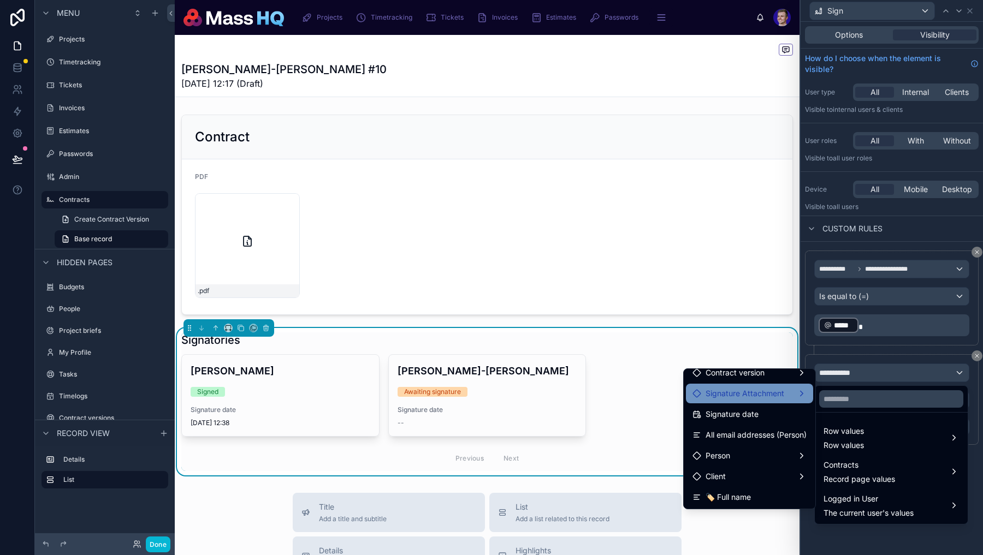
click at [770, 400] on div "Signature Attachment" at bounding box center [749, 394] width 127 height 20
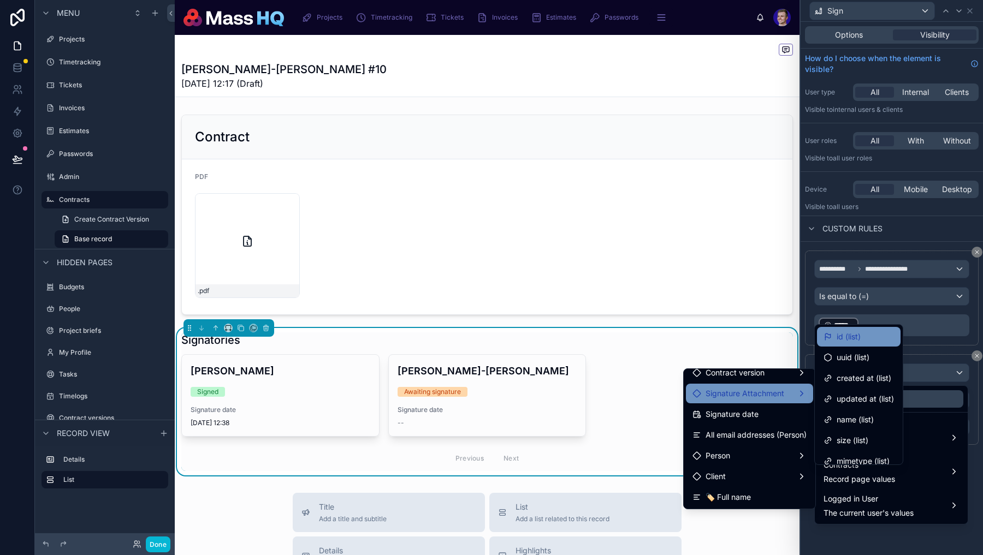
click at [877, 338] on div "id (list)" at bounding box center [858, 336] width 70 height 13
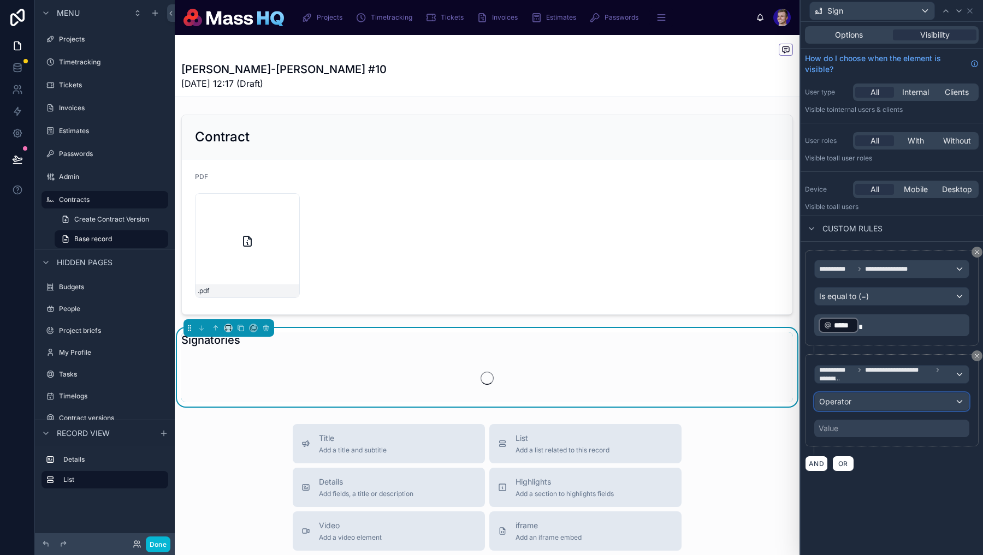
click at [879, 397] on div "Operator" at bounding box center [891, 401] width 154 height 17
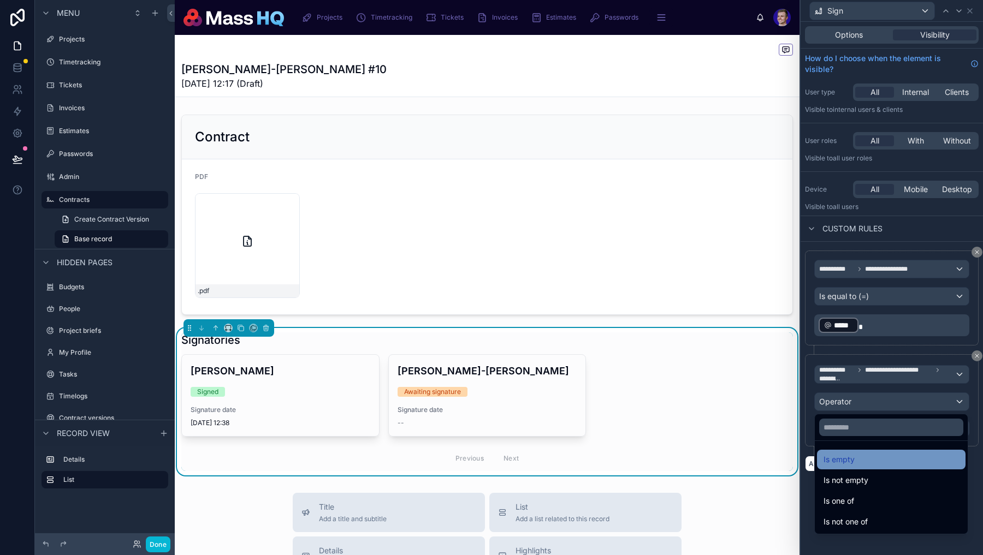
click at [861, 463] on div "Is empty" at bounding box center [890, 459] width 135 height 13
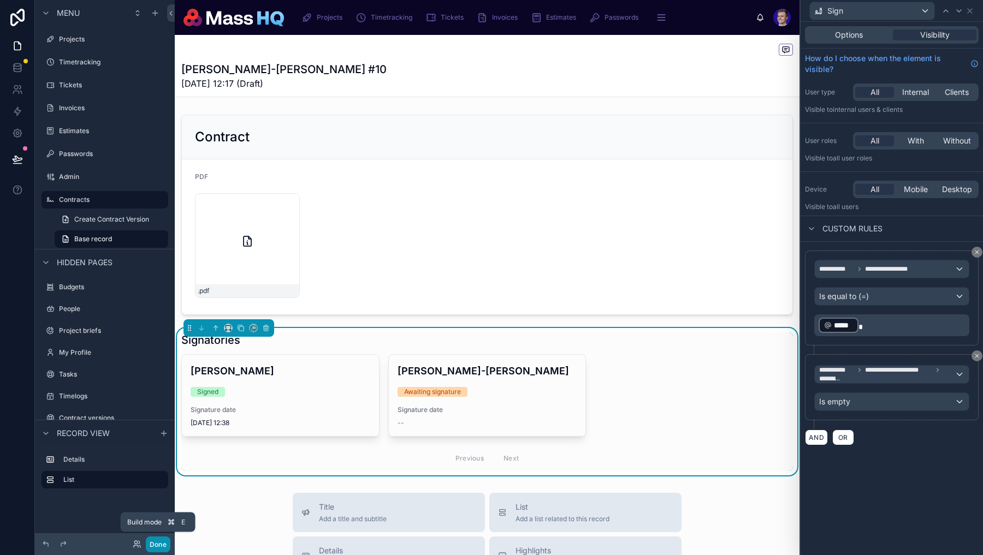
click at [156, 541] on button "Done" at bounding box center [158, 545] width 25 height 16
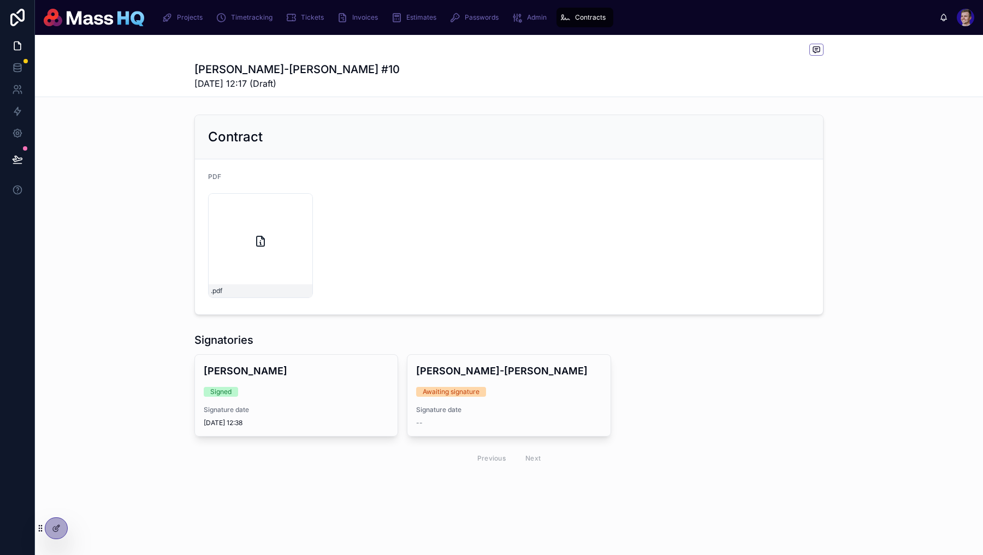
click at [26, 157] on button at bounding box center [17, 159] width 24 height 31
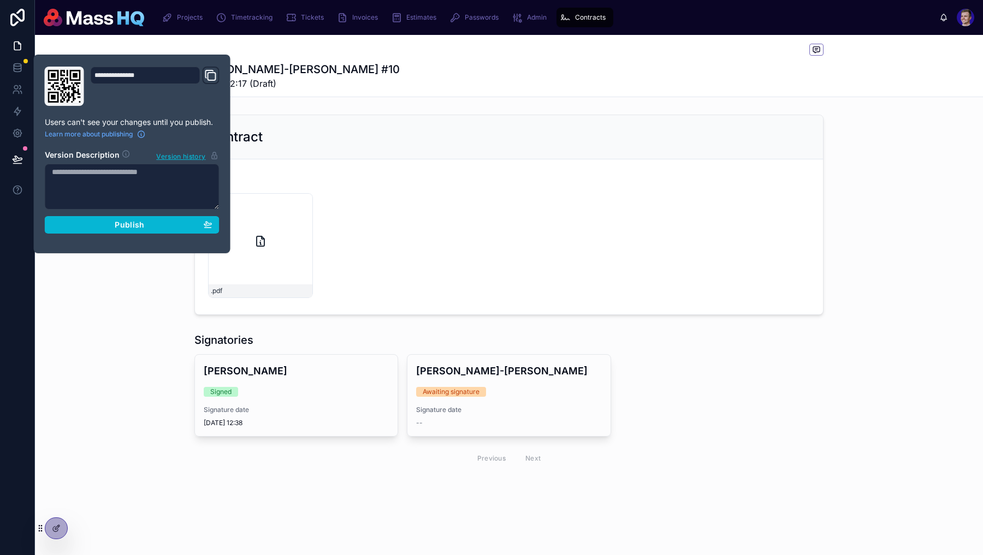
click at [127, 213] on section "Version Description Version history Publish" at bounding box center [132, 188] width 175 height 91
click at [129, 225] on span "Publish" at bounding box center [129, 225] width 29 height 10
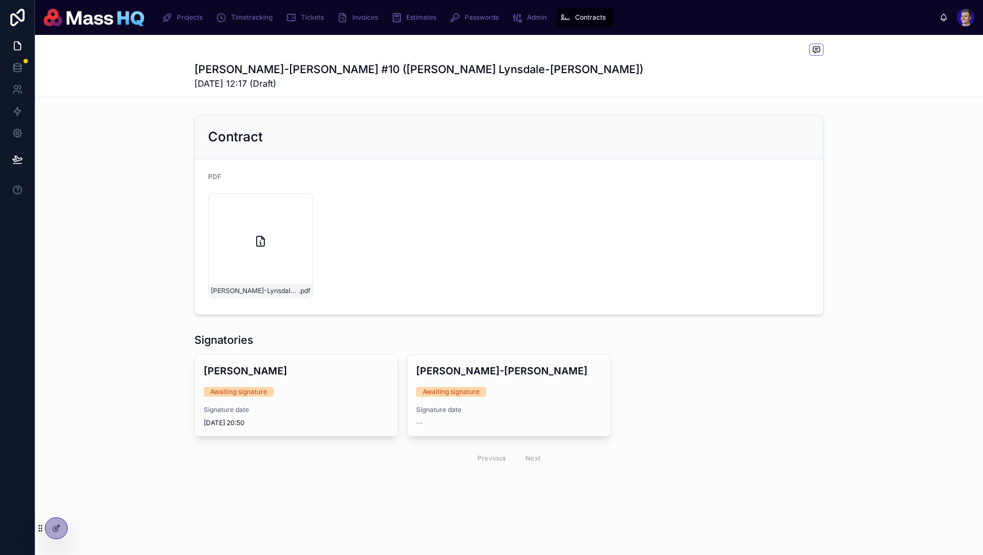
click at [580, 19] on span "Contracts" at bounding box center [590, 17] width 31 height 9
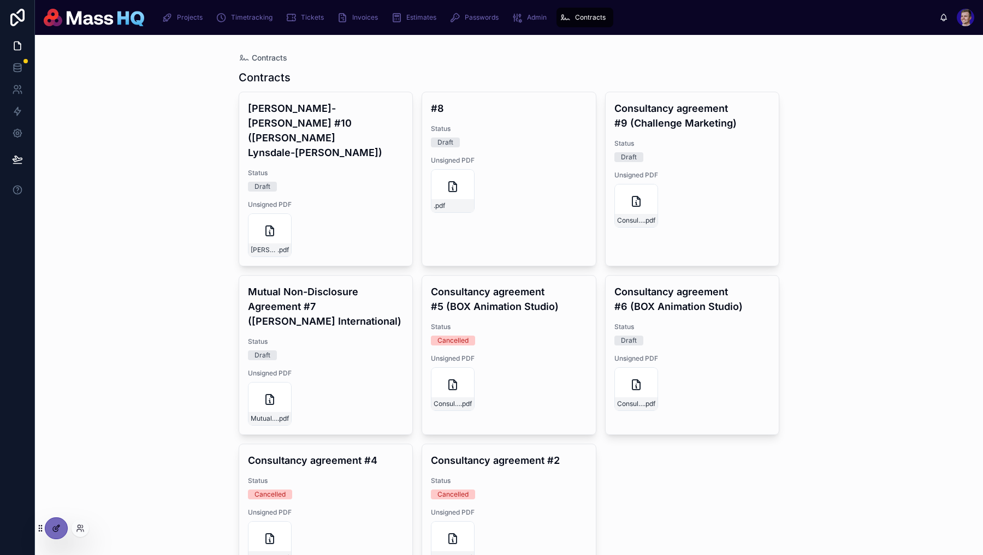
click at [59, 525] on icon at bounding box center [56, 528] width 9 height 9
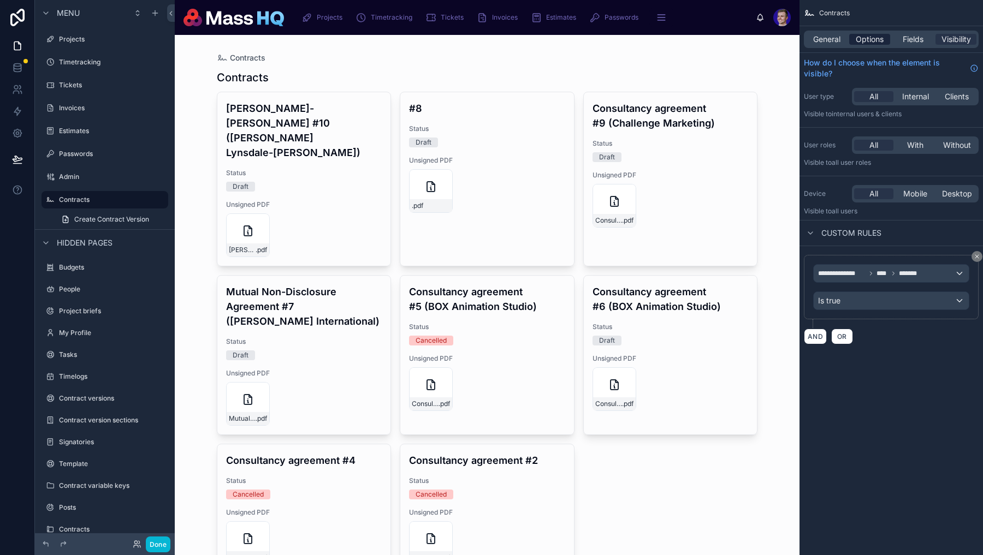
click at [883, 39] on div "Options" at bounding box center [869, 39] width 41 height 11
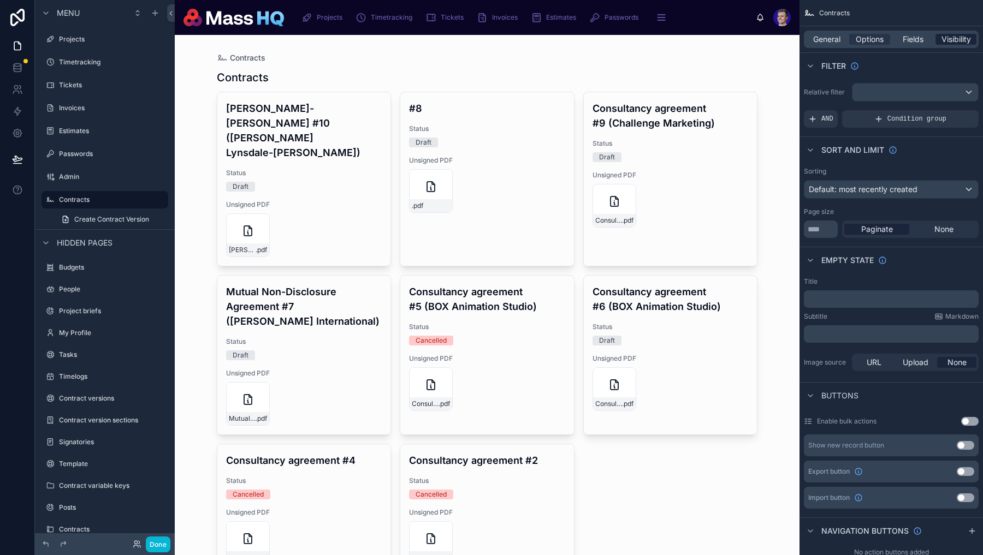
click at [958, 44] on span "Visibility" at bounding box center [955, 39] width 29 height 11
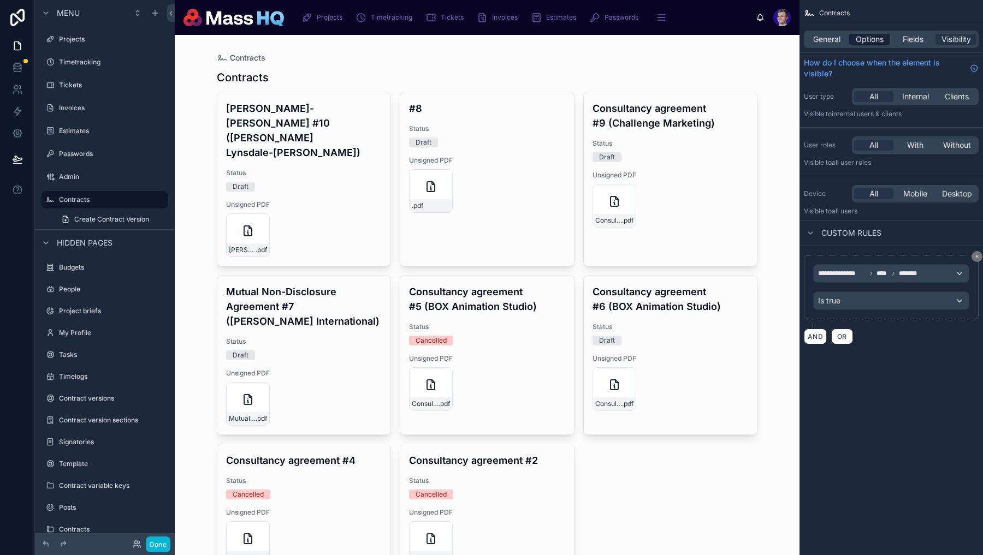
click at [874, 41] on span "Options" at bounding box center [869, 39] width 28 height 11
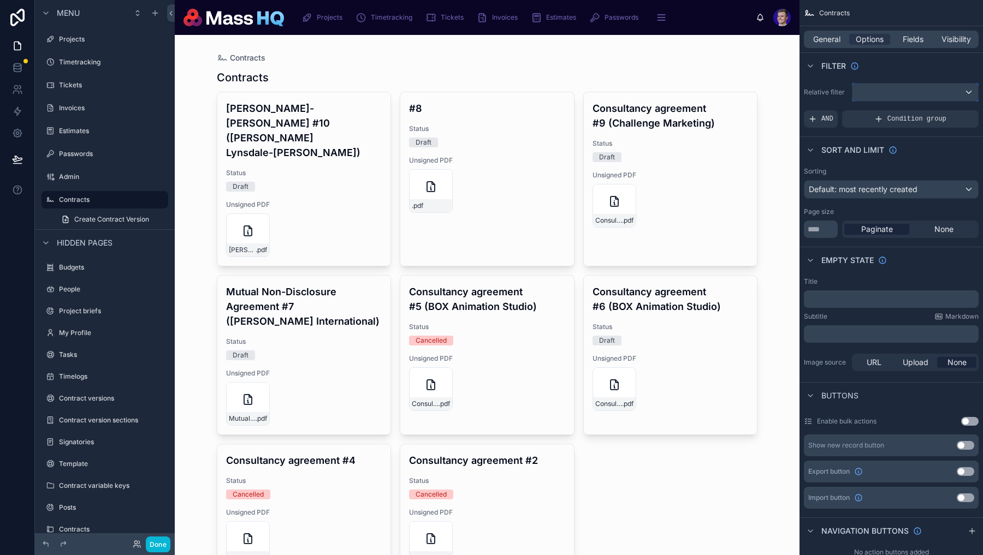
click at [912, 101] on button "scrollable content" at bounding box center [915, 92] width 127 height 19
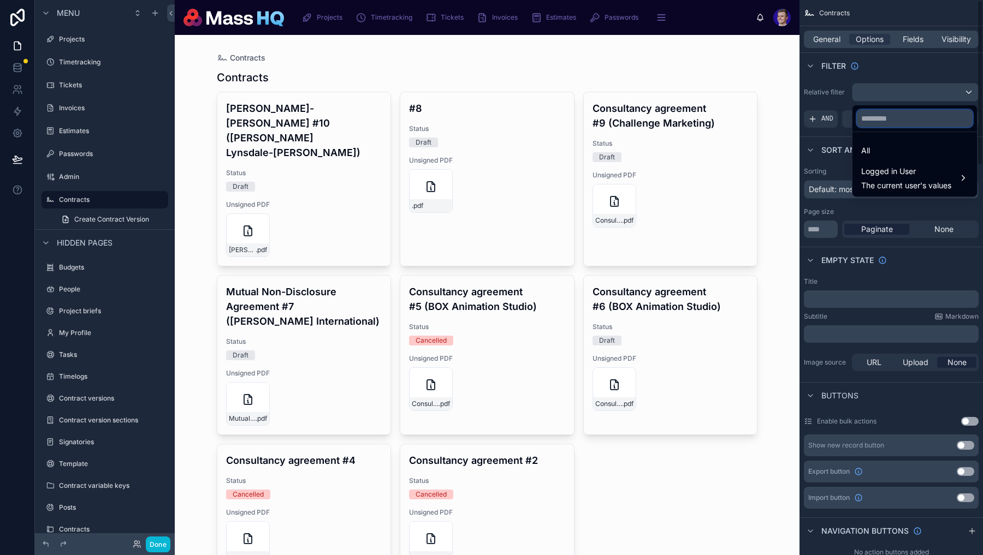
click at [900, 118] on input "text" at bounding box center [914, 118] width 116 height 17
type input "***"
click at [821, 125] on div "scrollable content" at bounding box center [491, 277] width 983 height 555
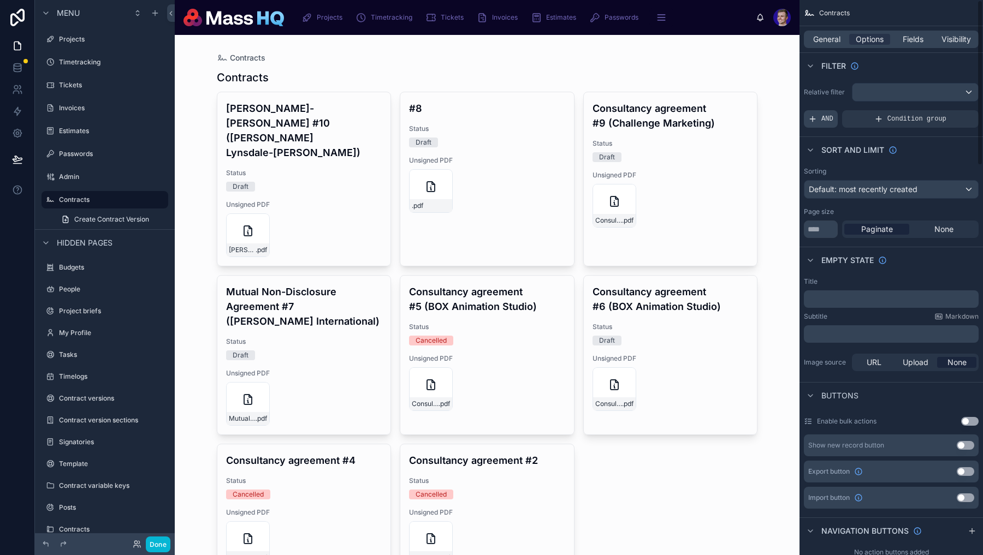
click at [831, 121] on span "AND" at bounding box center [827, 119] width 12 height 9
click at [955, 112] on div "scrollable content" at bounding box center [950, 111] width 15 height 15
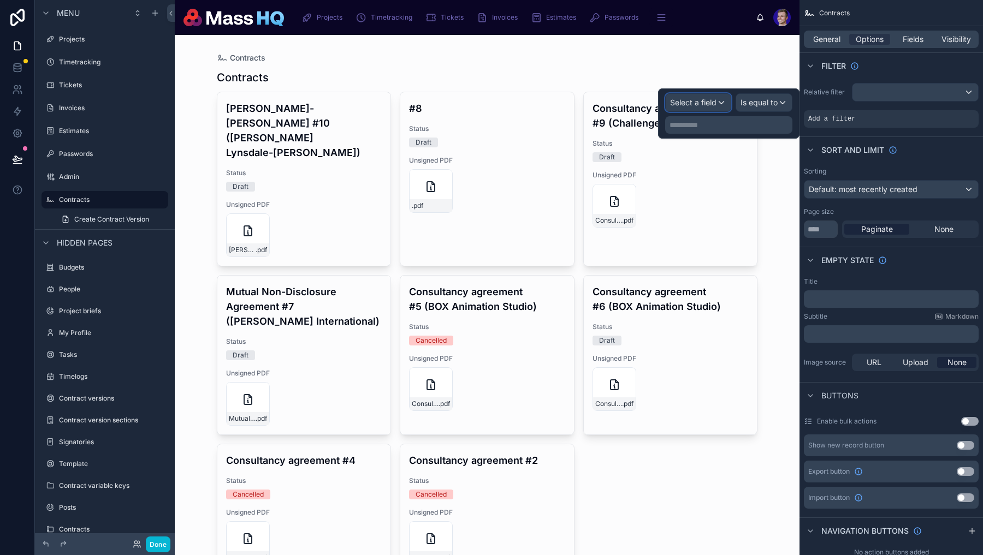
click at [690, 103] on span "Select a field" at bounding box center [693, 102] width 46 height 9
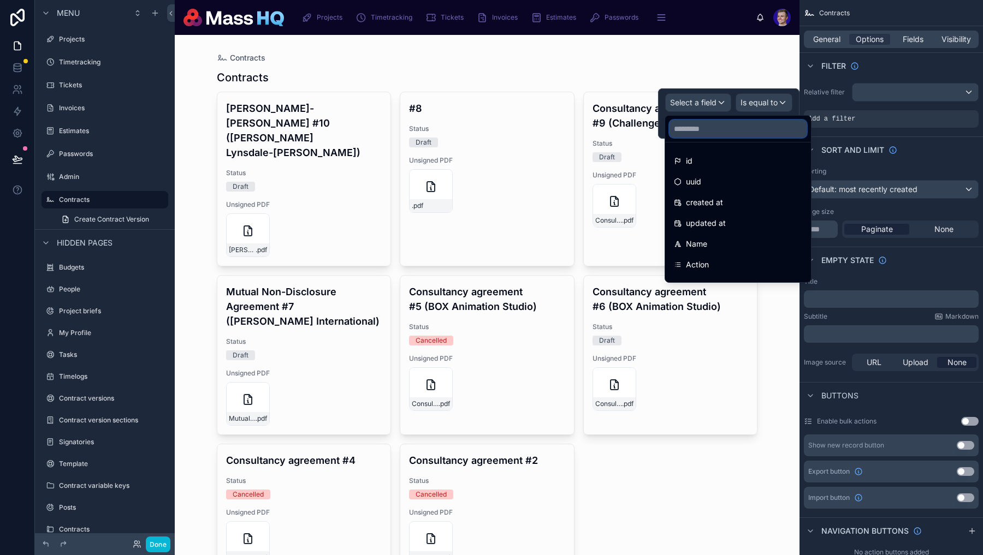
click at [691, 127] on input "text" at bounding box center [737, 128] width 137 height 17
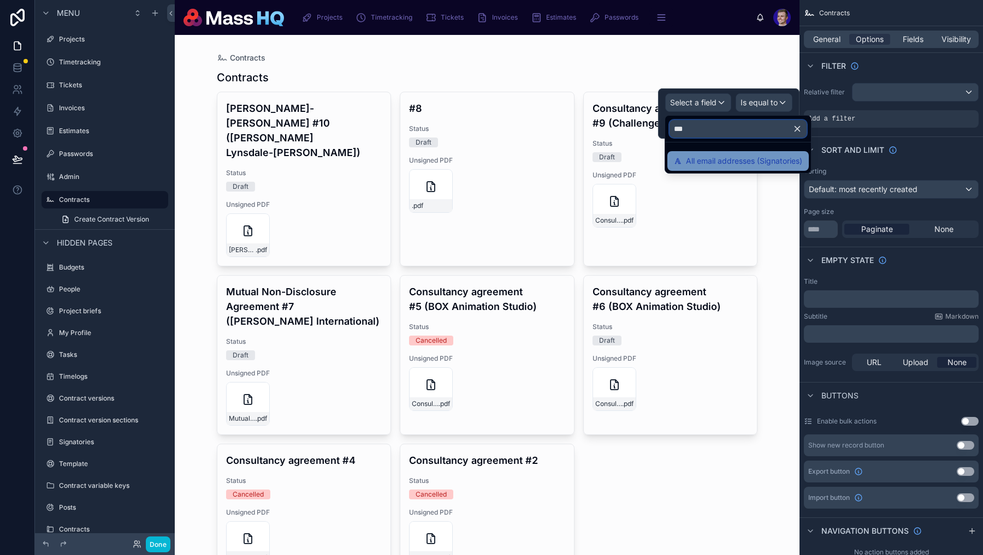
type input "***"
click at [738, 166] on span "All email addresses (Signatories)" at bounding box center [744, 160] width 116 height 13
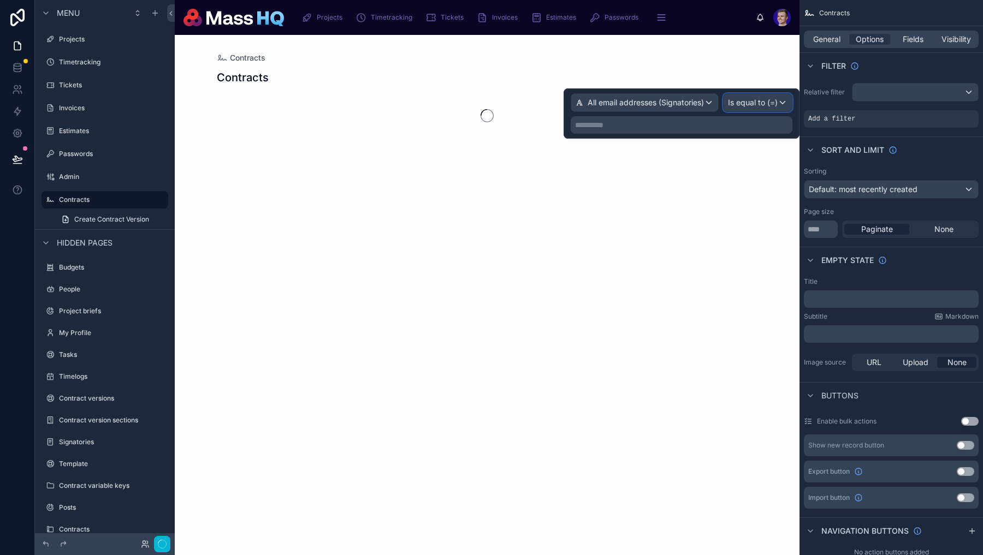
click at [755, 97] on div "Is equal to (=)" at bounding box center [757, 102] width 68 height 17
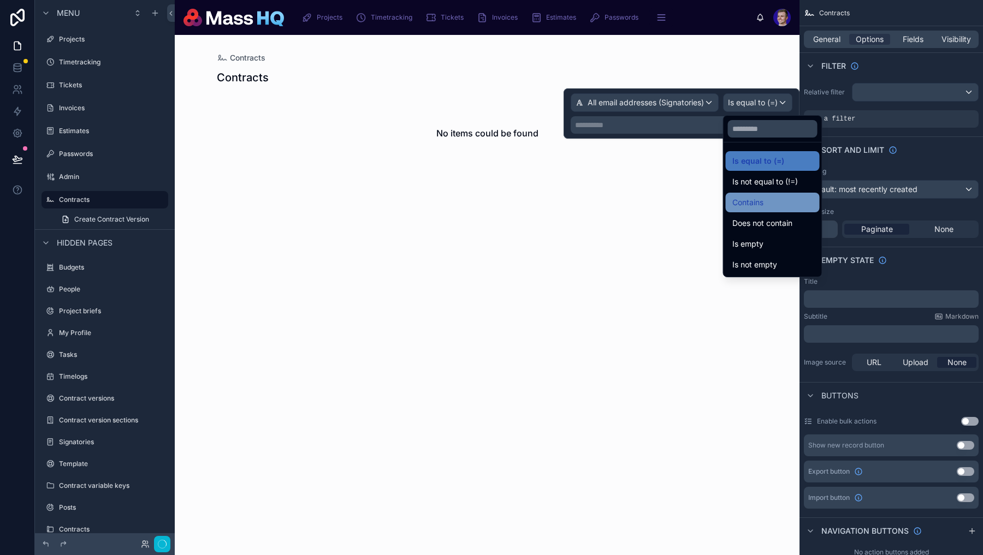
click at [759, 203] on span "Contains" at bounding box center [747, 202] width 31 height 13
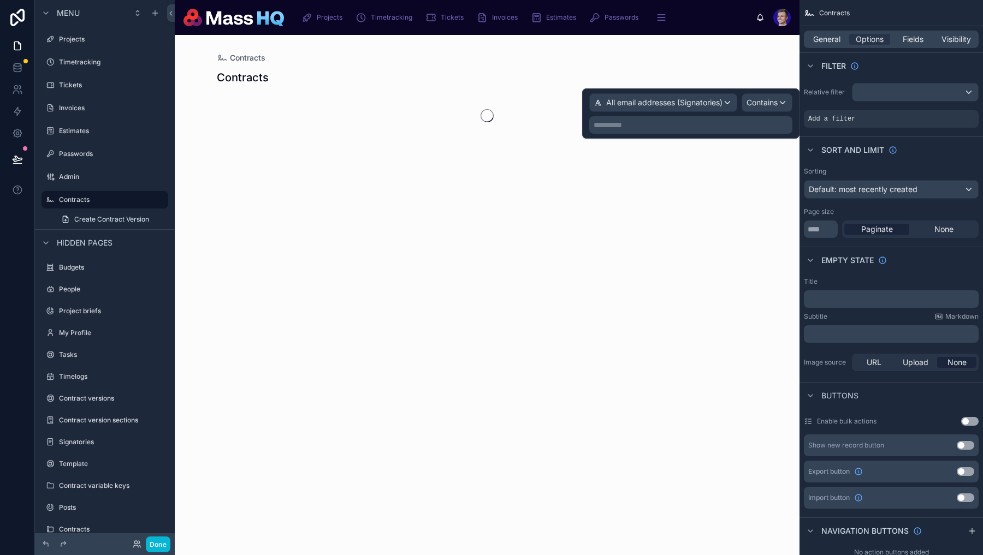
click at [729, 133] on div "**********" at bounding box center [690, 124] width 203 height 17
click at [675, 122] on p "**********" at bounding box center [691, 125] width 197 height 11
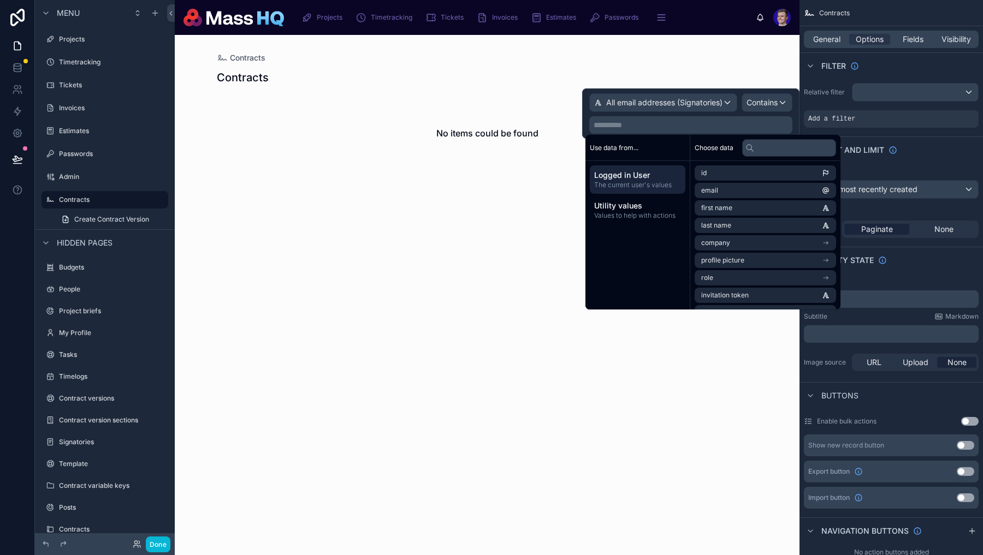
click at [640, 182] on span "The current user's values" at bounding box center [637, 185] width 87 height 9
click at [760, 193] on li "email" at bounding box center [764, 190] width 141 height 15
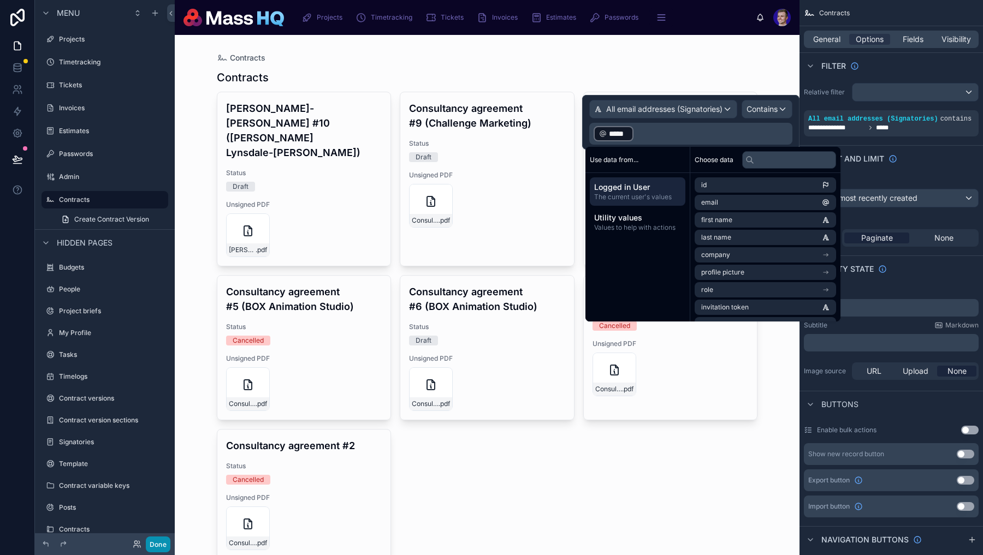
click at [156, 546] on button "Done" at bounding box center [158, 545] width 25 height 16
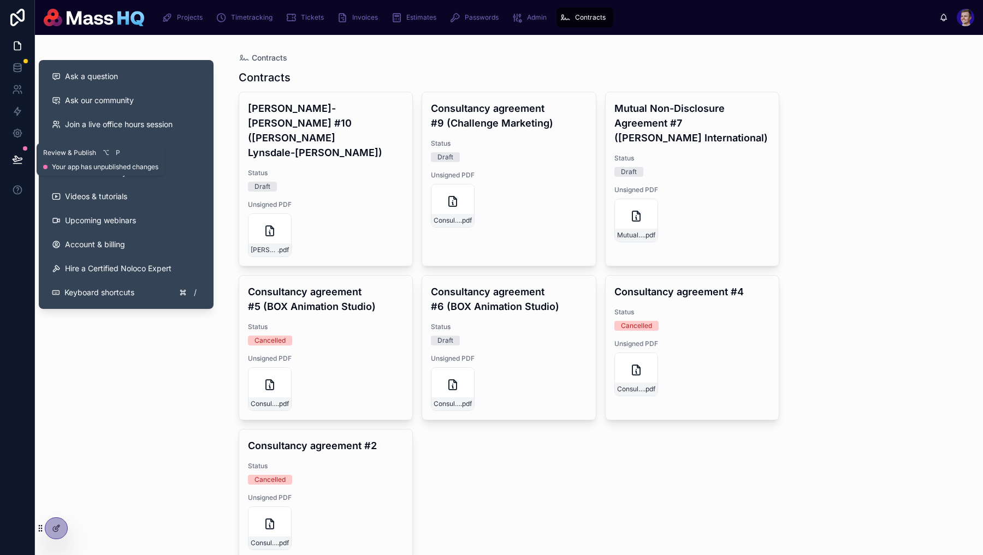
click at [12, 165] on button at bounding box center [17, 159] width 24 height 31
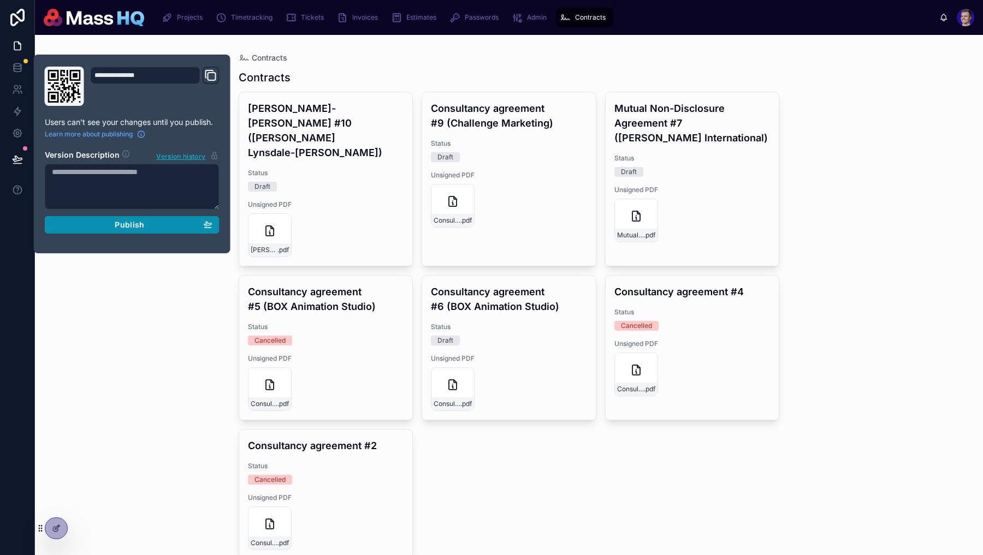
click at [215, 223] on button "Publish" at bounding box center [132, 224] width 175 height 17
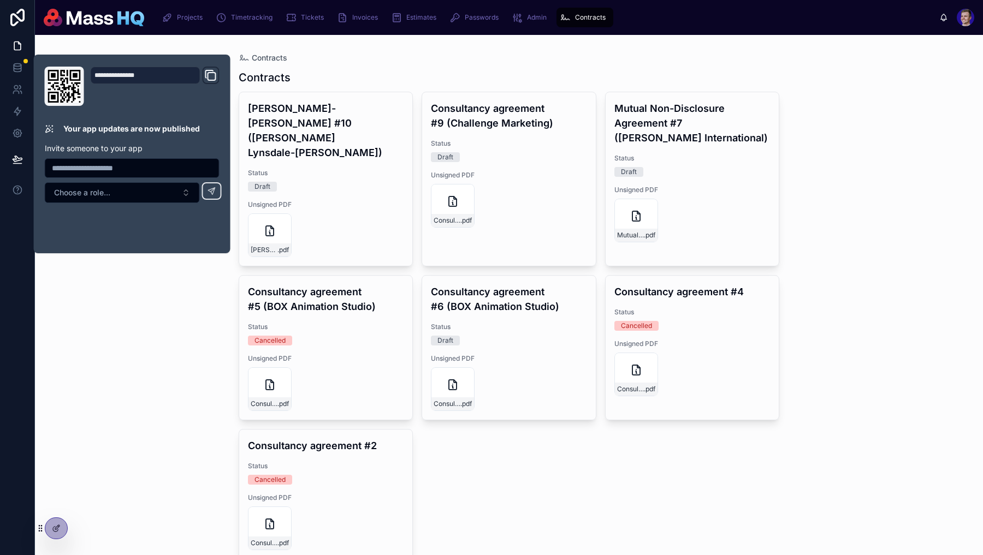
click at [594, 477] on div "Millie Lynsdale-Nock #10 (Millie Lynsdale-Nock) Status Draft Unsigned PDF Milli…" at bounding box center [509, 343] width 541 height 502
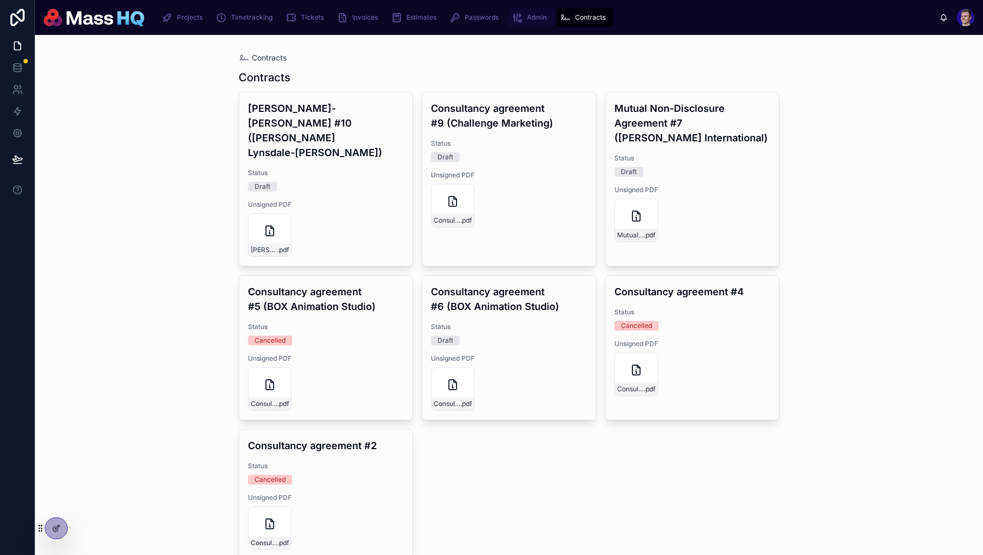
click at [526, 11] on div "Admin" at bounding box center [530, 17] width 39 height 17
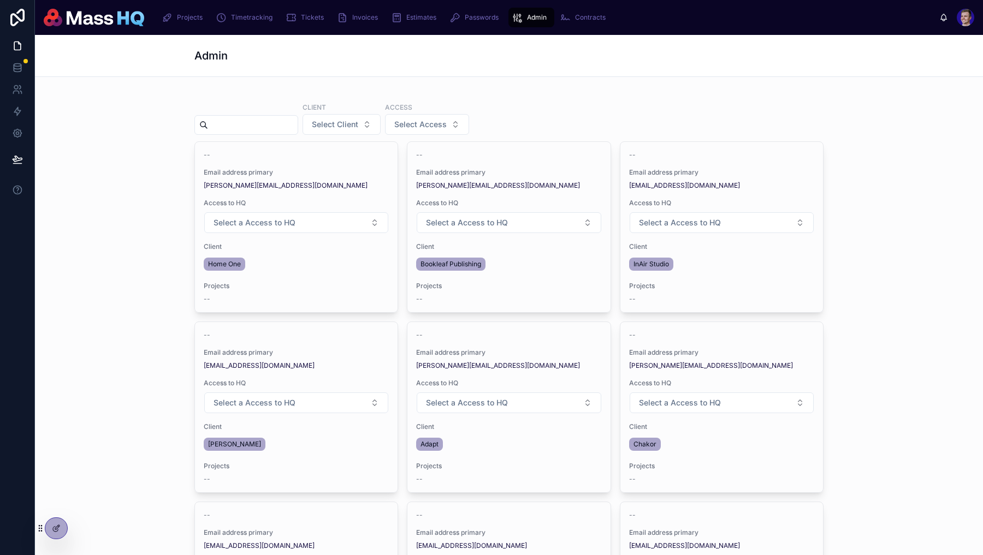
click at [285, 126] on input "text" at bounding box center [253, 124] width 90 height 15
type input "******"
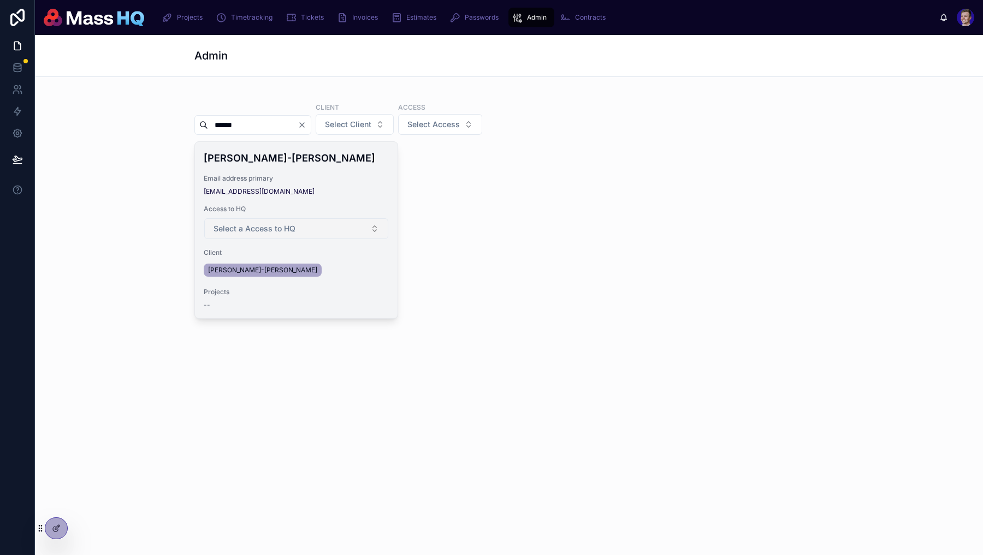
click at [272, 235] on button "Select a Access to HQ" at bounding box center [296, 228] width 184 height 21
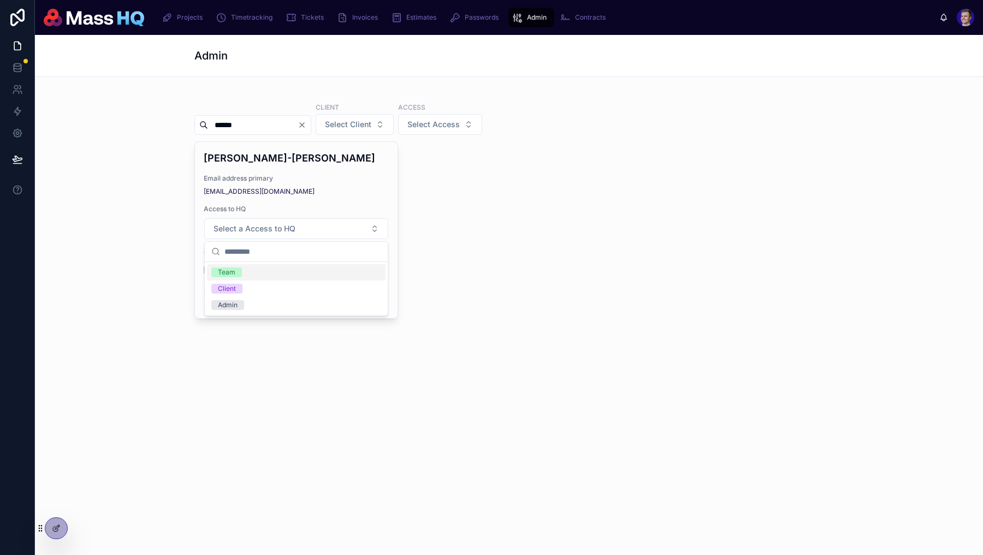
click at [252, 272] on div "Team" at bounding box center [296, 272] width 178 height 16
click at [16, 111] on icon at bounding box center [17, 111] width 11 height 11
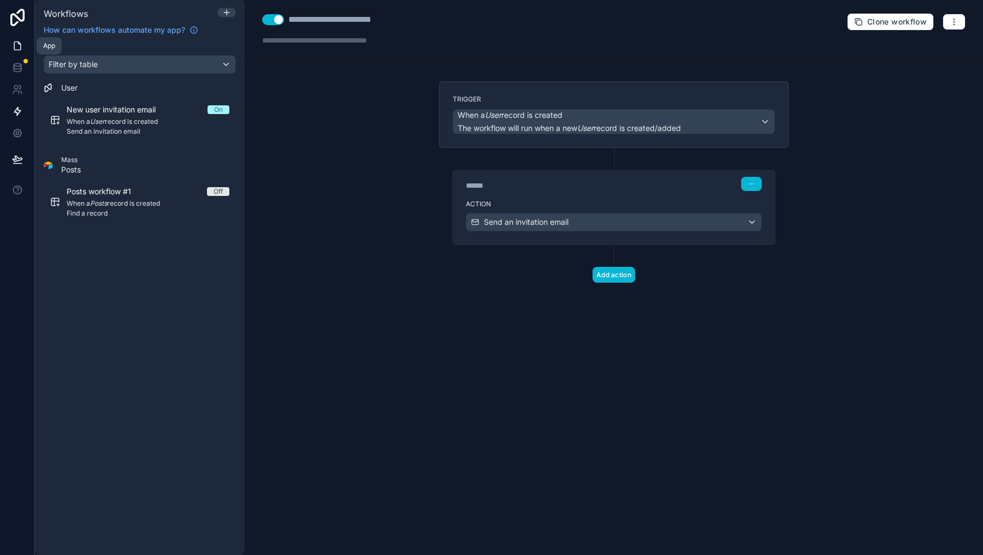
click at [16, 45] on icon at bounding box center [17, 45] width 11 height 11
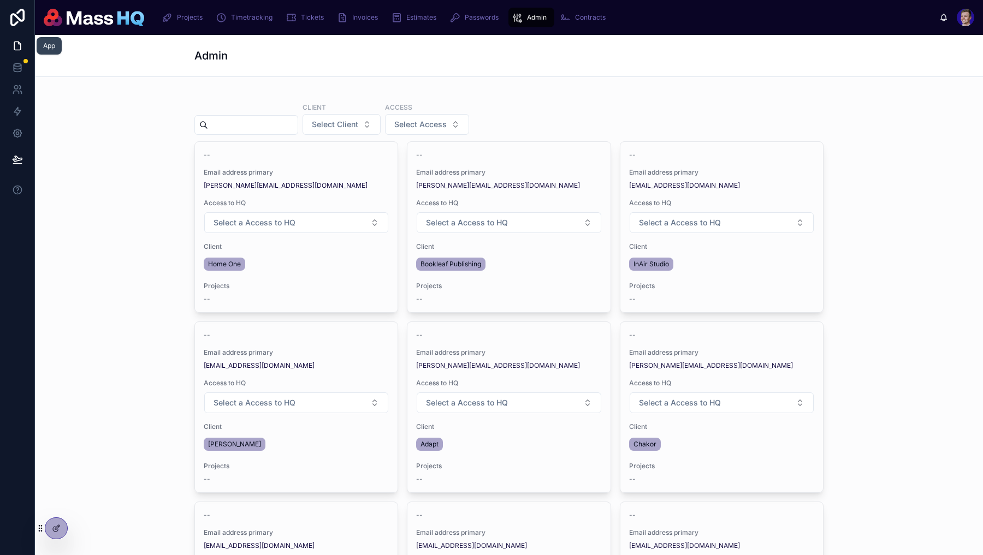
click at [83, 528] on icon at bounding box center [80, 528] width 9 height 9
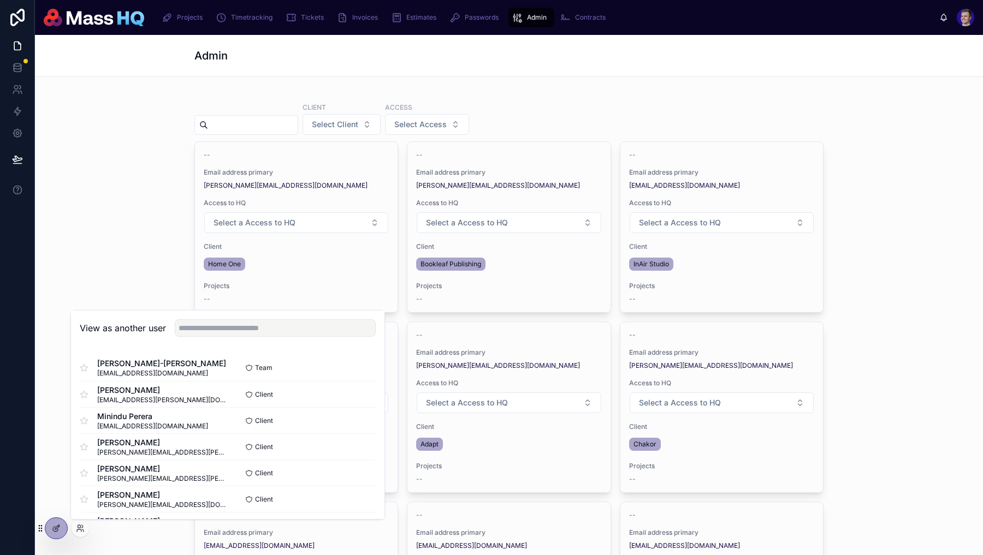
click at [223, 315] on div "View as another user" at bounding box center [227, 328] width 313 height 35
click at [219, 329] on input "text" at bounding box center [275, 327] width 201 height 17
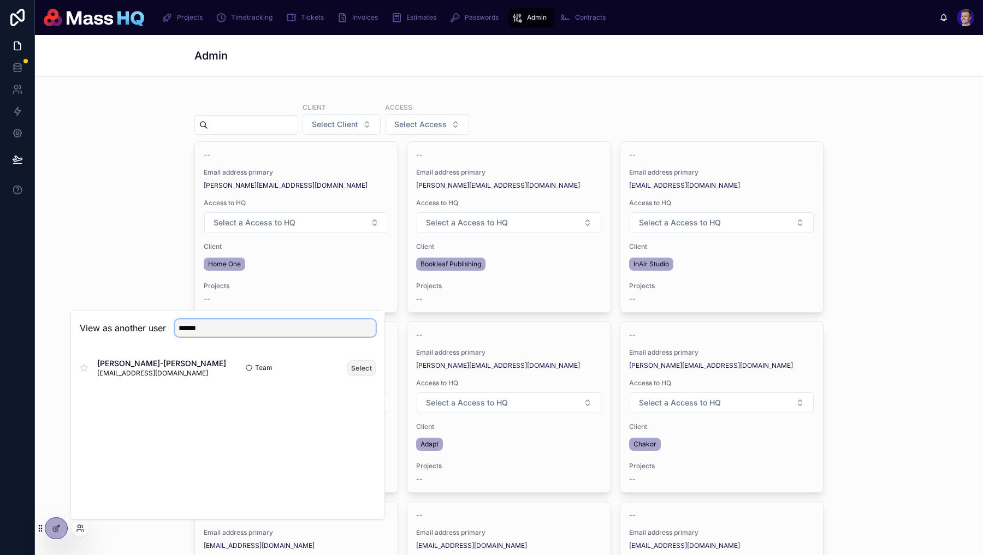
type input "******"
click at [358, 367] on button "Select" at bounding box center [361, 368] width 28 height 16
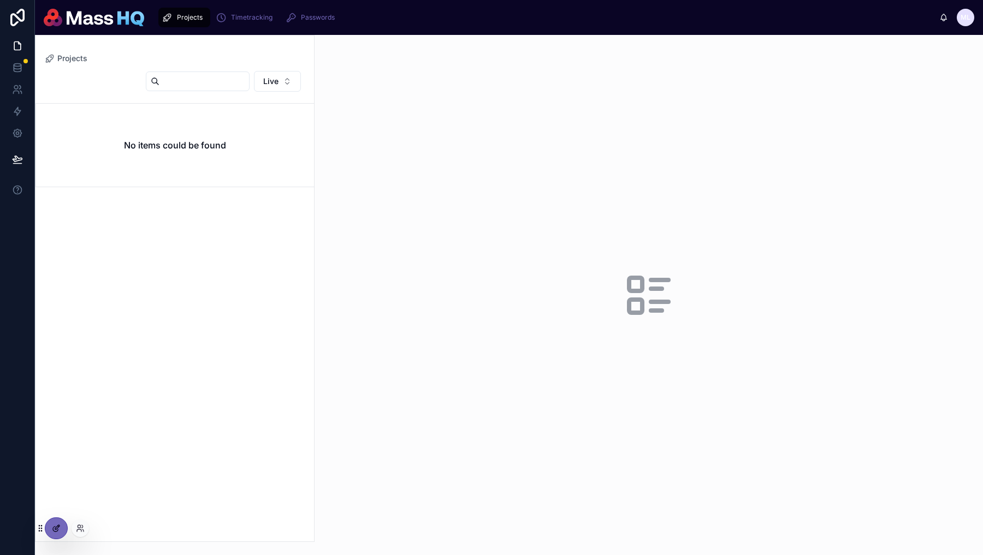
click at [53, 526] on icon at bounding box center [56, 528] width 9 height 9
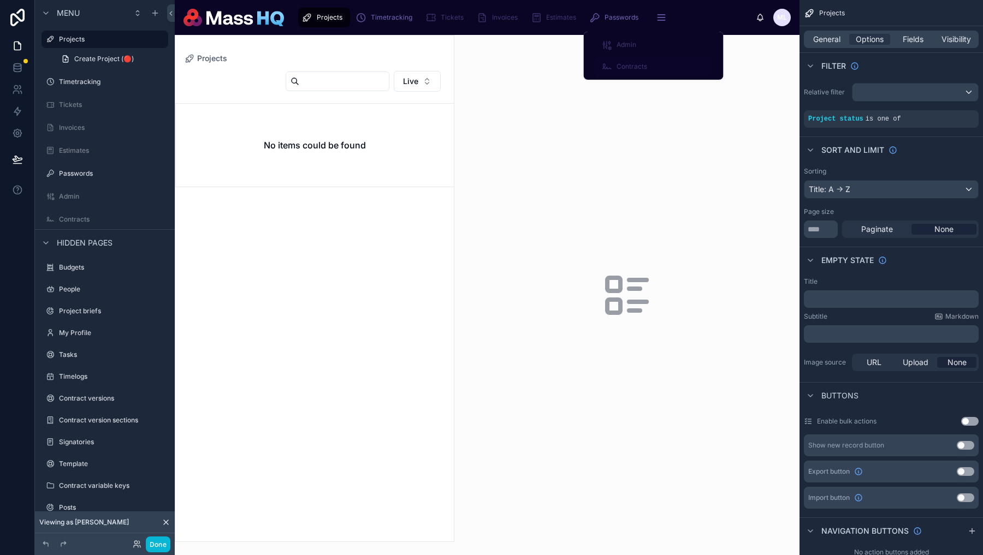
click at [630, 62] on span "Contracts" at bounding box center [631, 66] width 31 height 9
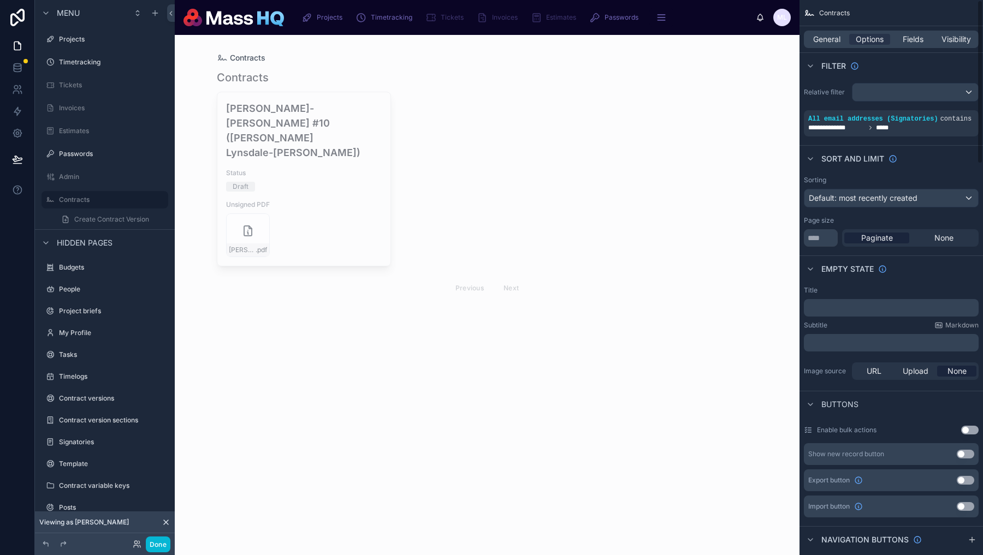
click at [972, 45] on div "General Options Fields Visibility" at bounding box center [890, 39] width 175 height 17
click at [967, 40] on span "Visibility" at bounding box center [955, 39] width 29 height 11
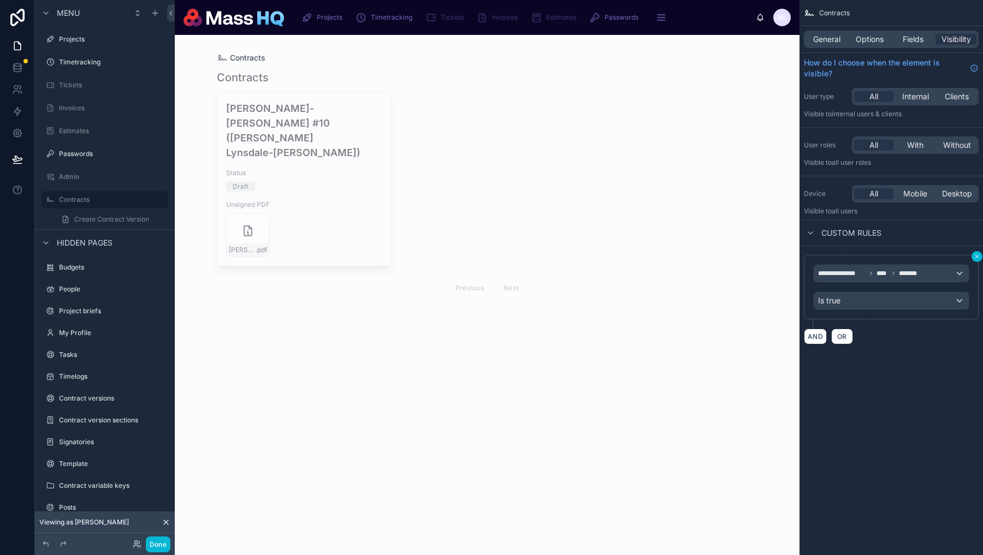
click at [979, 256] on icon "scrollable content" at bounding box center [976, 256] width 7 height 7
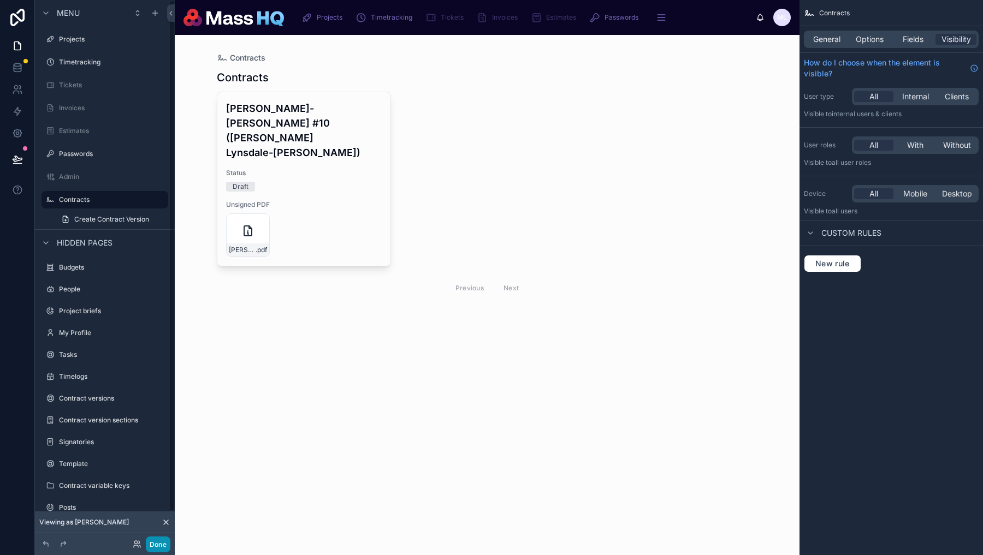
click at [159, 546] on button "Done" at bounding box center [158, 545] width 25 height 16
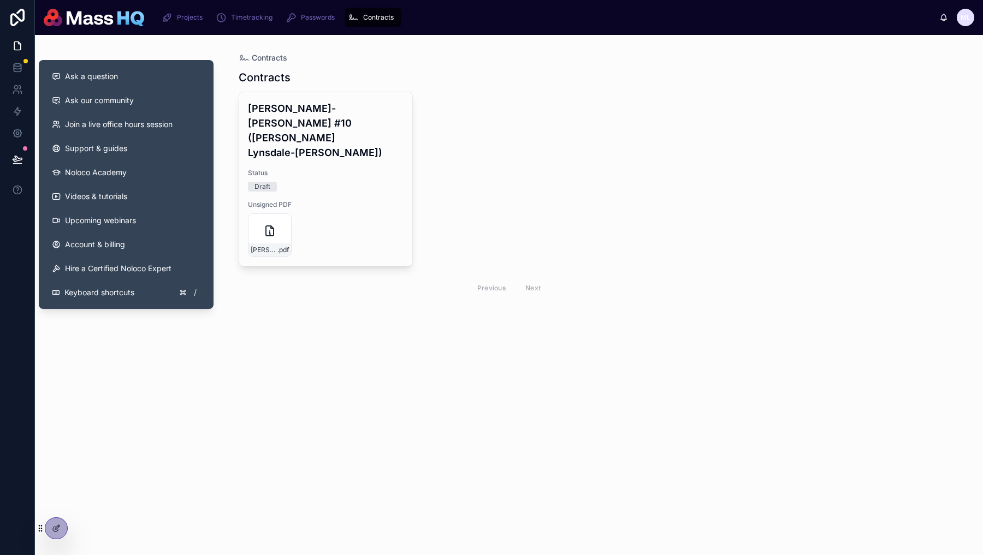
click at [16, 165] on button at bounding box center [17, 159] width 24 height 31
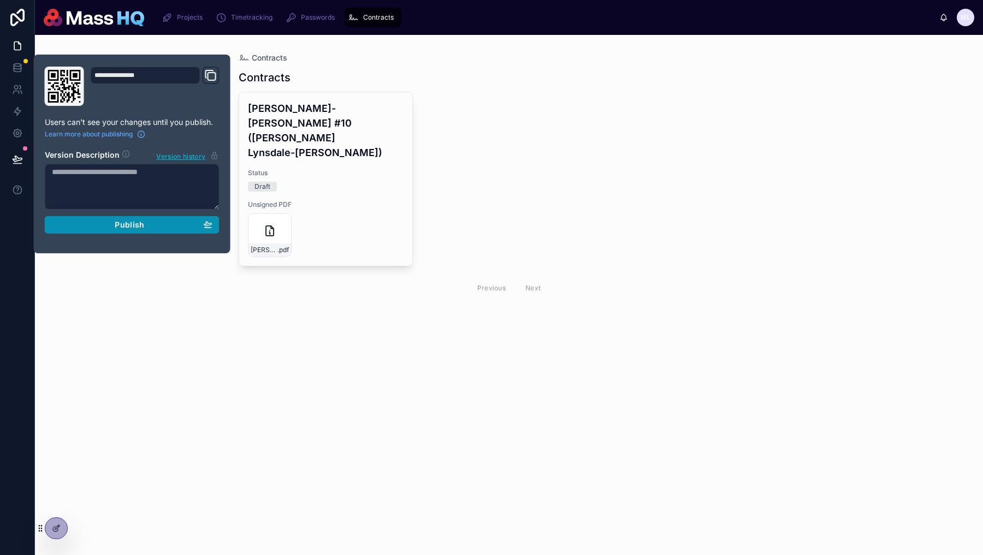
click at [153, 227] on div "Publish" at bounding box center [132, 225] width 160 height 10
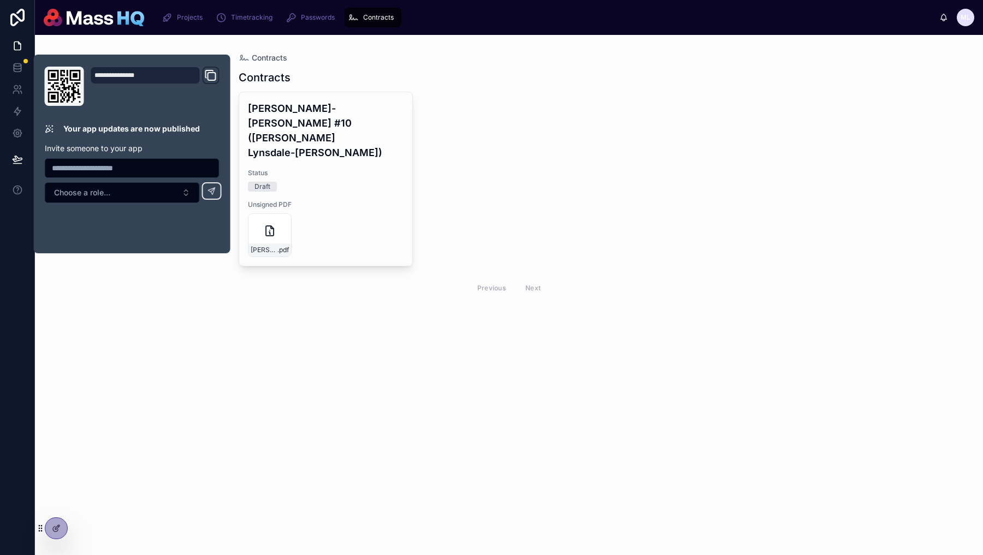
click at [569, 349] on div "Contracts Contracts Millie Lynsdale-Nock #10 (Millie Lynsdale-Nock) Status Draf…" at bounding box center [509, 295] width 948 height 520
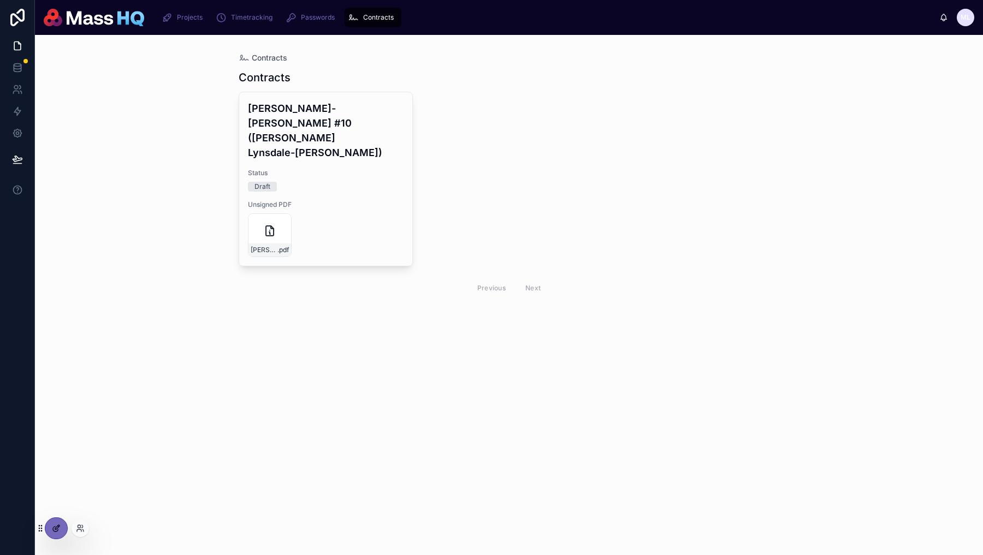
click at [61, 524] on div at bounding box center [56, 528] width 22 height 21
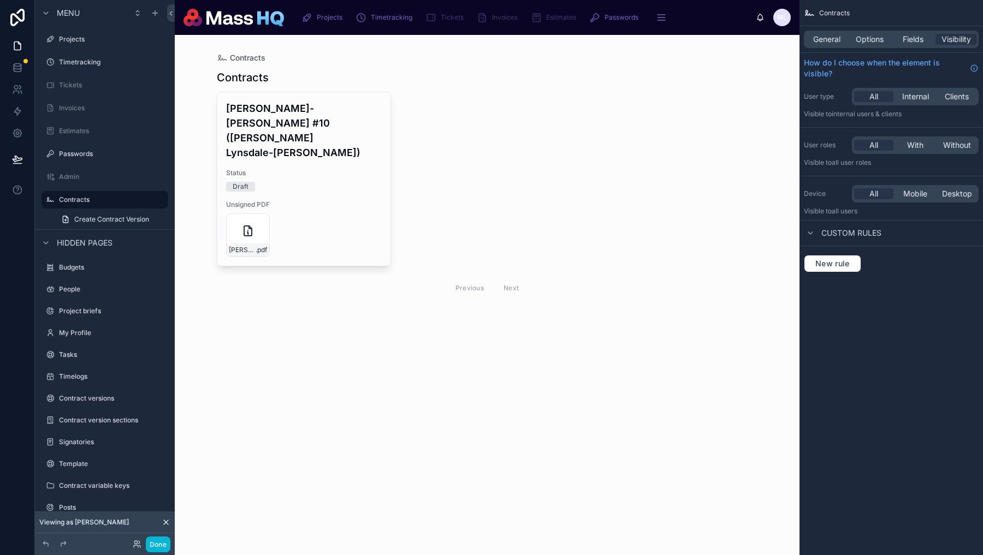
click at [437, 178] on div at bounding box center [487, 185] width 558 height 301
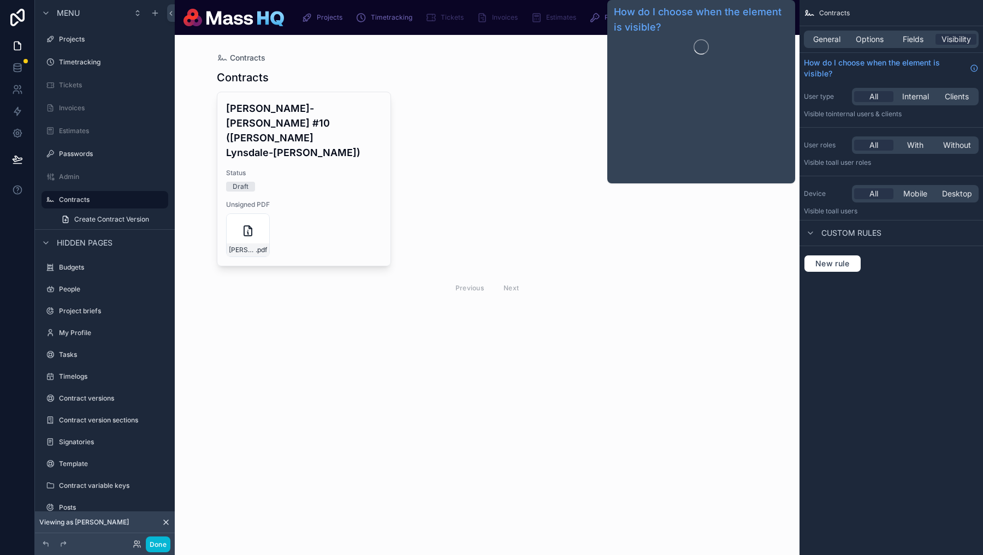
click at [891, 33] on div "General Options Fields Visibility" at bounding box center [890, 39] width 175 height 17
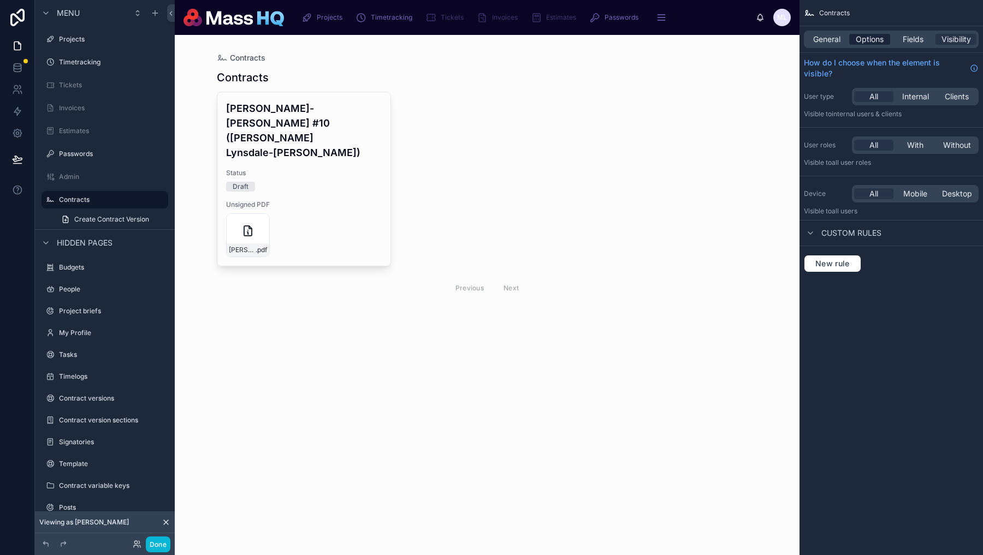
click at [871, 42] on span "Options" at bounding box center [869, 39] width 28 height 11
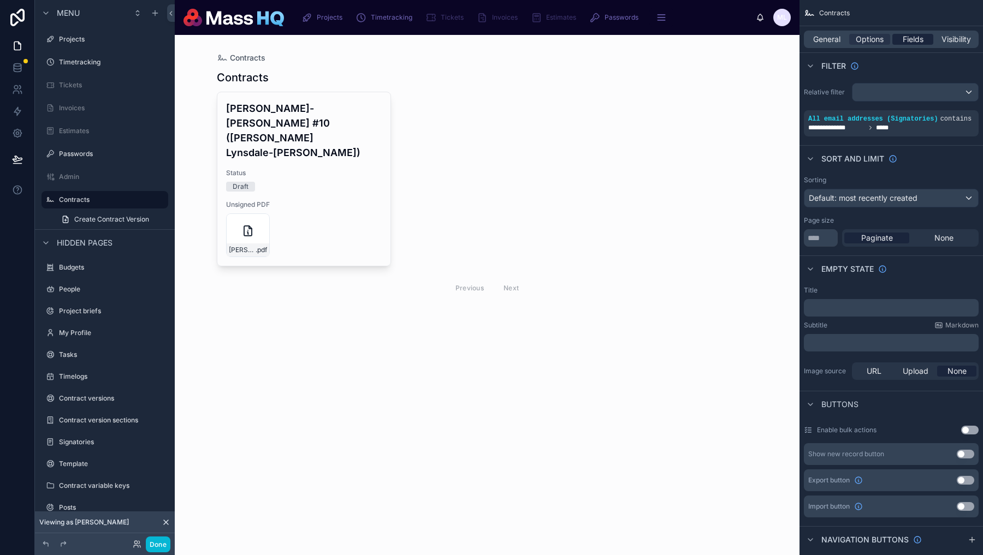
click at [909, 35] on span "Fields" at bounding box center [912, 39] width 21 height 11
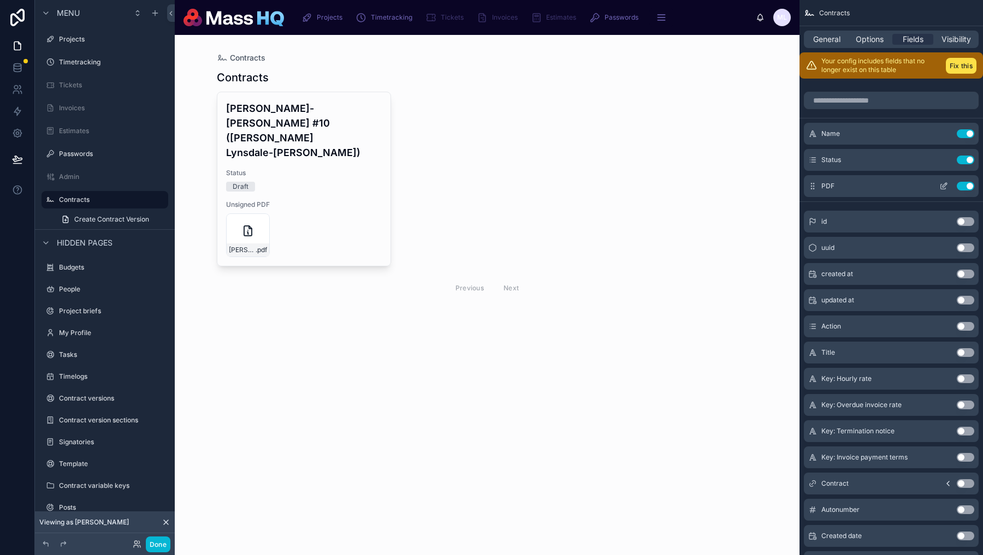
click at [943, 187] on icon "scrollable content" at bounding box center [944, 185] width 4 height 4
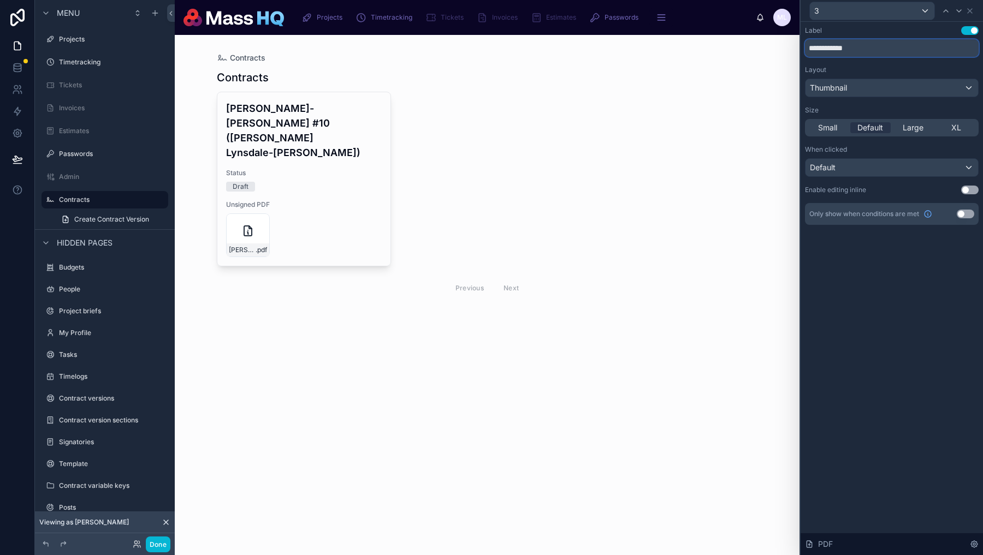
click at [838, 51] on input "**********" at bounding box center [892, 47] width 174 height 17
type input "***"
click at [701, 318] on div "Contracts Contracts Millie Lynsdale-Nock #10 (Millie Lynsdale-Nock) Status Draf…" at bounding box center [487, 295] width 624 height 520
click at [158, 547] on button "Done" at bounding box center [158, 545] width 25 height 16
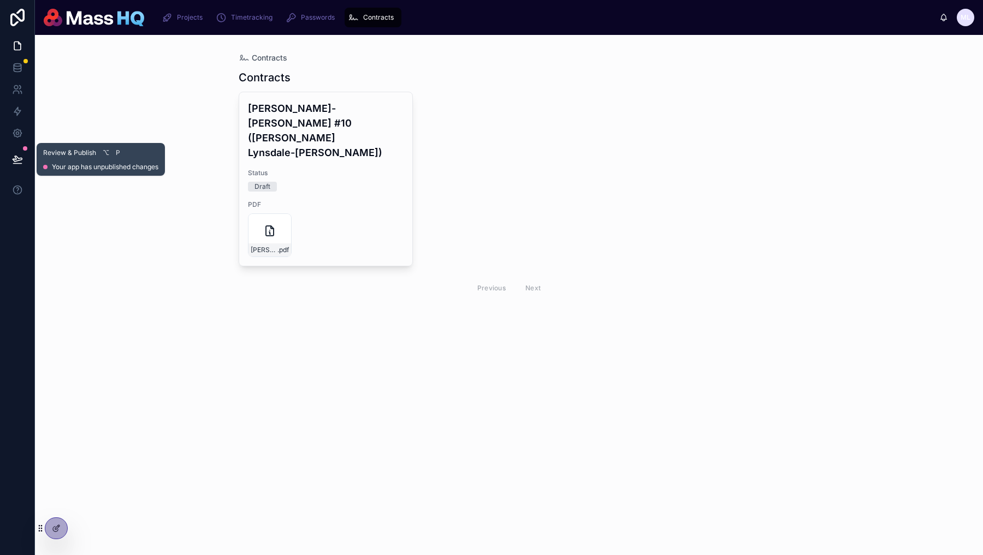
click at [9, 155] on button at bounding box center [17, 159] width 24 height 31
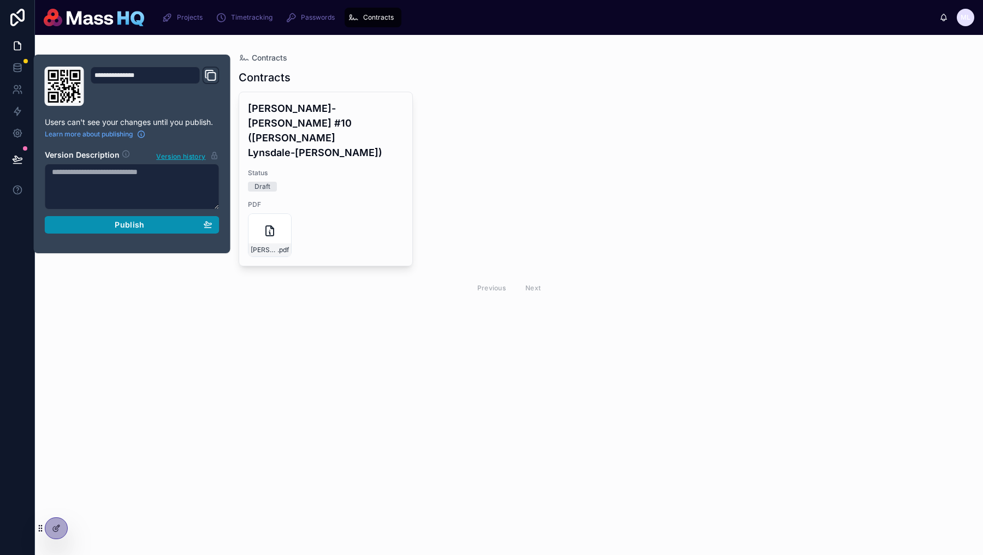
click at [134, 223] on span "Publish" at bounding box center [129, 225] width 29 height 10
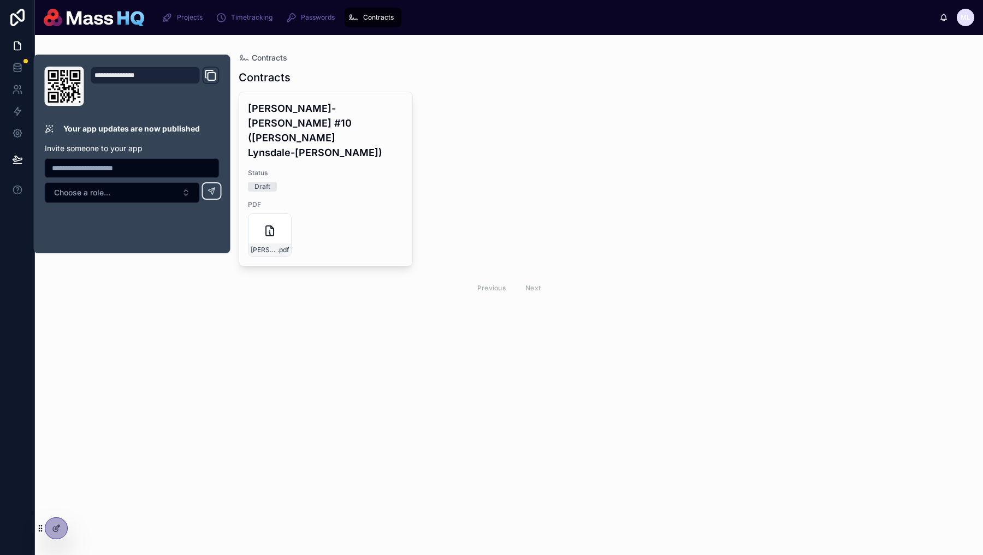
click at [419, 323] on div "Contracts Contracts Millie Lynsdale-Nock #10 (Millie Lynsdale-Nock) Status Draf…" at bounding box center [509, 295] width 948 height 520
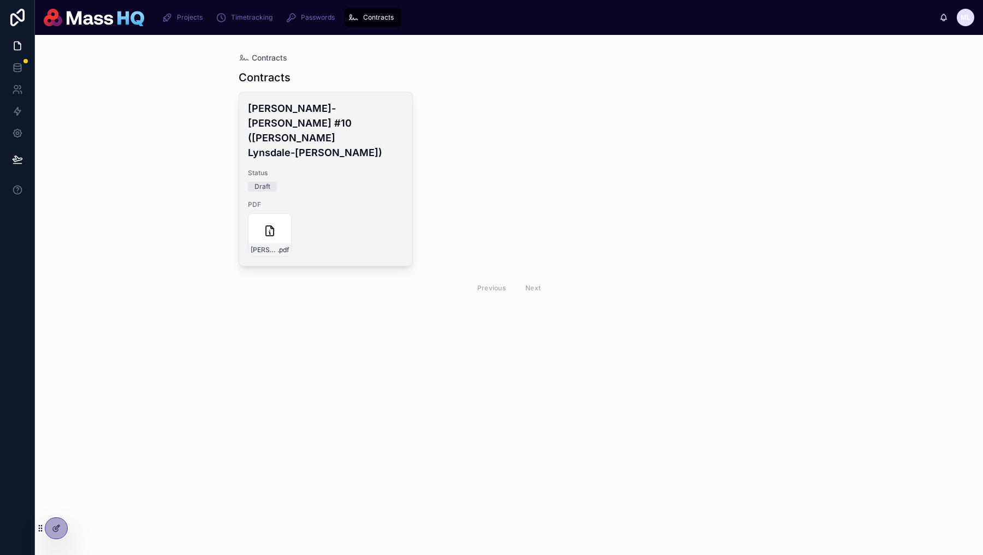
click at [334, 129] on h4 "[PERSON_NAME]-[PERSON_NAME] #10 ([PERSON_NAME] Lynsdale-[PERSON_NAME])" at bounding box center [326, 130] width 156 height 59
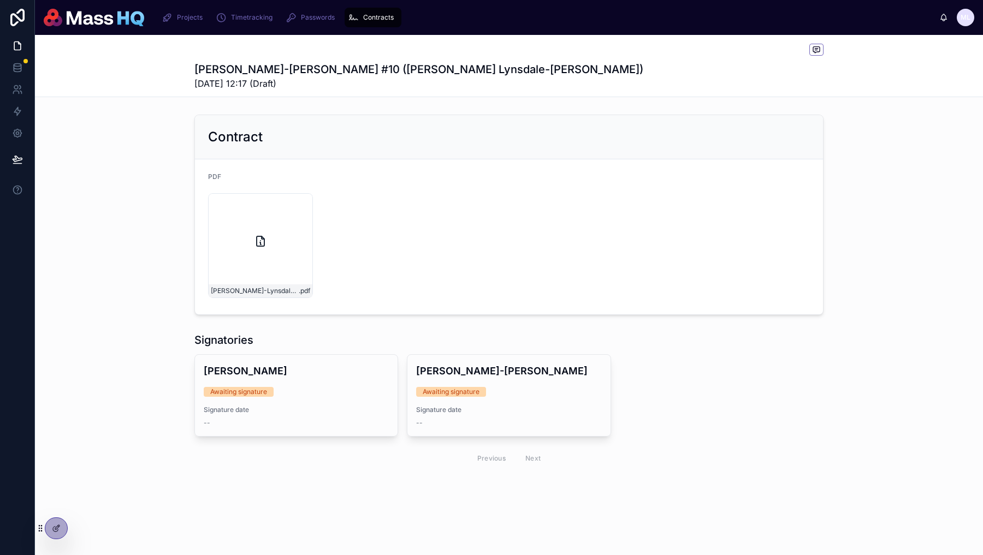
click at [386, 313] on form "PDF Millie-Lynsdale-Nock-(v1.0) .pdf" at bounding box center [509, 236] width 628 height 155
click at [579, 372] on icon at bounding box center [577, 368] width 9 height 9
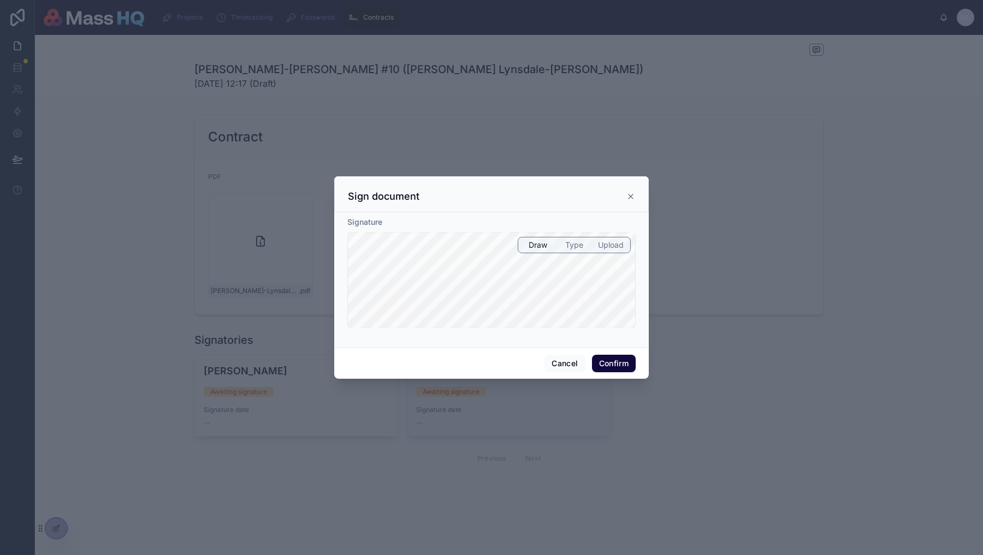
click at [722, 297] on div at bounding box center [491, 277] width 983 height 555
click at [565, 358] on button "Cancel" at bounding box center [564, 363] width 40 height 17
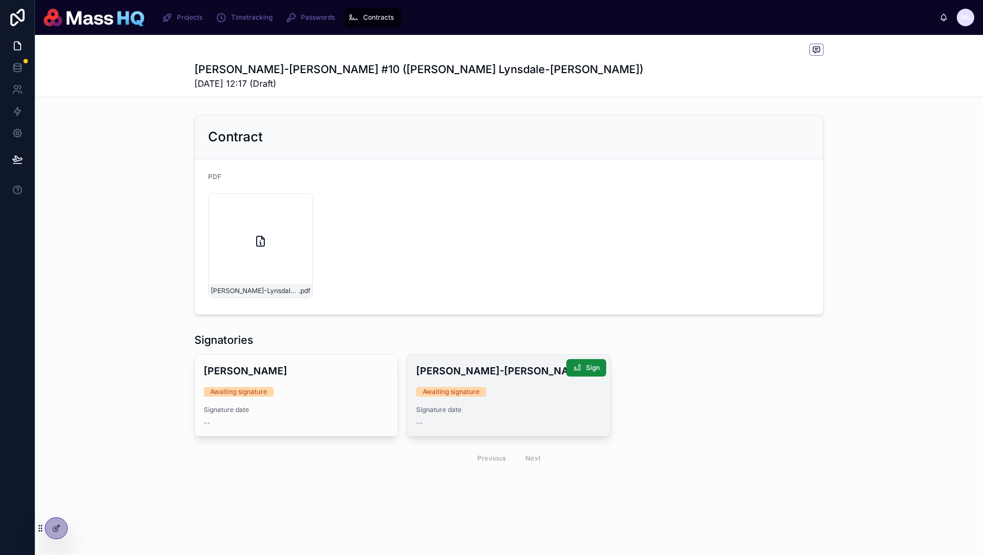
click at [79, 532] on div "Millie Lynsdale-Nock #10 (Millie Lynsdale-Nock) 08/09/2025 12:17 (Draft) Contra…" at bounding box center [509, 290] width 948 height 510
click at [85, 532] on div at bounding box center [80, 528] width 17 height 17
click at [80, 528] on icon at bounding box center [80, 528] width 9 height 9
click at [490, 225] on div "[PERSON_NAME]-Lynsdale-[PERSON_NAME]-(v1.0) .pdf" at bounding box center [509, 245] width 602 height 105
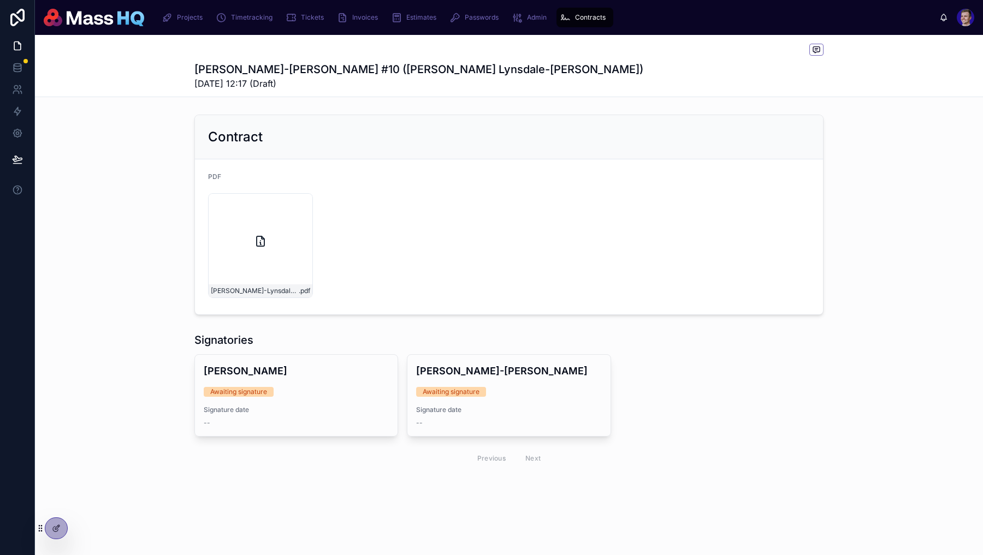
click at [498, 296] on div "[PERSON_NAME]-Lynsdale-[PERSON_NAME]-(v1.0) .pdf" at bounding box center [509, 245] width 602 height 105
click at [813, 44] on span at bounding box center [816, 50] width 14 height 12
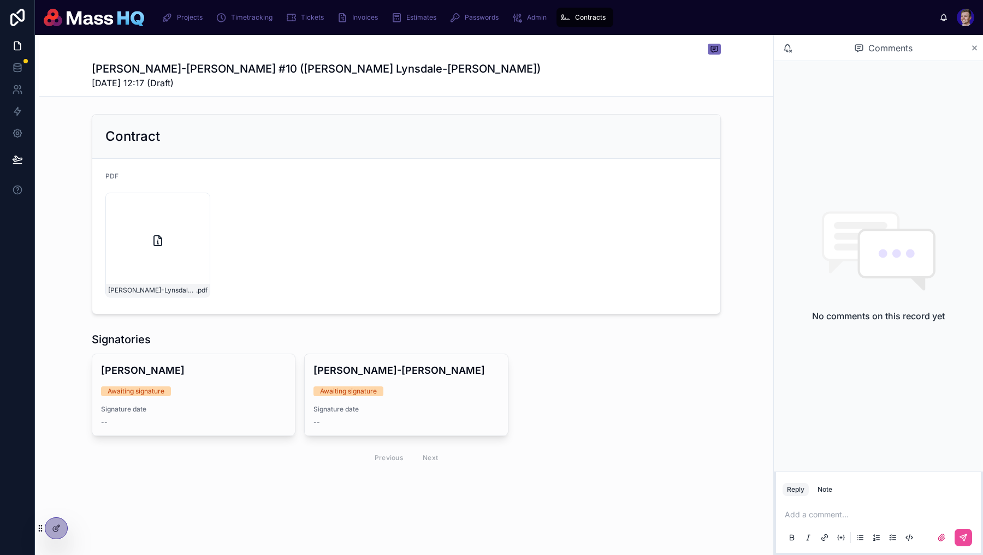
click at [319, 223] on div "[PERSON_NAME]-Lynsdale-[PERSON_NAME]-(v1.0) .pdf" at bounding box center [406, 245] width 602 height 105
click at [594, 9] on div "Contracts" at bounding box center [584, 17] width 50 height 17
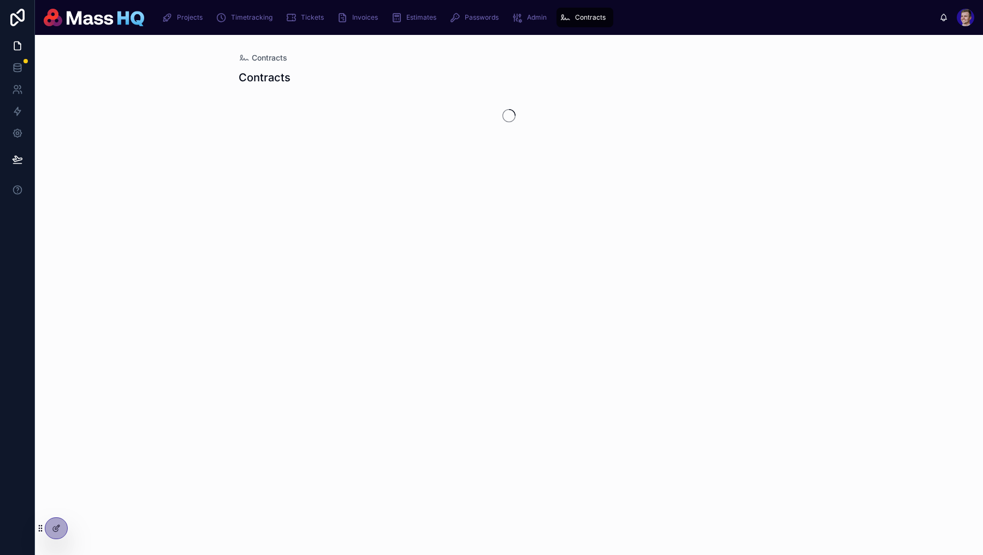
click at [592, 9] on div "Contracts" at bounding box center [584, 17] width 50 height 17
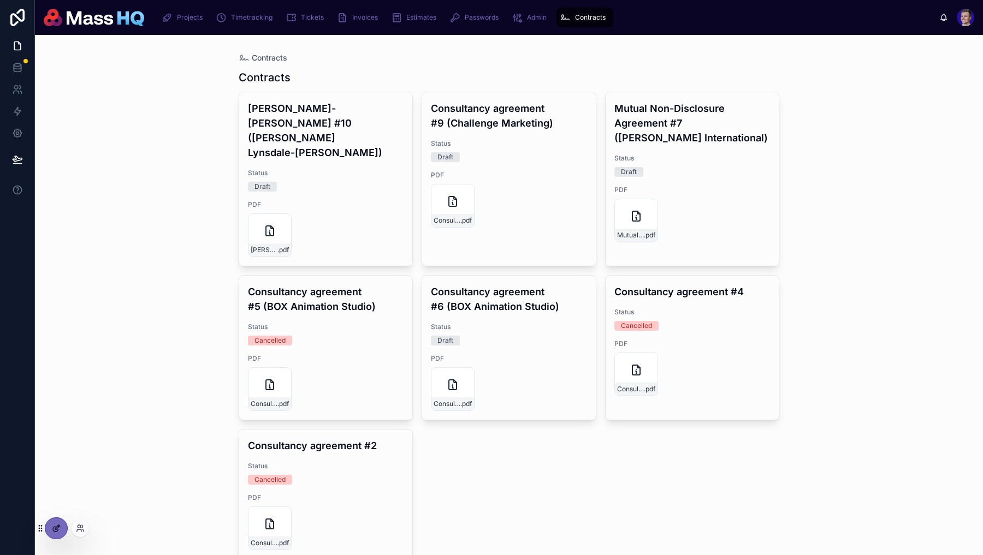
click at [47, 533] on div at bounding box center [56, 528] width 22 height 21
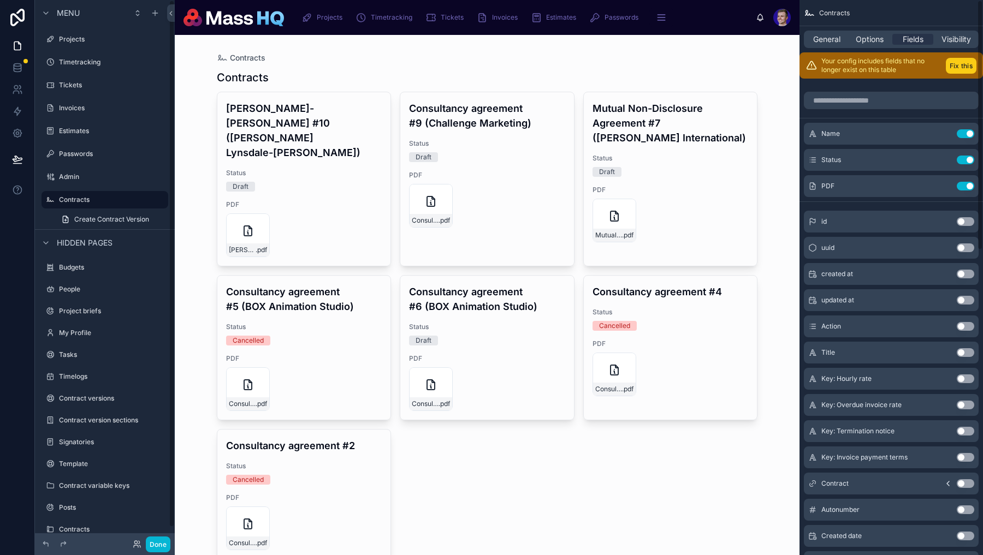
click at [954, 64] on button "Fix this" at bounding box center [960, 66] width 31 height 16
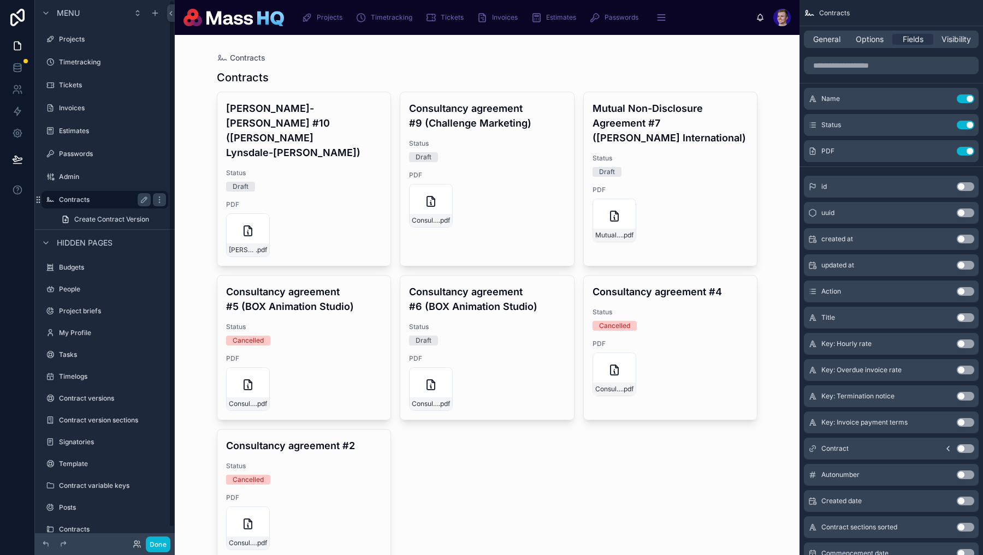
click at [64, 198] on label "Contracts" at bounding box center [102, 199] width 87 height 9
click at [854, 34] on div "Options" at bounding box center [869, 39] width 41 height 11
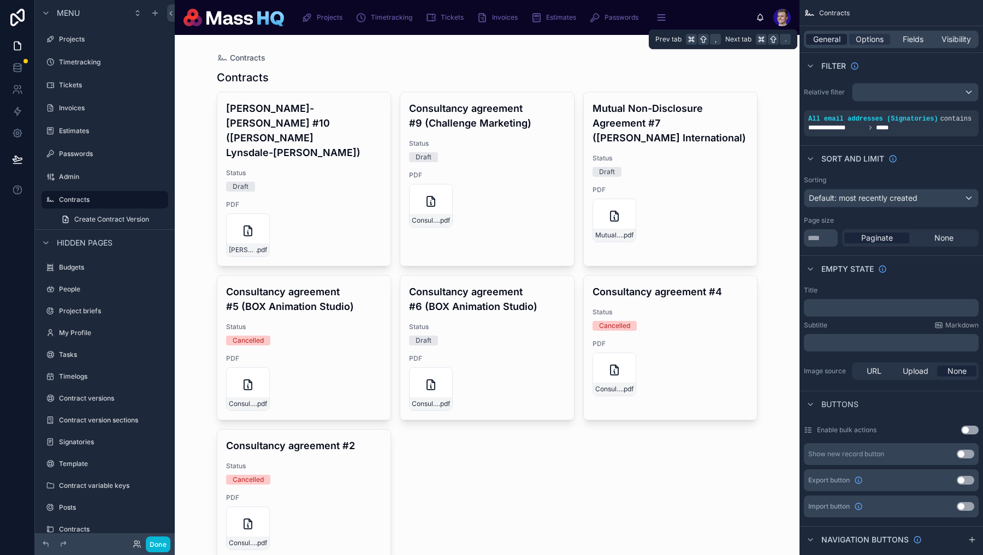
click at [832, 37] on span "General" at bounding box center [826, 39] width 27 height 11
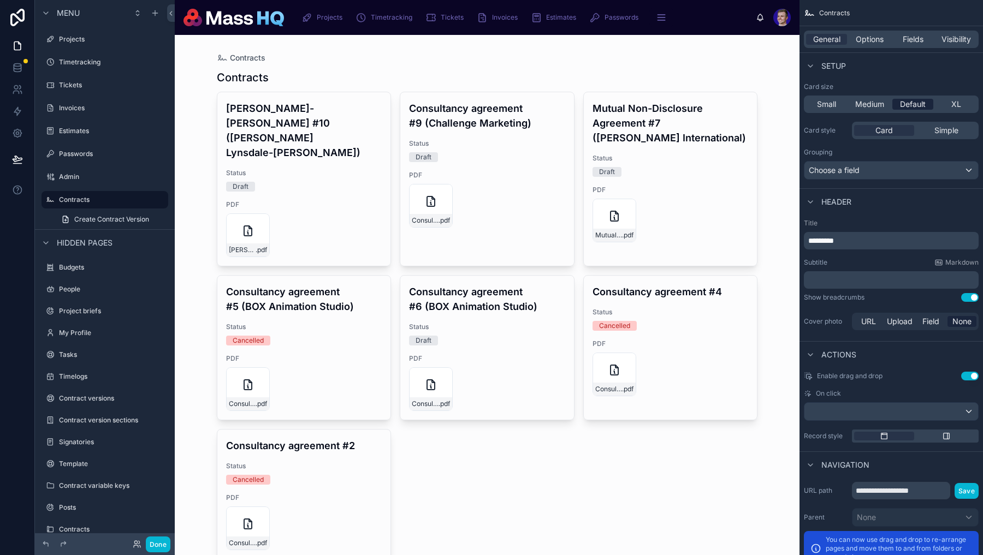
scroll to position [306, 0]
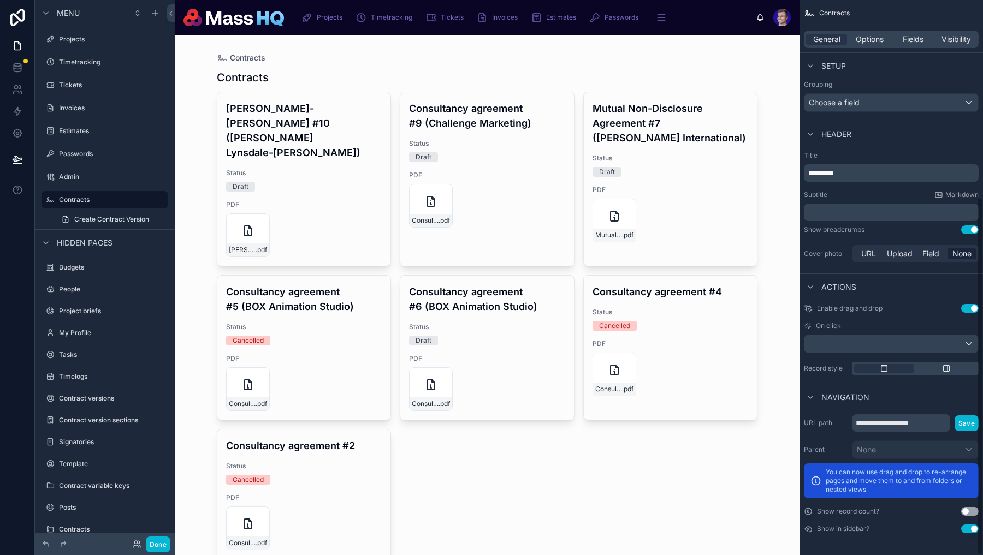
click at [967, 308] on button "Use setting" at bounding box center [969, 308] width 17 height 9
drag, startPoint x: 885, startPoint y: 426, endPoint x: 982, endPoint y: 425, distance: 97.2
click at [982, 425] on div "**********" at bounding box center [890, 474] width 183 height 128
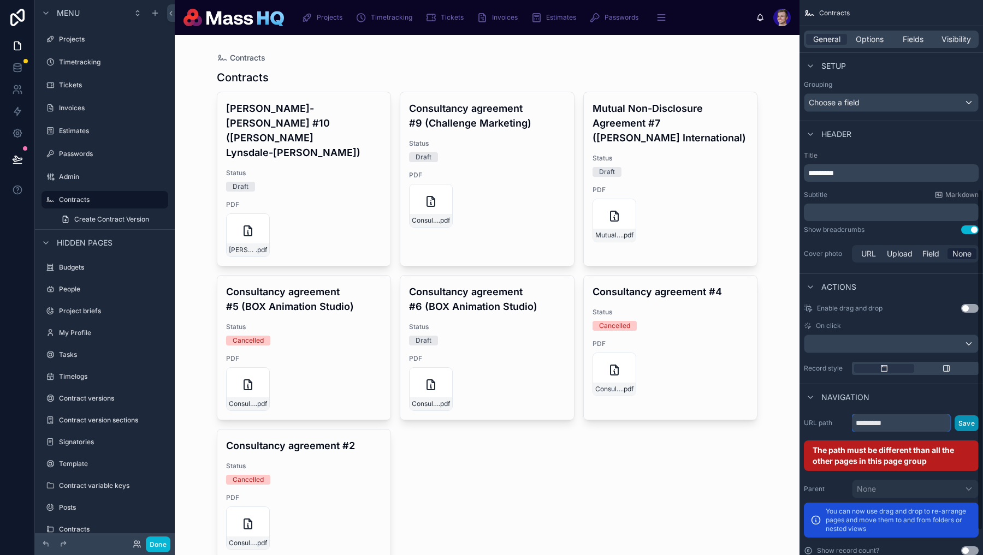
type input "*********"
click at [963, 422] on button "Save" at bounding box center [966, 423] width 24 height 16
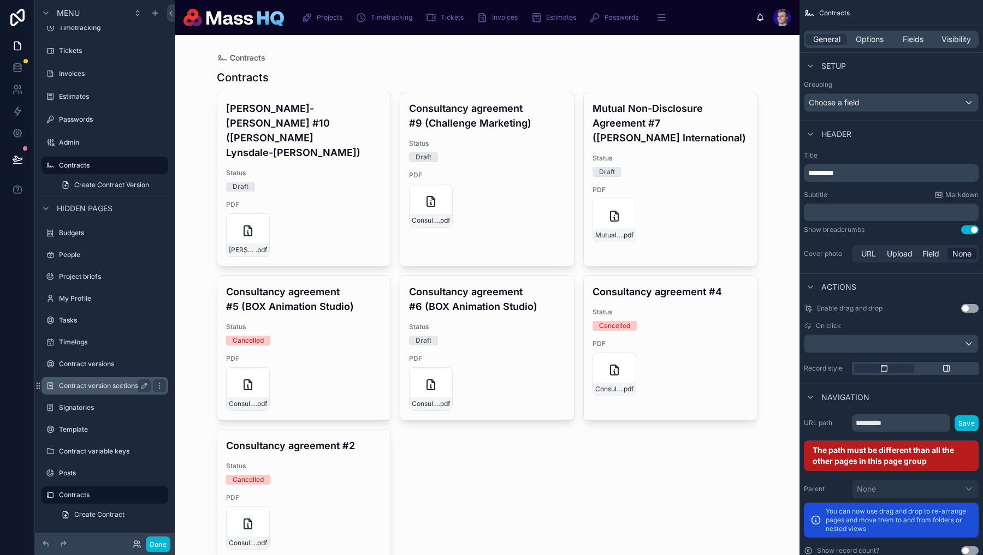
click at [109, 384] on label "Contract version sections" at bounding box center [102, 386] width 87 height 9
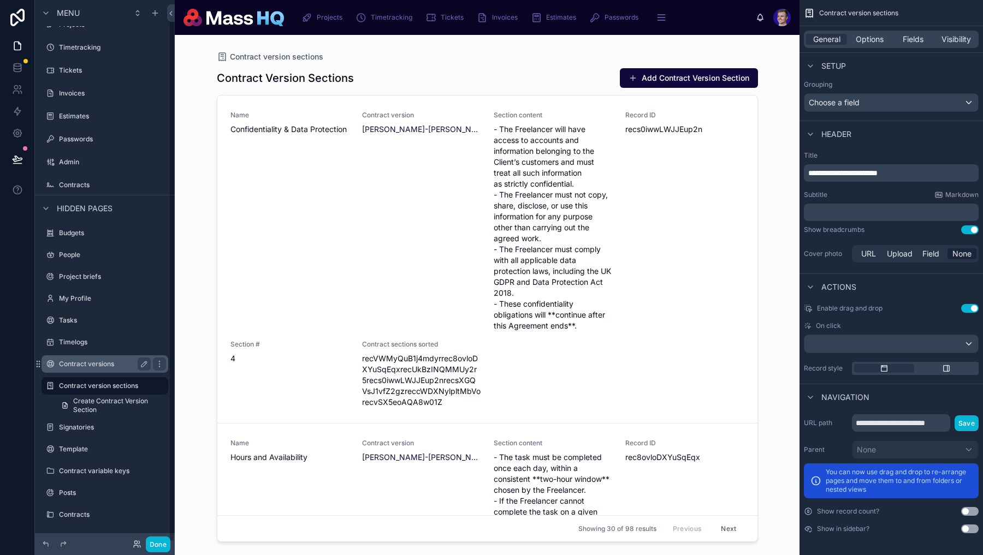
click at [109, 370] on div "Contract versions" at bounding box center [105, 364] width 92 height 13
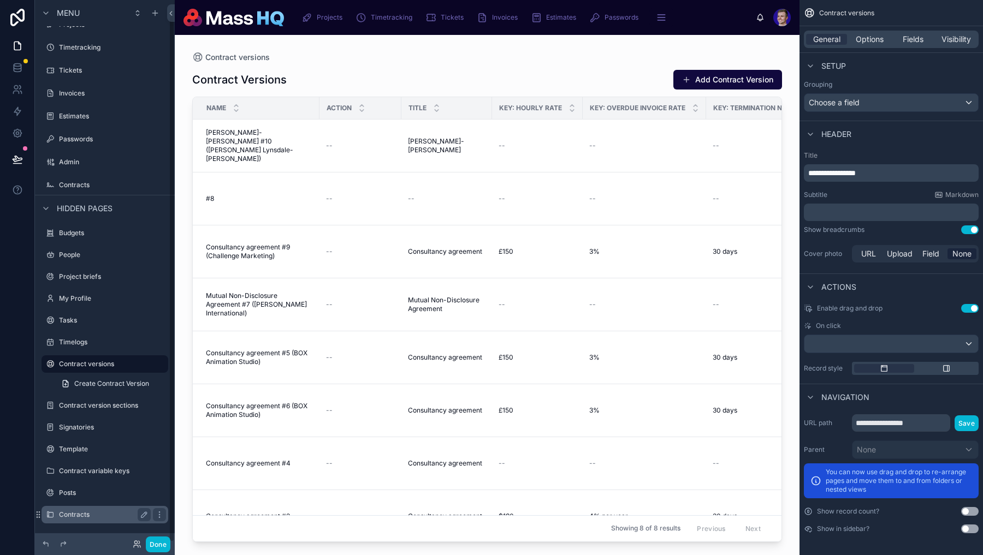
click at [73, 510] on label "Contracts" at bounding box center [102, 514] width 87 height 9
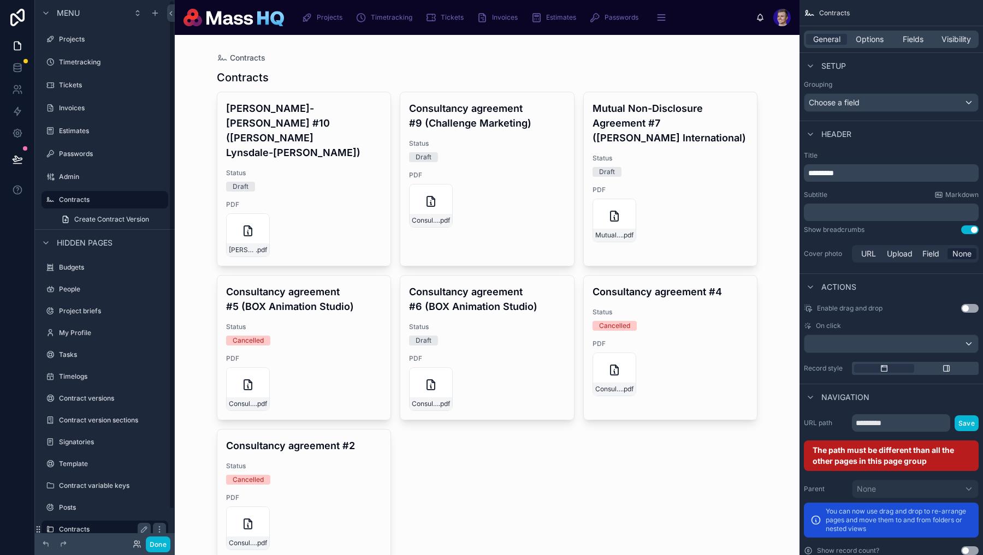
scroll to position [34, 0]
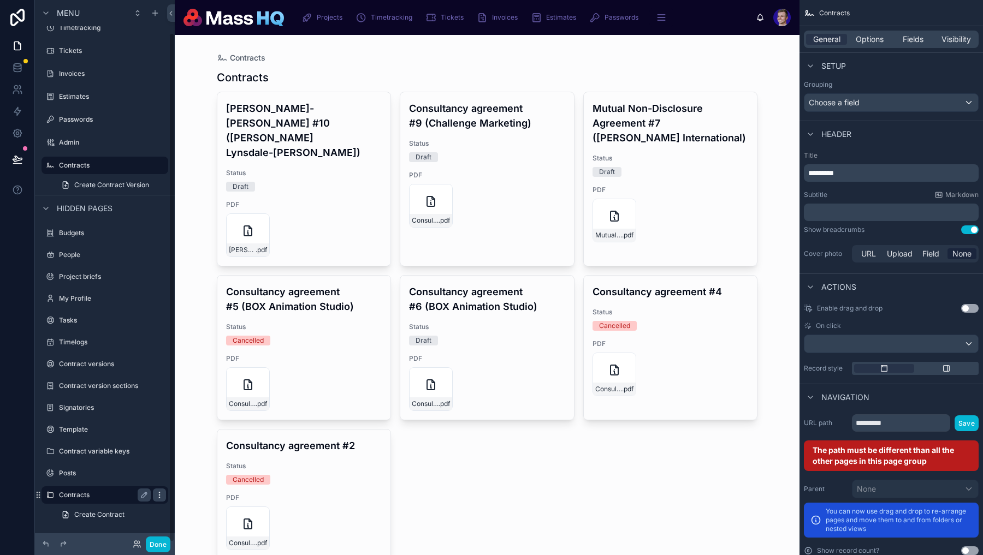
click at [159, 492] on icon "scrollable content" at bounding box center [159, 492] width 1 height 1
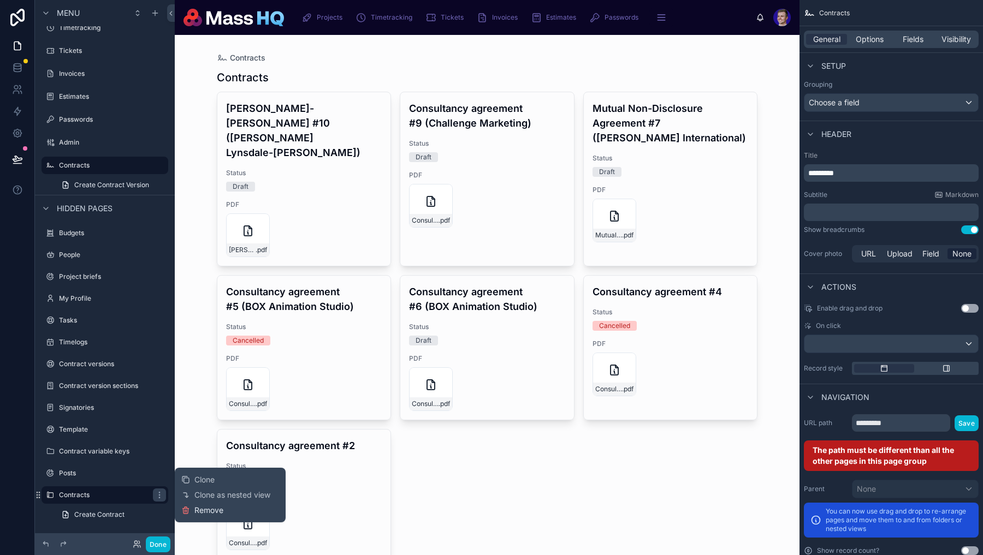
click at [212, 514] on span "Remove" at bounding box center [208, 510] width 29 height 11
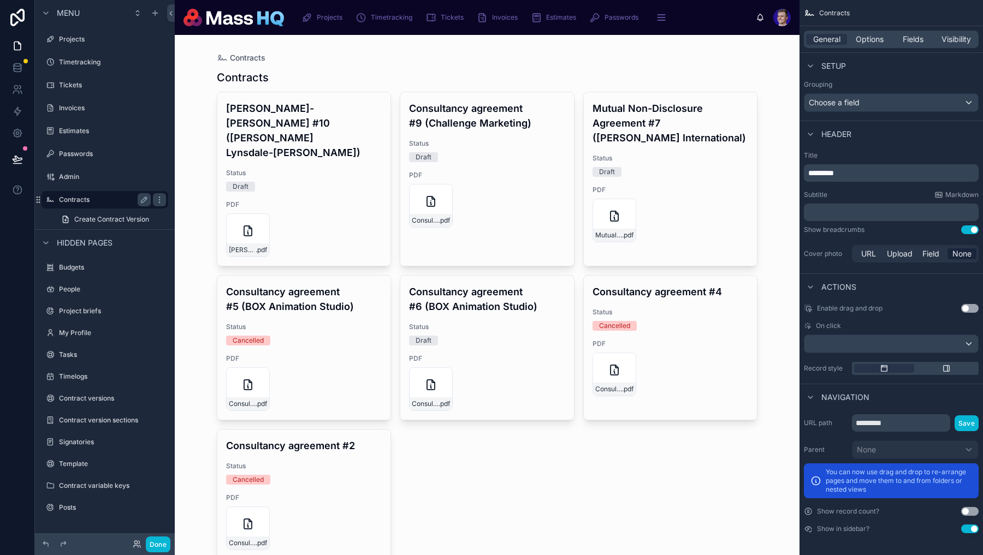
click at [79, 206] on div "Contracts" at bounding box center [105, 199] width 122 height 17
click at [70, 197] on label "Contracts" at bounding box center [102, 199] width 87 height 9
click at [957, 43] on span "Visibility" at bounding box center [955, 39] width 29 height 11
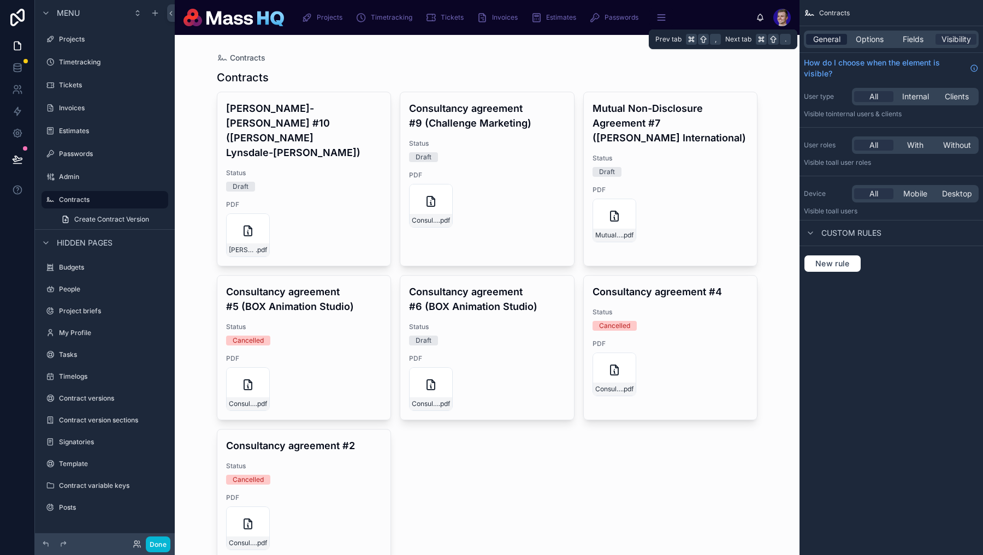
click at [831, 38] on span "General" at bounding box center [826, 39] width 27 height 11
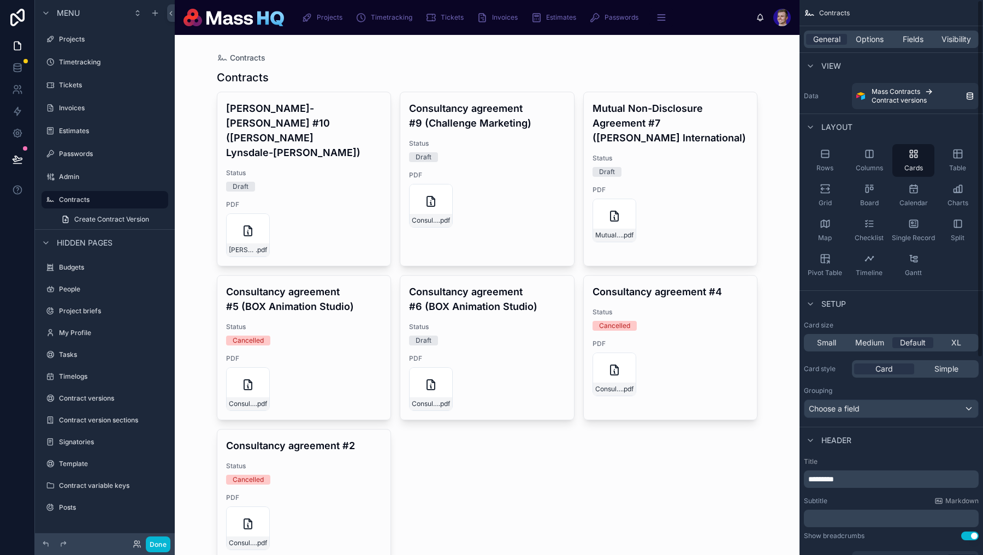
scroll to position [72, 0]
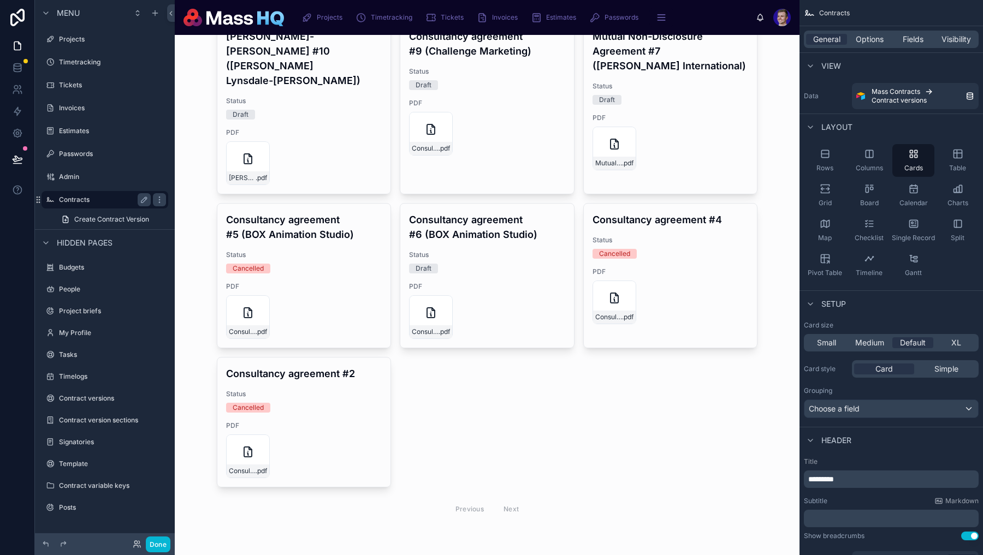
click at [94, 201] on label "Contracts" at bounding box center [102, 199] width 87 height 9
click at [162, 199] on icon "scrollable content" at bounding box center [159, 199] width 9 height 9
click at [91, 216] on span "Create Contract Version" at bounding box center [111, 219] width 75 height 9
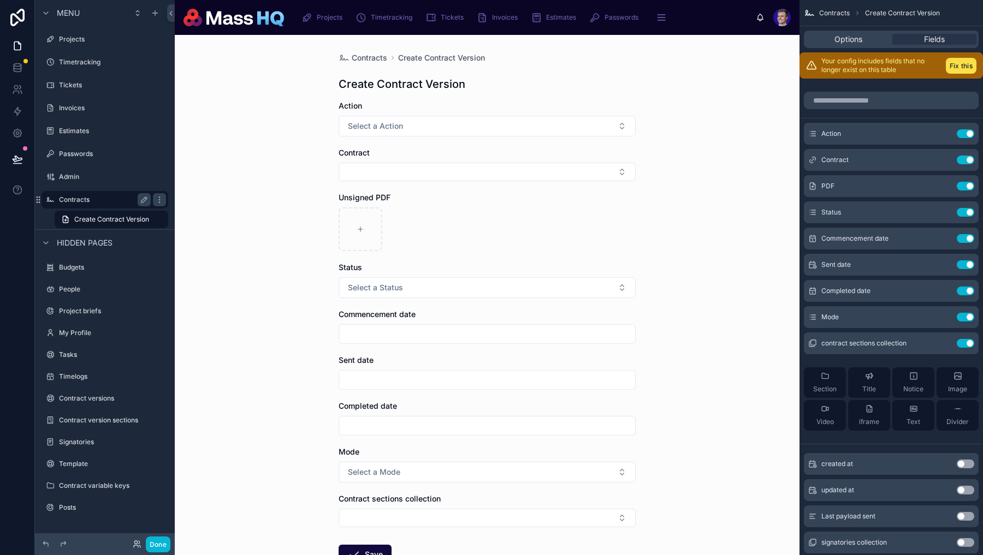
click at [79, 202] on label "Contracts" at bounding box center [102, 199] width 87 height 9
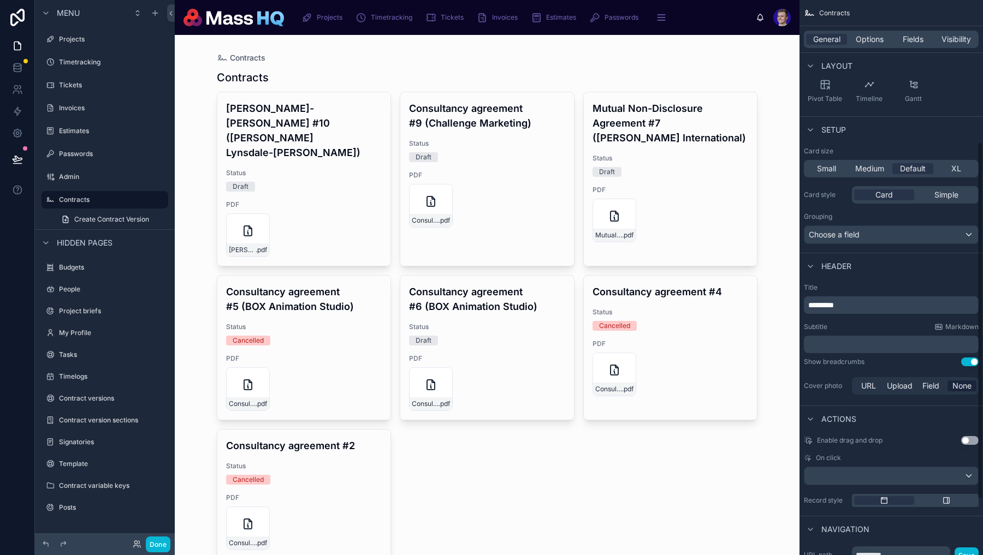
scroll to position [306, 0]
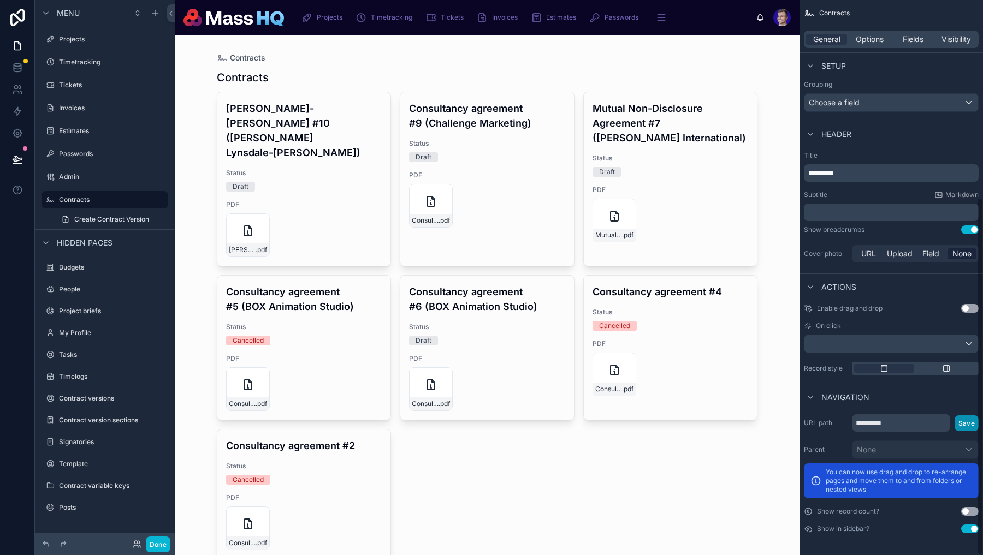
click at [972, 420] on button "Save" at bounding box center [966, 423] width 24 height 16
click at [347, 138] on div at bounding box center [487, 332] width 558 height 594
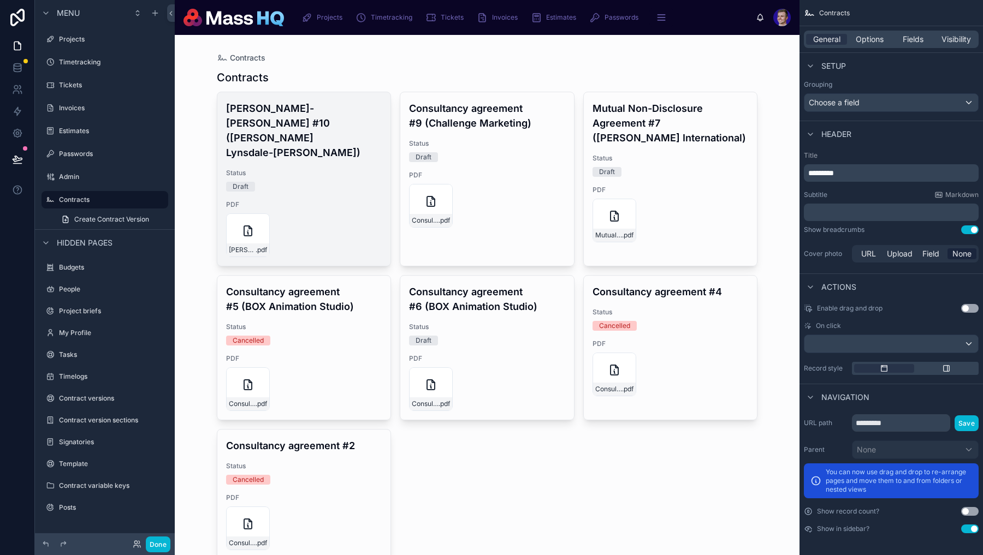
click at [304, 182] on div "Draft" at bounding box center [304, 187] width 156 height 10
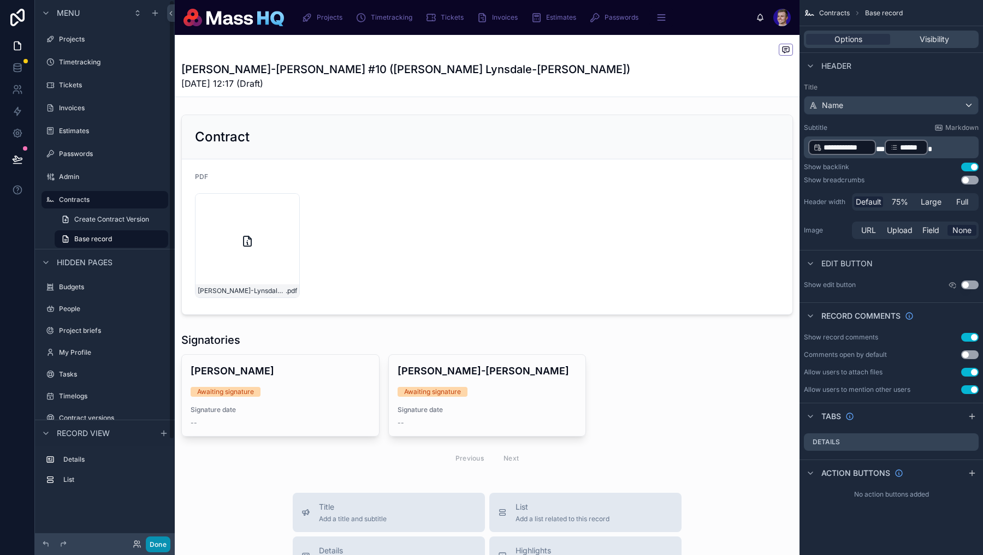
click at [162, 543] on button "Done" at bounding box center [158, 545] width 25 height 16
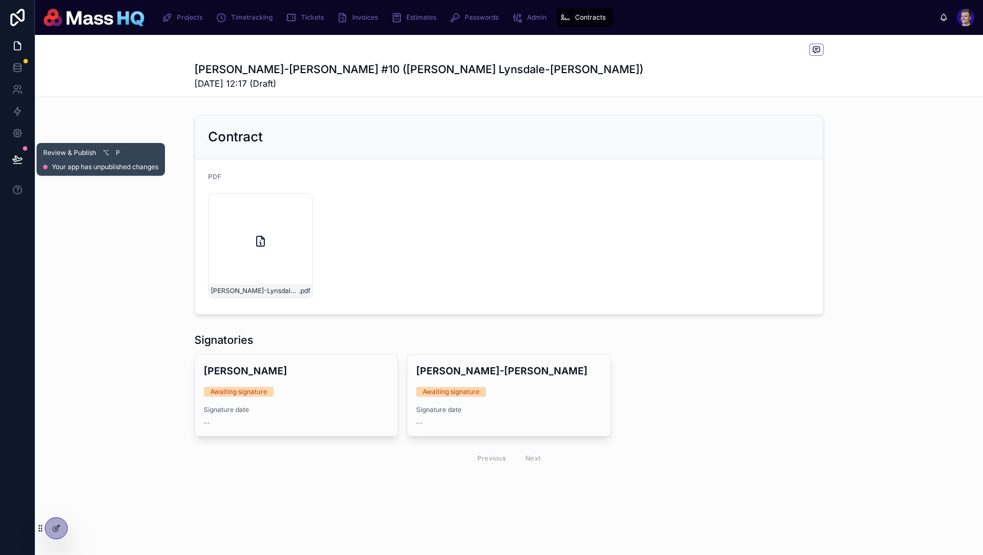
click at [18, 158] on icon at bounding box center [17, 159] width 11 height 11
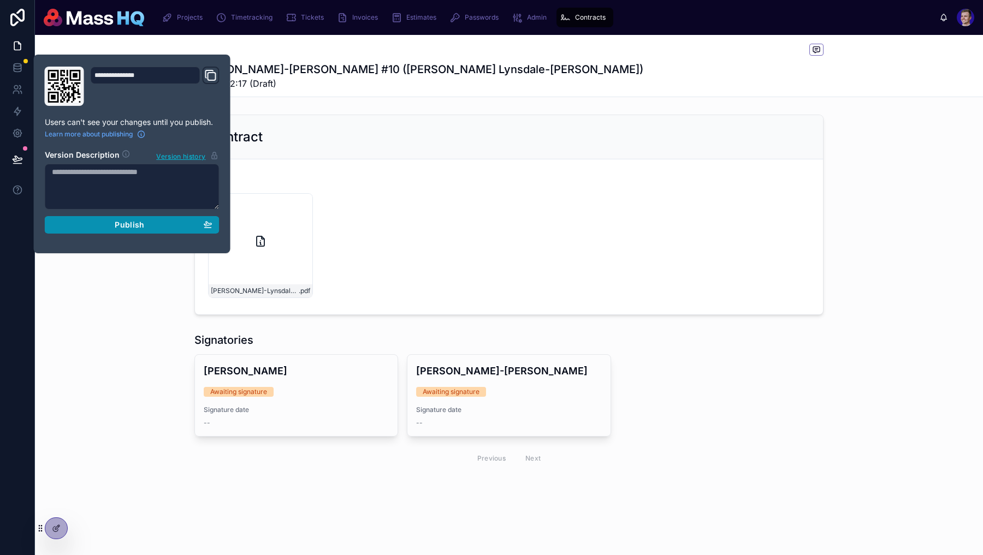
click at [134, 226] on span "Publish" at bounding box center [129, 225] width 29 height 10
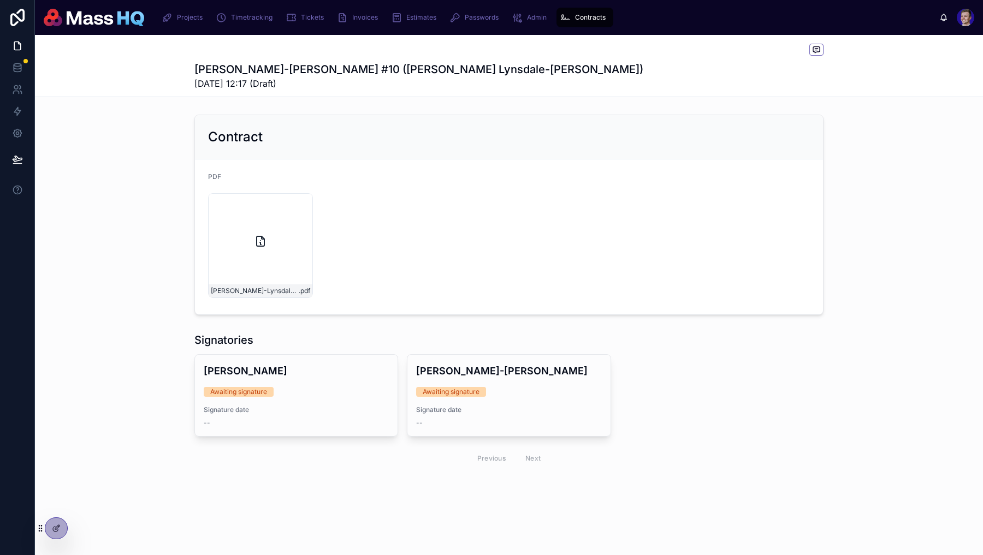
click at [581, 22] on div "Contracts" at bounding box center [584, 17] width 50 height 17
